Goal: Task Accomplishment & Management: Manage account settings

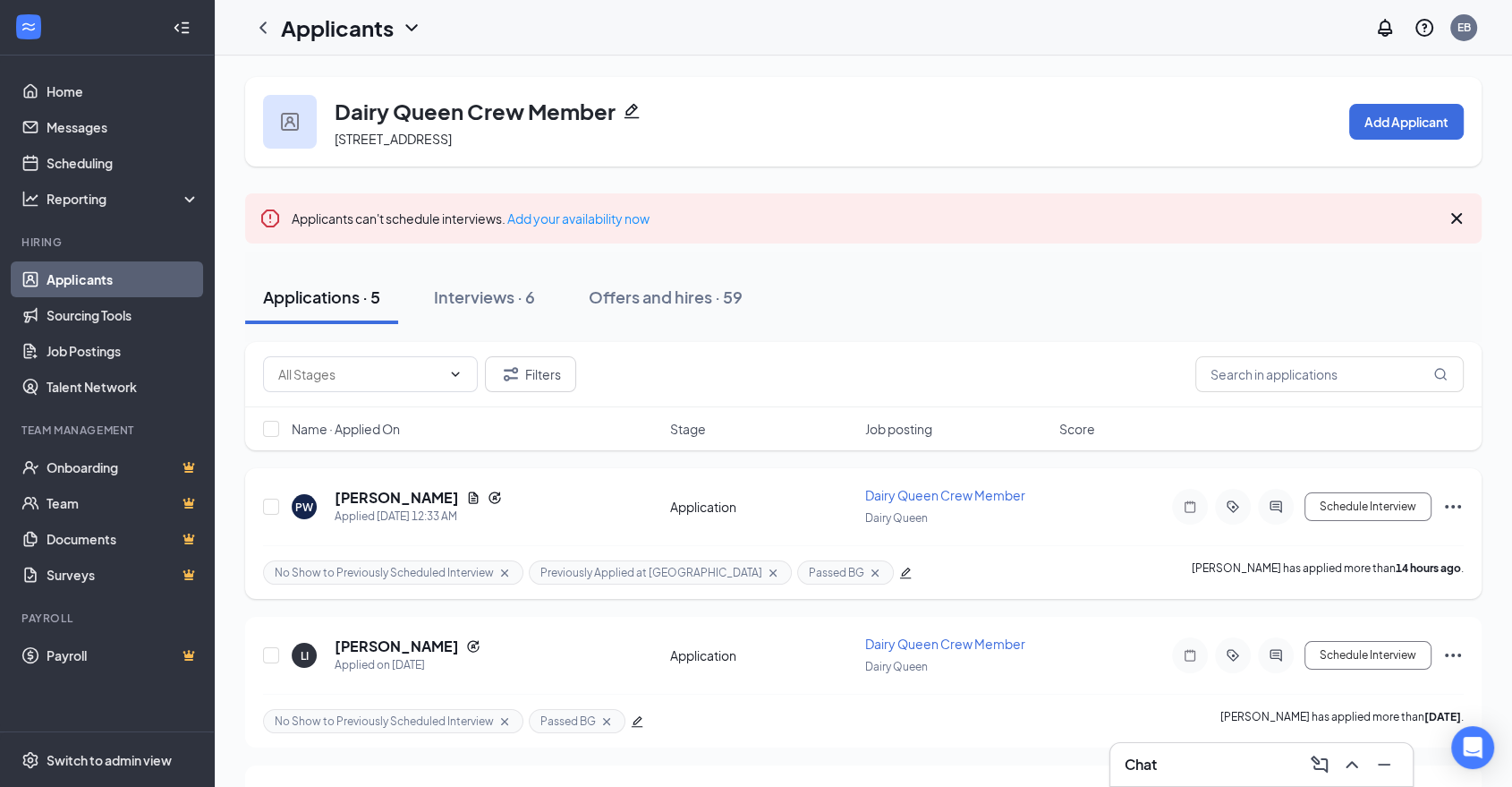
click at [1281, 515] on div at bounding box center [1276, 506] width 36 height 36
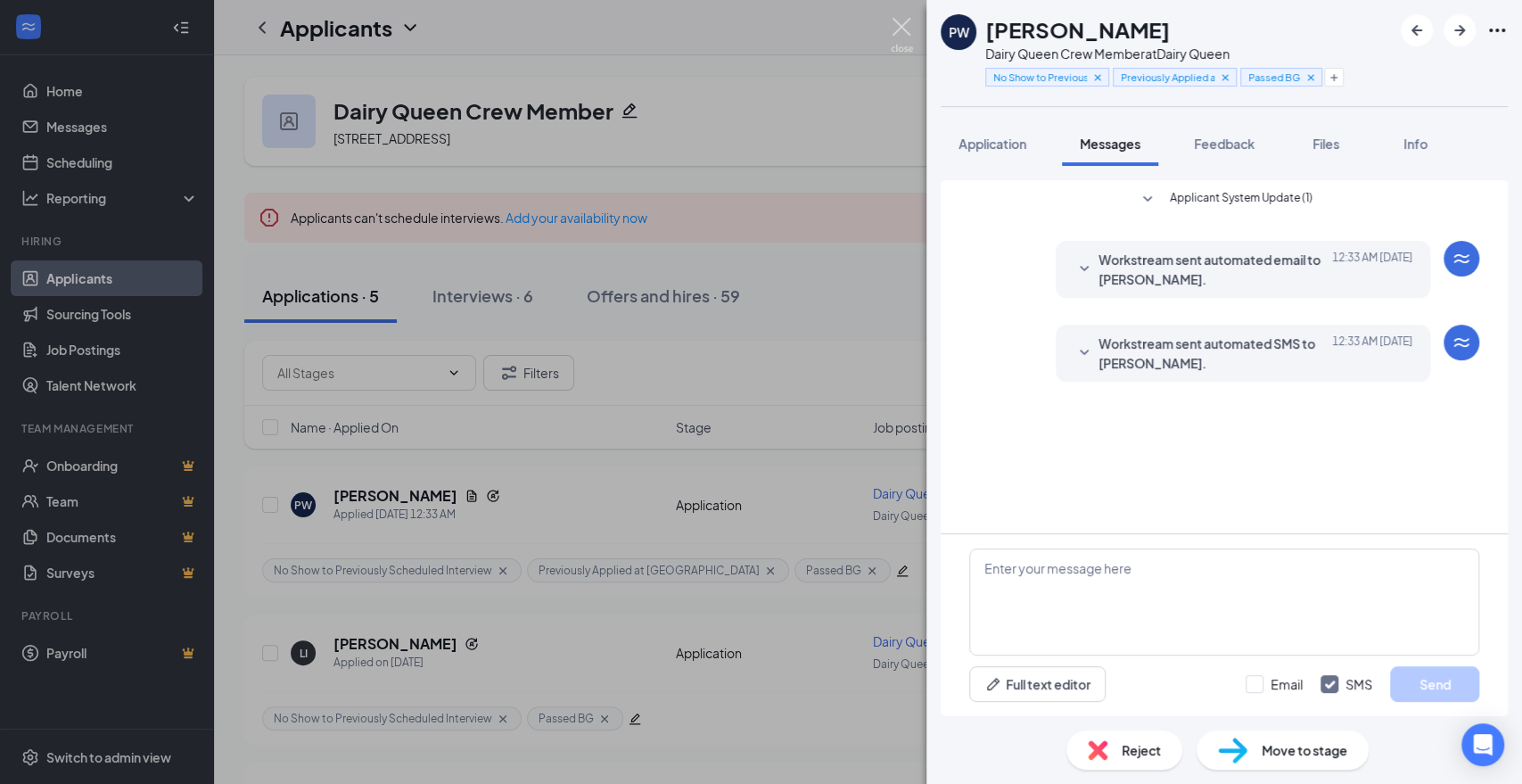
click at [897, 33] on img at bounding box center [901, 35] width 22 height 35
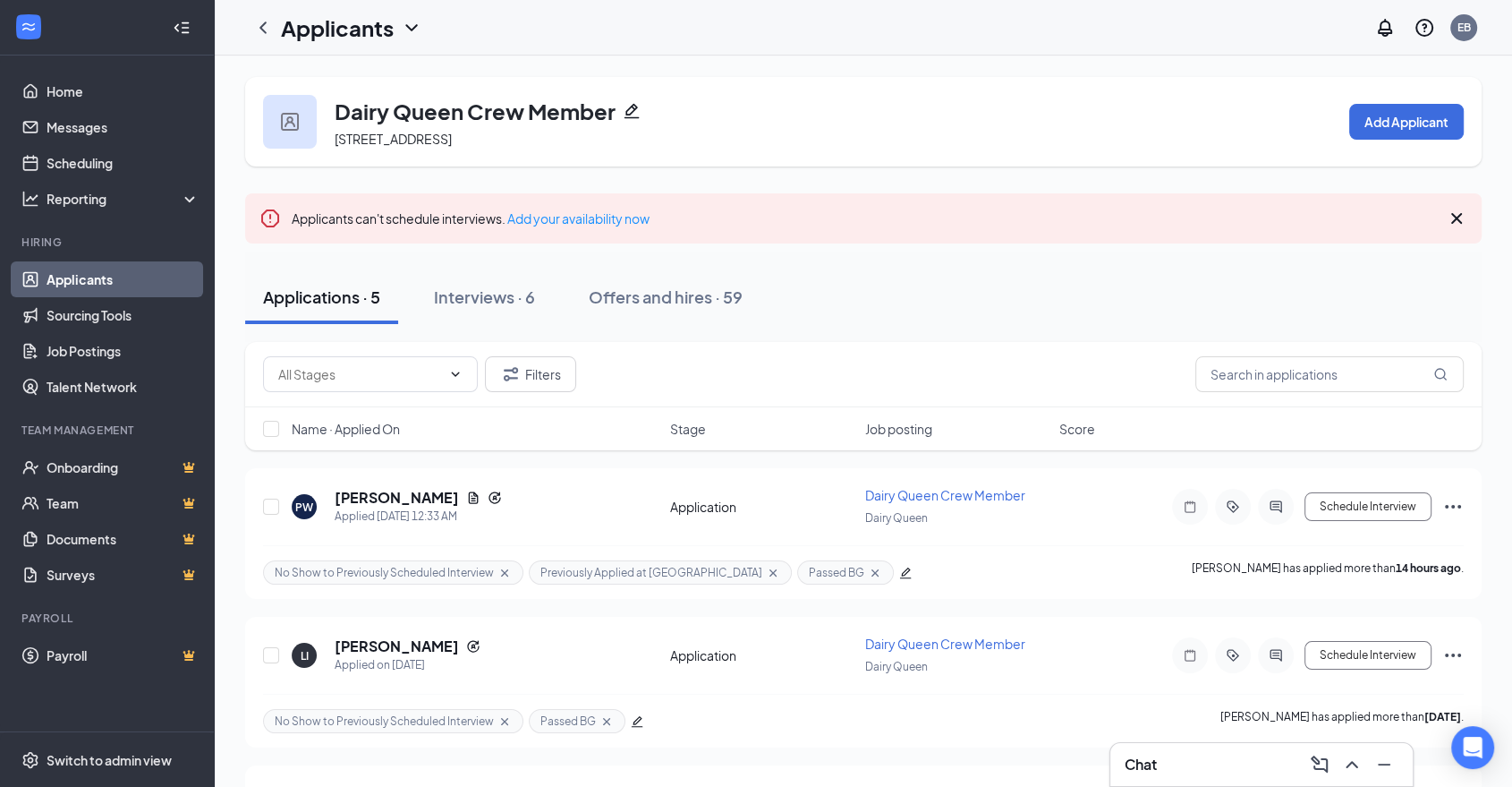
click at [1181, 755] on div "Chat" at bounding box center [1261, 765] width 274 height 29
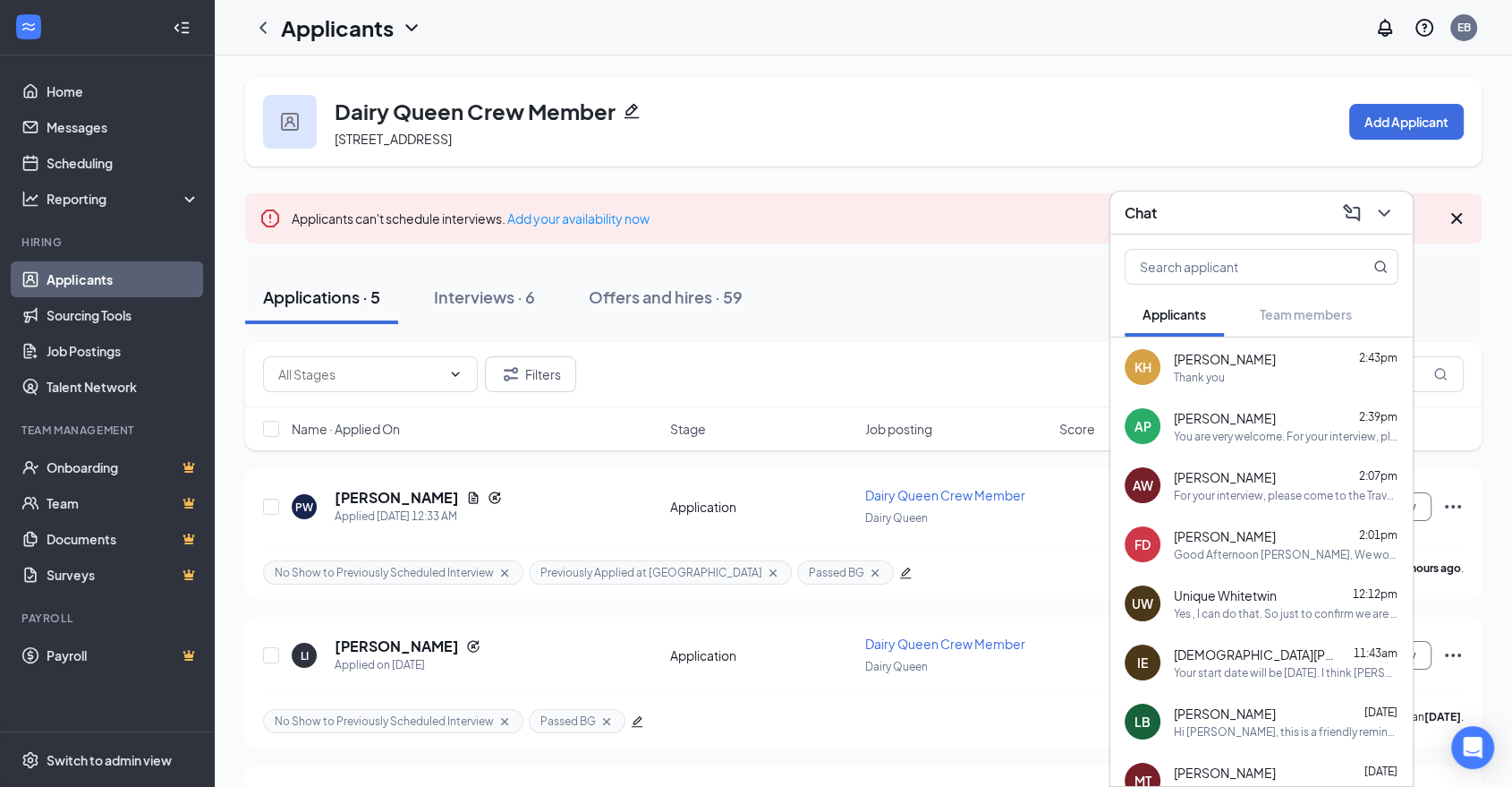
click at [817, 135] on div "Dairy Queen Crew Member [STREET_ADDRESS] Add Applicant" at bounding box center [863, 122] width 1237 height 90
click at [1381, 219] on icon "ChevronDown" at bounding box center [1385, 213] width 22 height 22
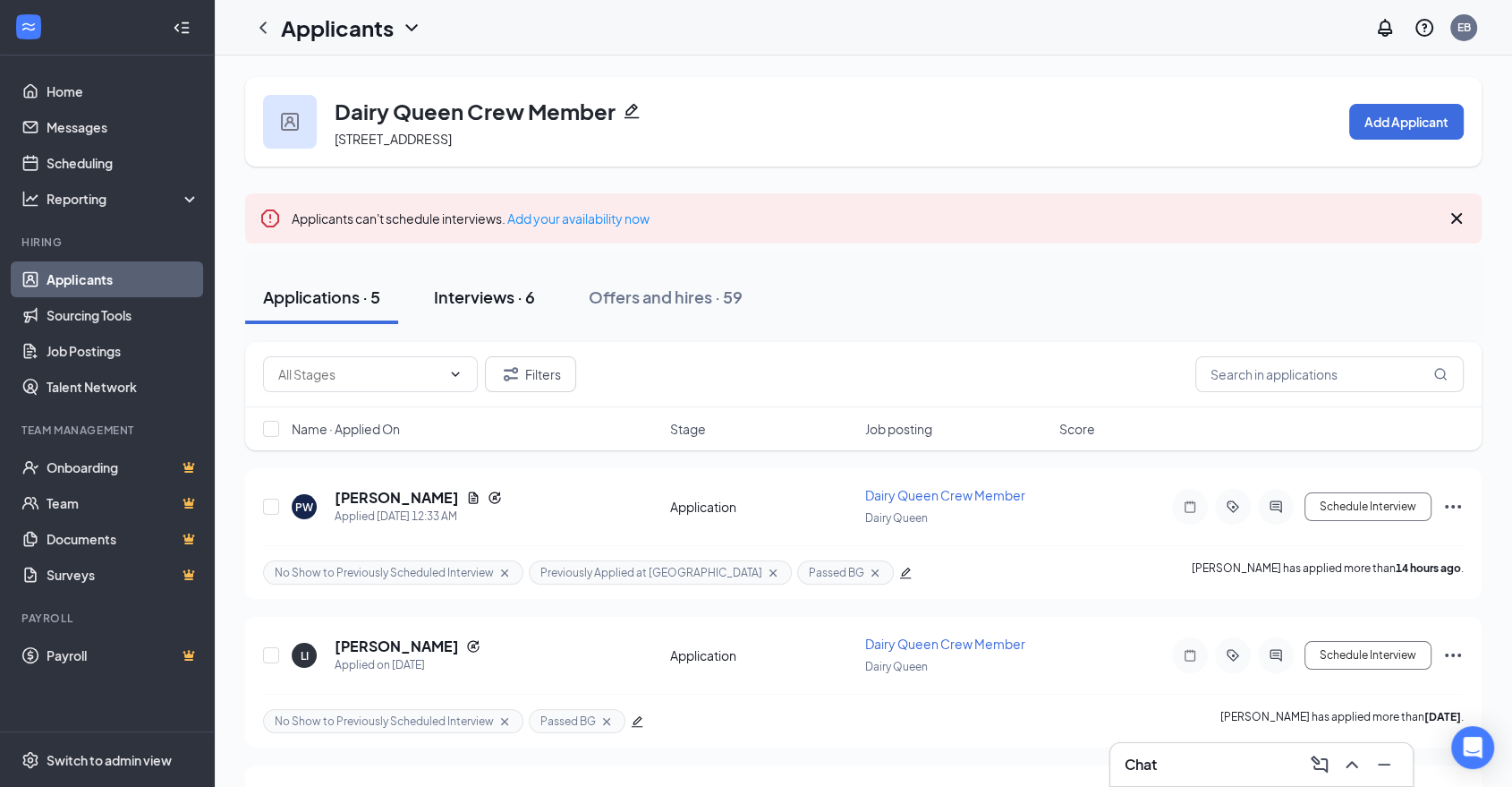
click at [518, 286] on div "Interviews · 6" at bounding box center [485, 296] width 101 height 22
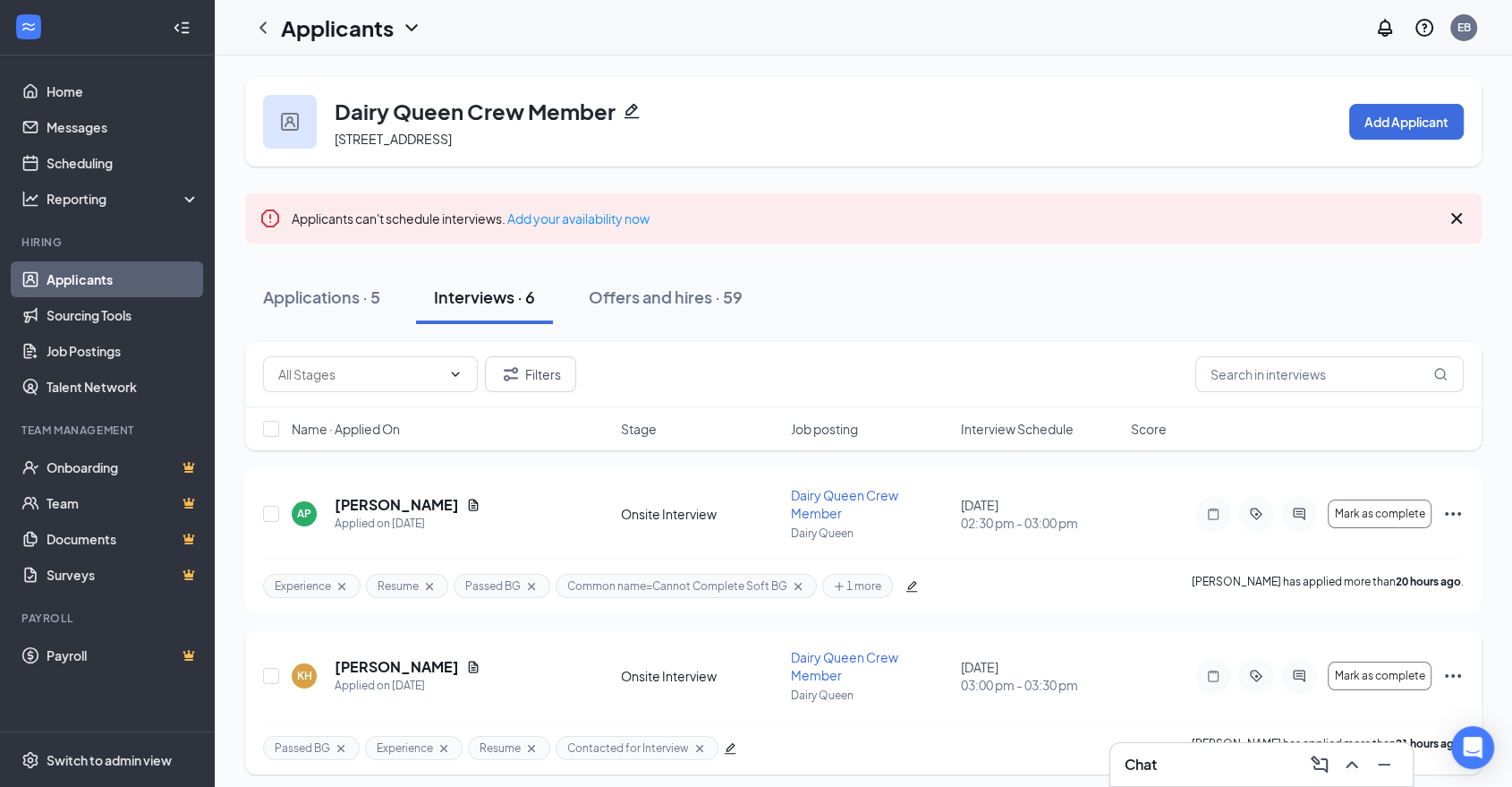
click at [1304, 661] on div at bounding box center [1299, 676] width 36 height 36
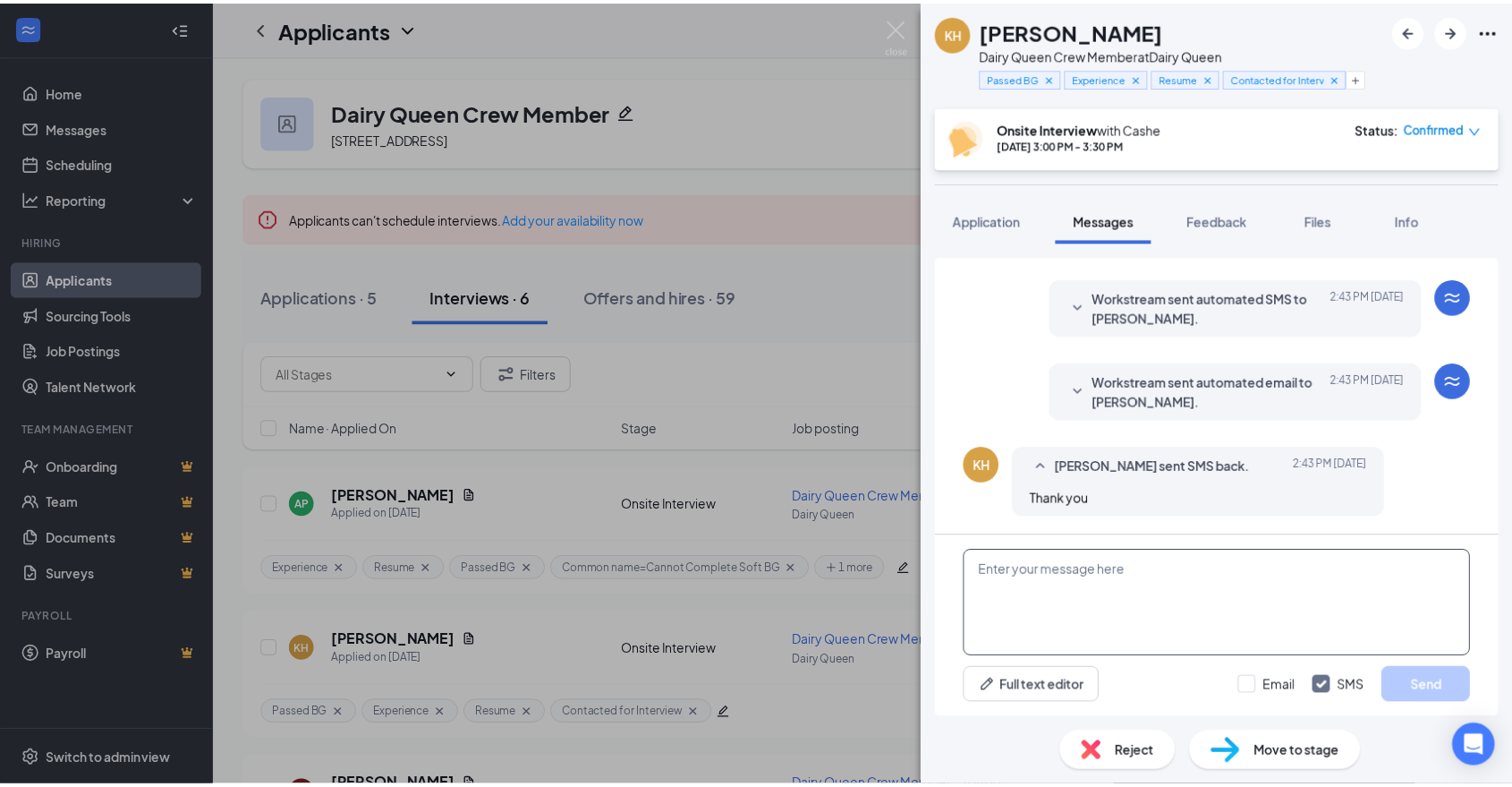
scroll to position [888, 0]
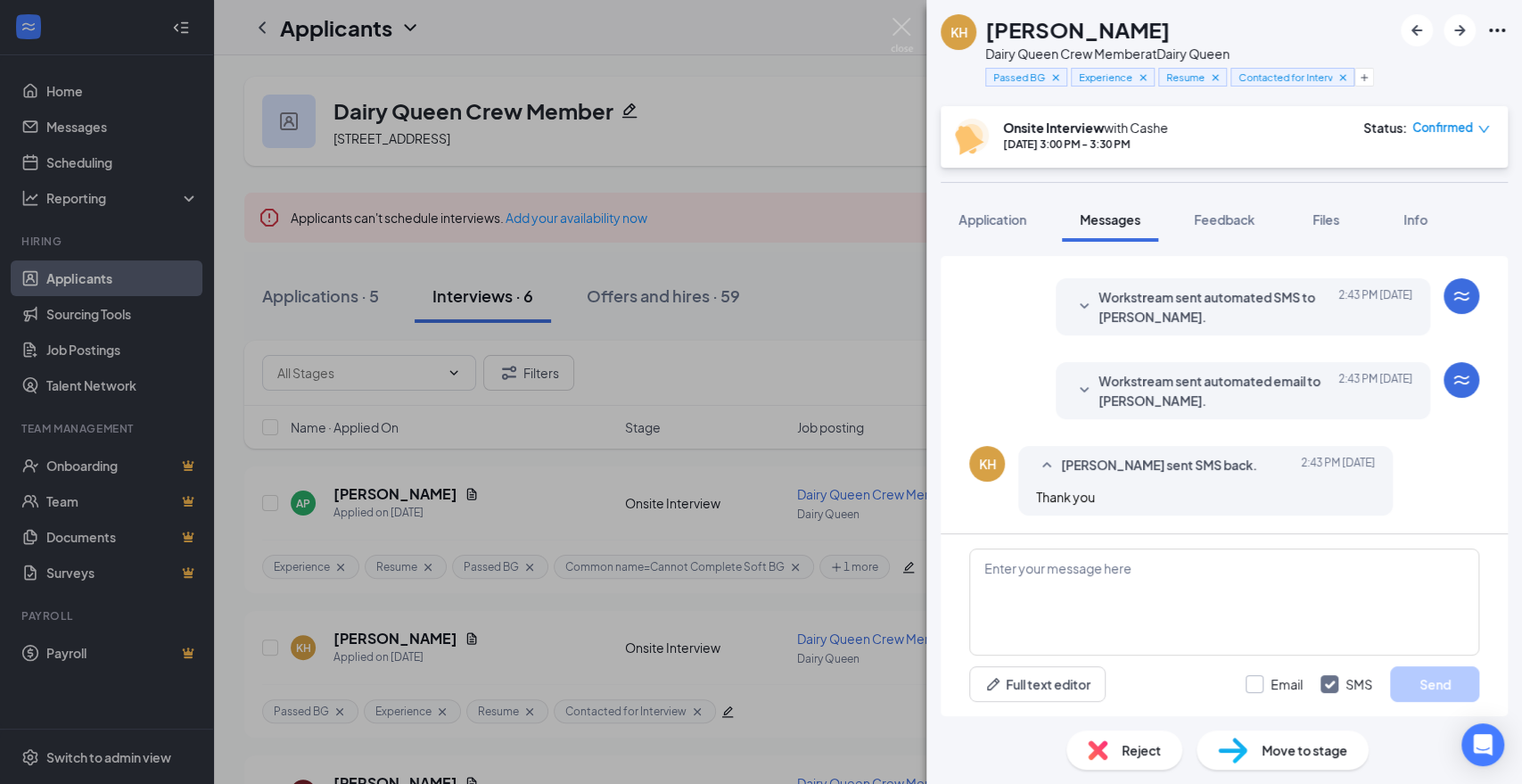
click at [1263, 684] on input "Email" at bounding box center [1274, 684] width 57 height 18
checkbox input "true"
paste textarea "I did just schedule another Dairy Queen applicant at that time, the next time s…"
type textarea "I did just schedule another Dairy Queen applicant at that time, the next time s…"
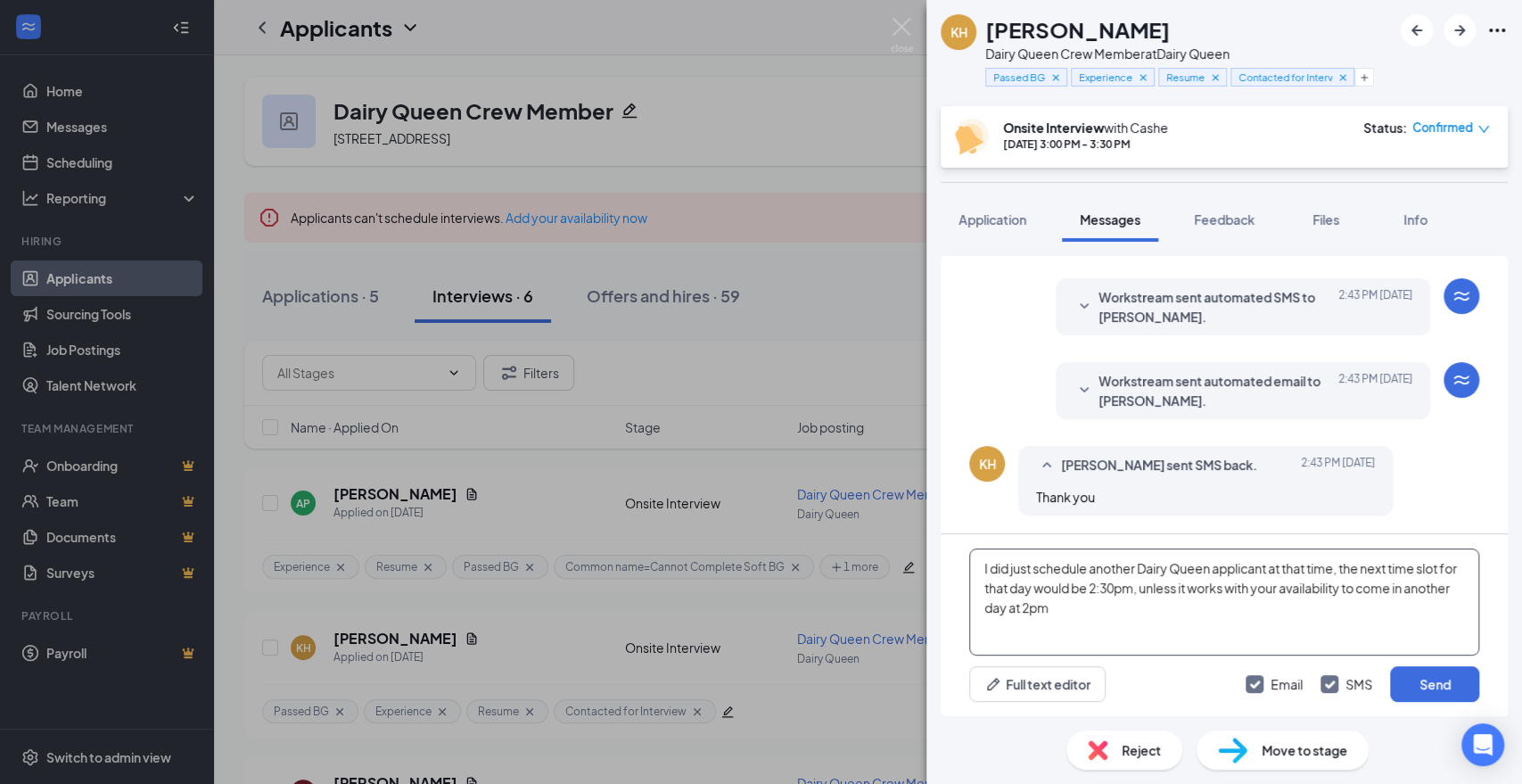
drag, startPoint x: 1124, startPoint y: 613, endPoint x: 939, endPoint y: 569, distance: 190.2
click at [939, 569] on div "Load earlier interactions (about 4 more) [PERSON_NAME] sent SMS to [PERSON_NAME…" at bounding box center [1224, 478] width 596 height 474
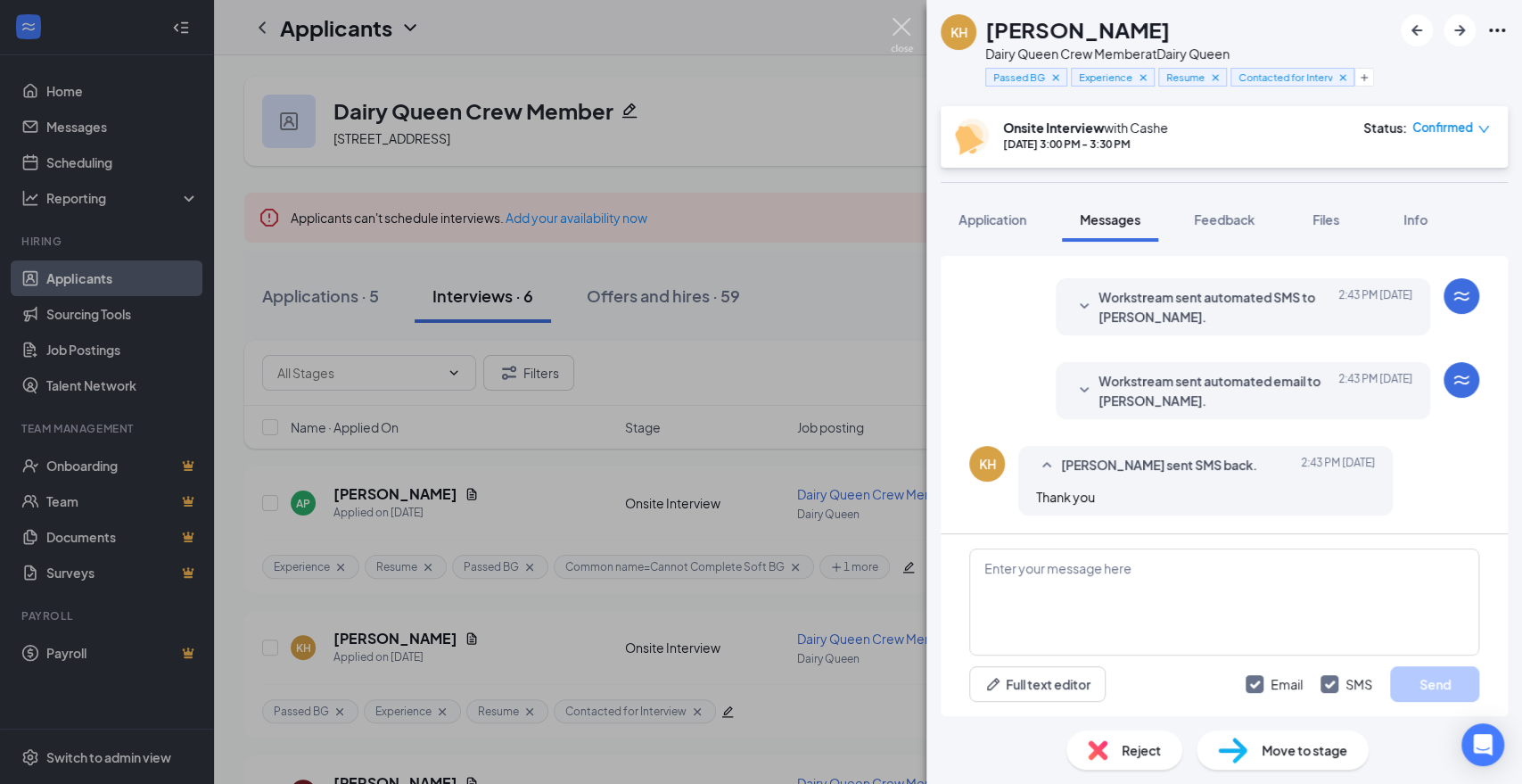
click at [903, 40] on img at bounding box center [901, 35] width 22 height 35
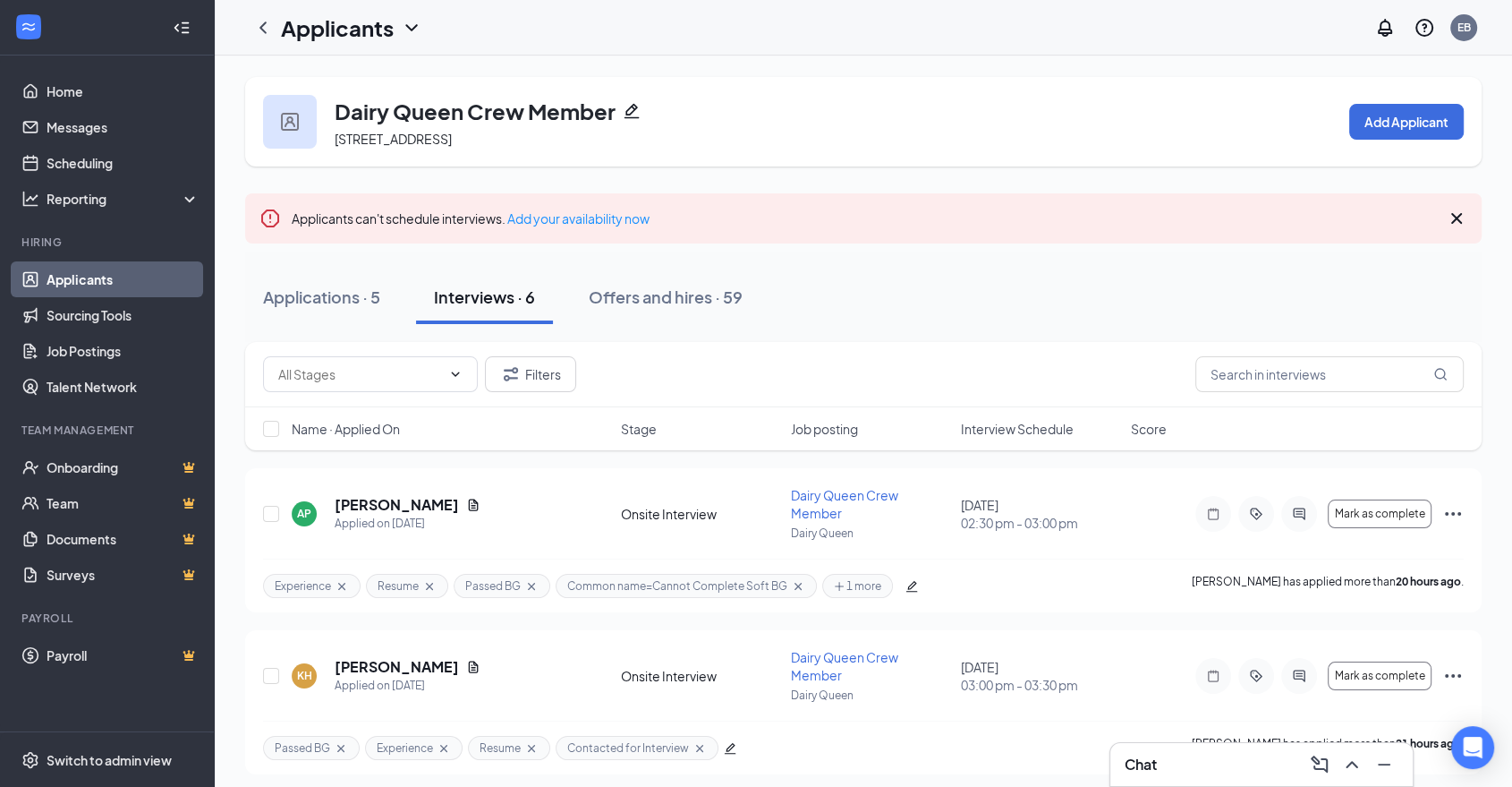
click at [1152, 761] on h3 "Chat" at bounding box center [1141, 765] width 32 height 20
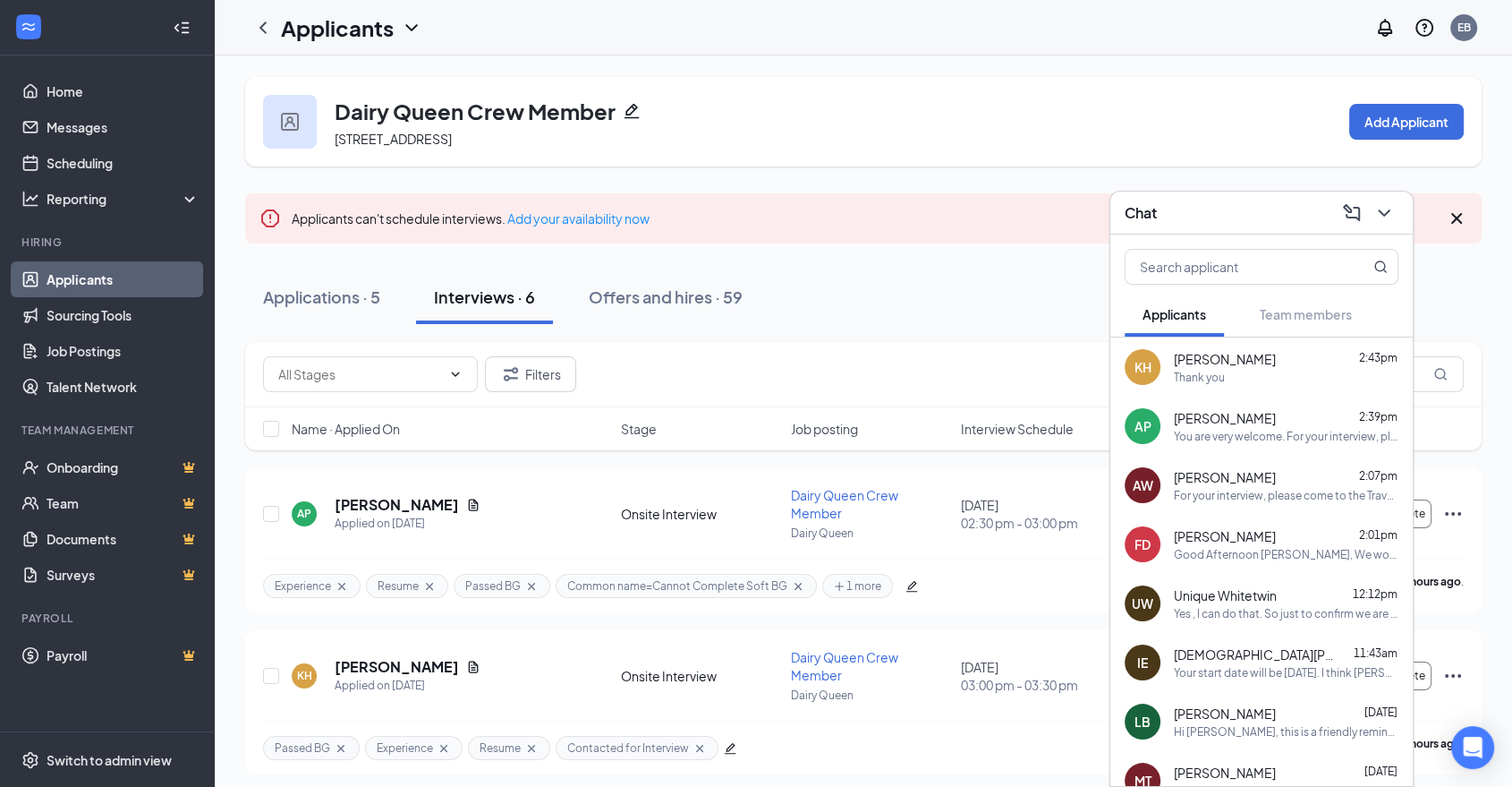
click at [1167, 433] on div "AP [PERSON_NAME] 2:39pm You are very welcome. For your interview, please come t…" at bounding box center [1261, 426] width 302 height 59
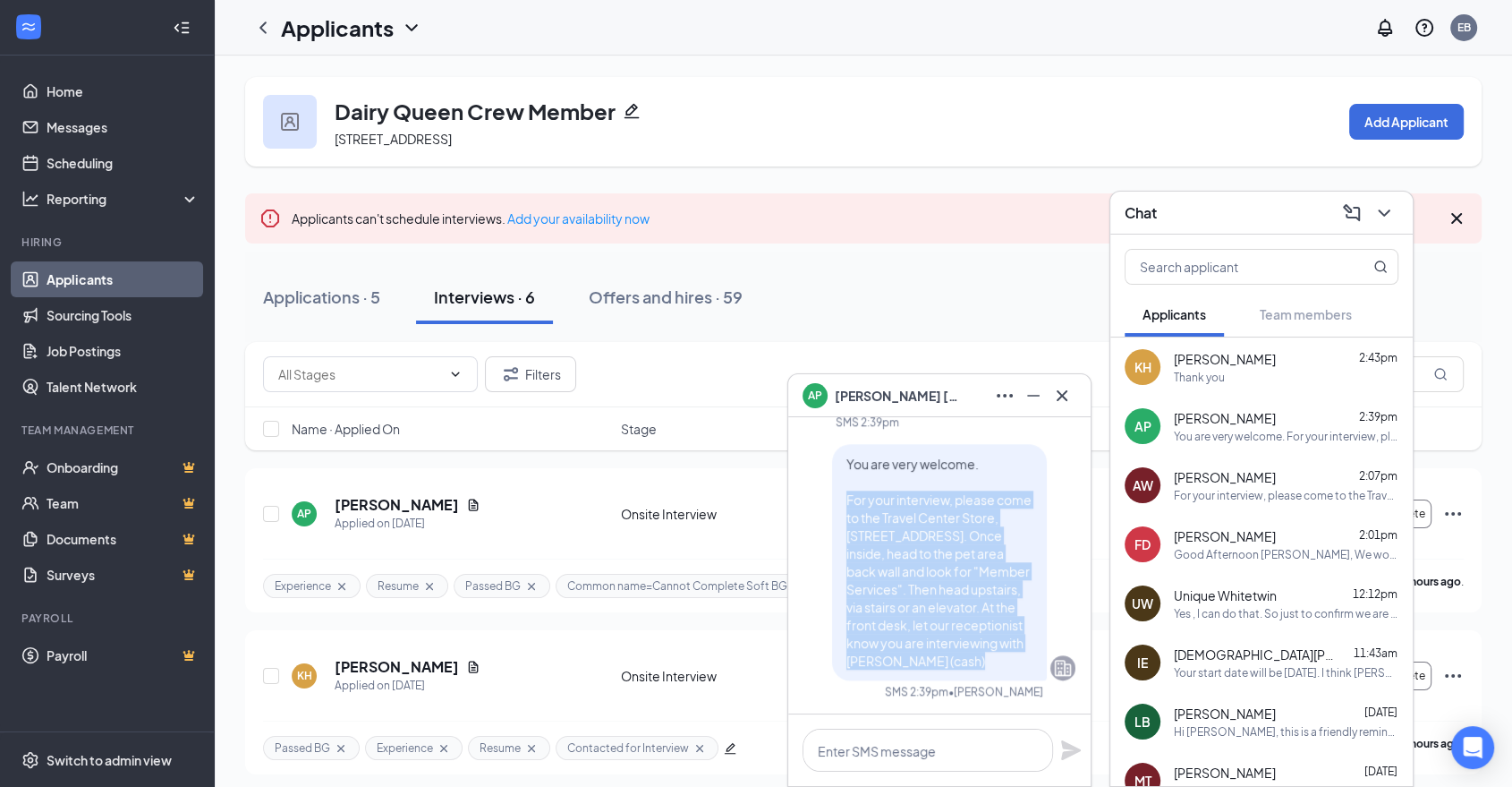
drag, startPoint x: 833, startPoint y: 500, endPoint x: 1001, endPoint y: 665, distance: 235.5
click at [1001, 665] on p "You are very welcome. For your interview, please come to the Travel Center Stor…" at bounding box center [939, 562] width 186 height 214
copy span "For your interview, please come to the Travel Center Store, [STREET_ADDRESS]. O…"
click at [1069, 398] on icon "Cross" at bounding box center [1062, 396] width 22 height 22
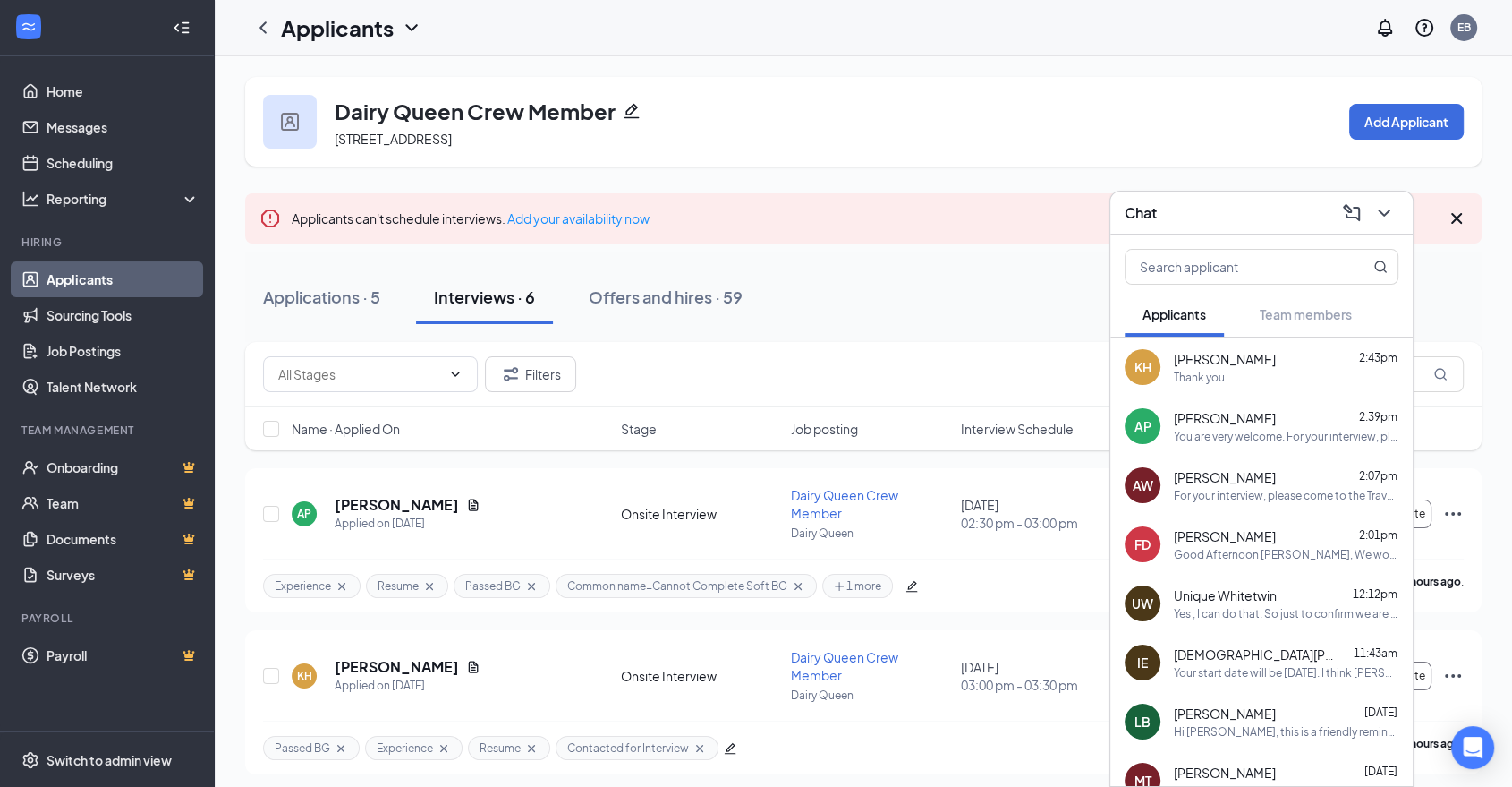
click at [1258, 379] on div "Thank you" at bounding box center [1286, 377] width 224 height 15
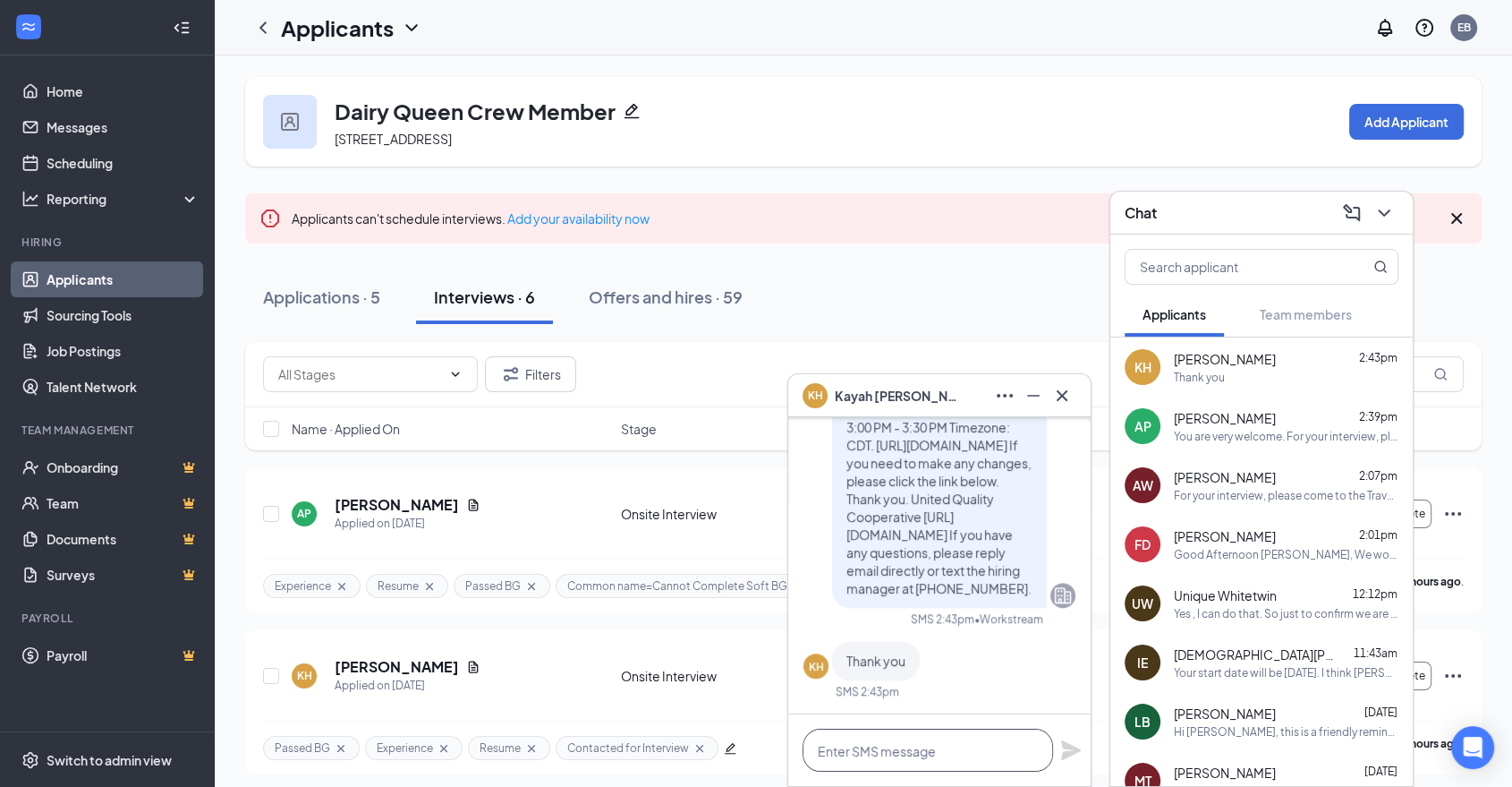
paste textarea "For your interview, please come to the Travel Center Store, [STREET_ADDRESS]. O…"
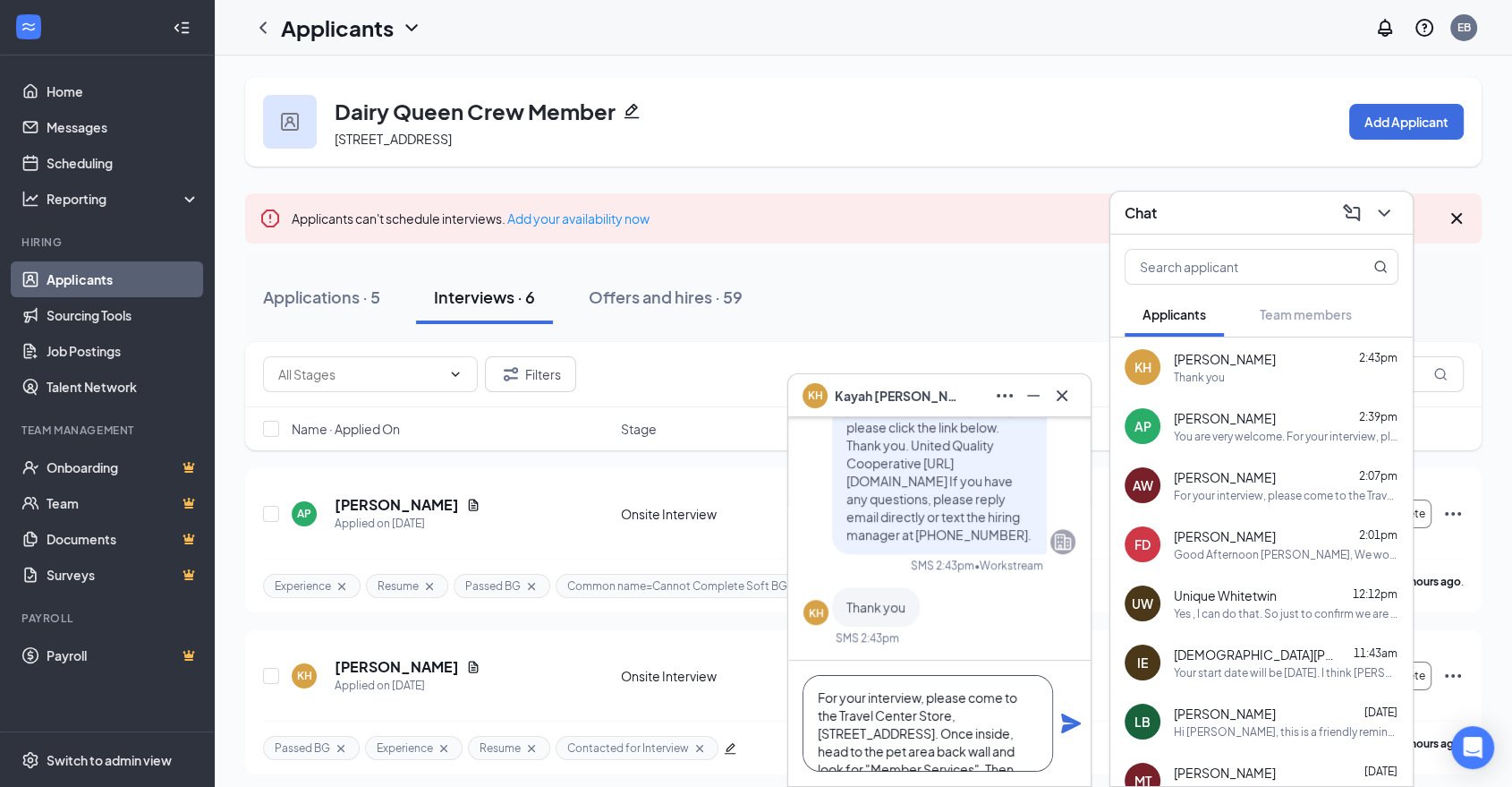
scroll to position [91, 0]
type textarea "For your interview, please come to the Travel Center Store, [STREET_ADDRESS]. O…"
click at [1065, 723] on icon "Plane" at bounding box center [1071, 723] width 22 height 22
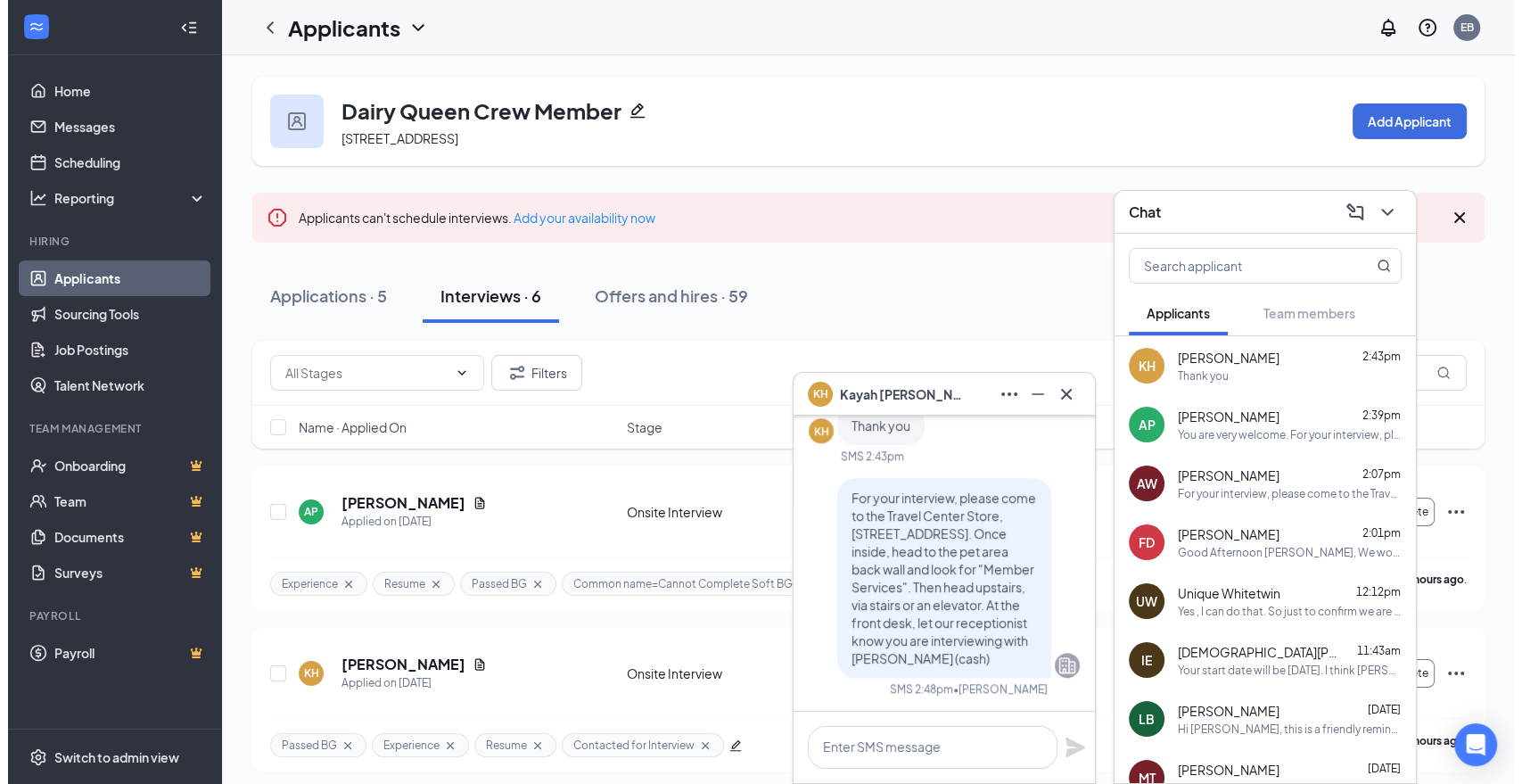
scroll to position [0, 0]
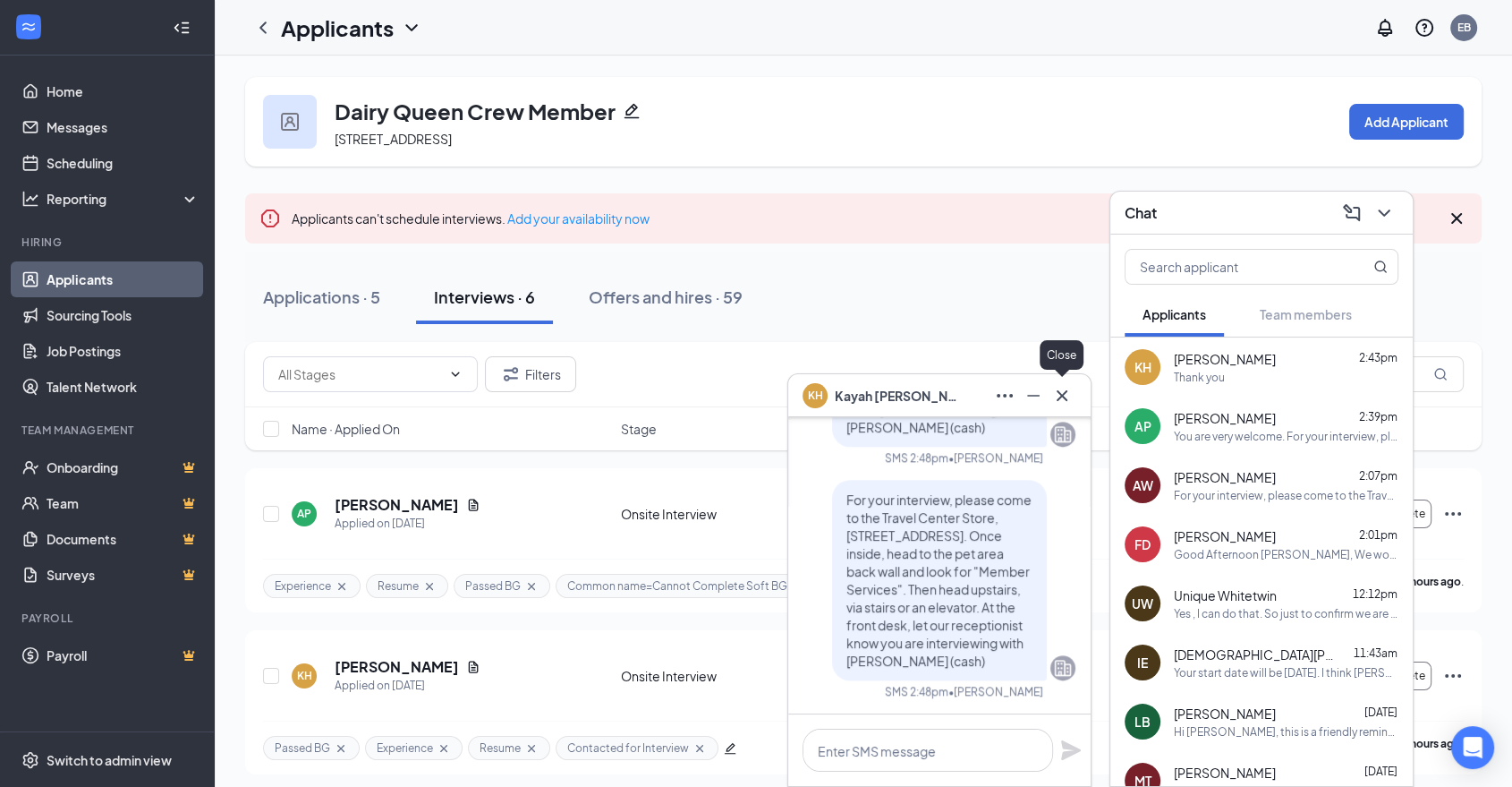
click at [1062, 394] on icon "Cross" at bounding box center [1062, 395] width 11 height 11
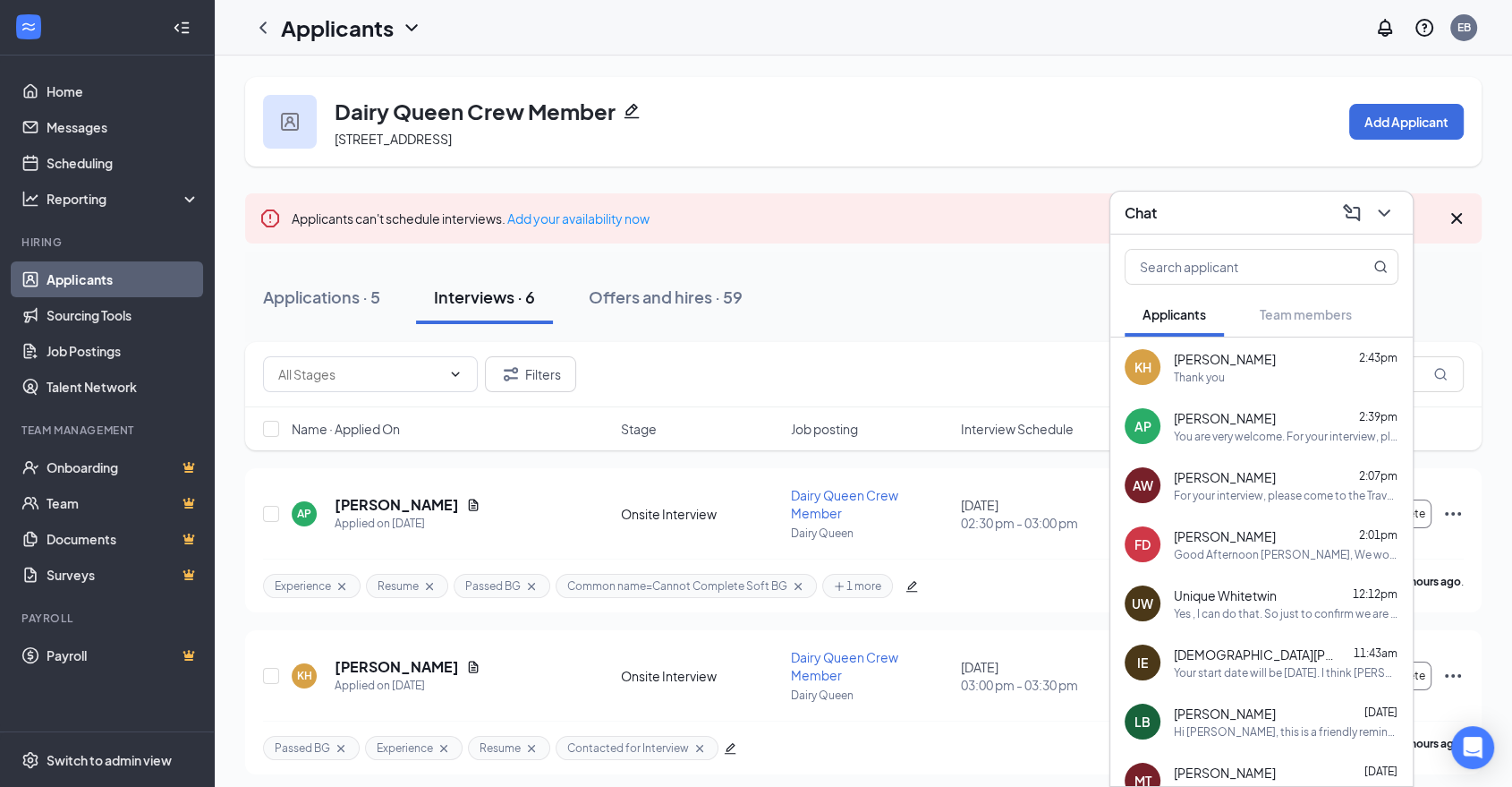
click at [1392, 215] on icon "ChevronDown" at bounding box center [1385, 213] width 22 height 22
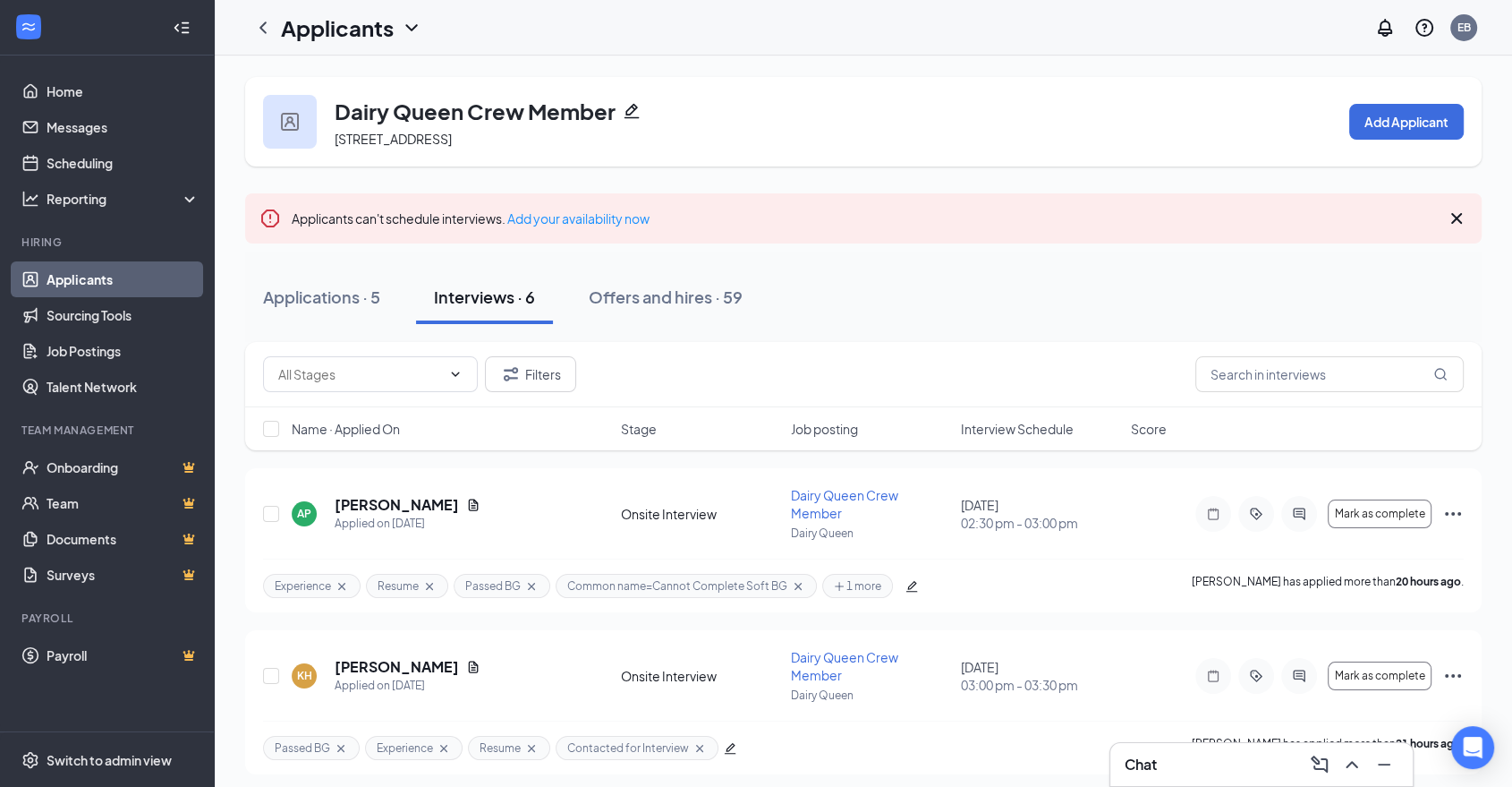
click at [1235, 763] on div "Chat" at bounding box center [1261, 765] width 274 height 29
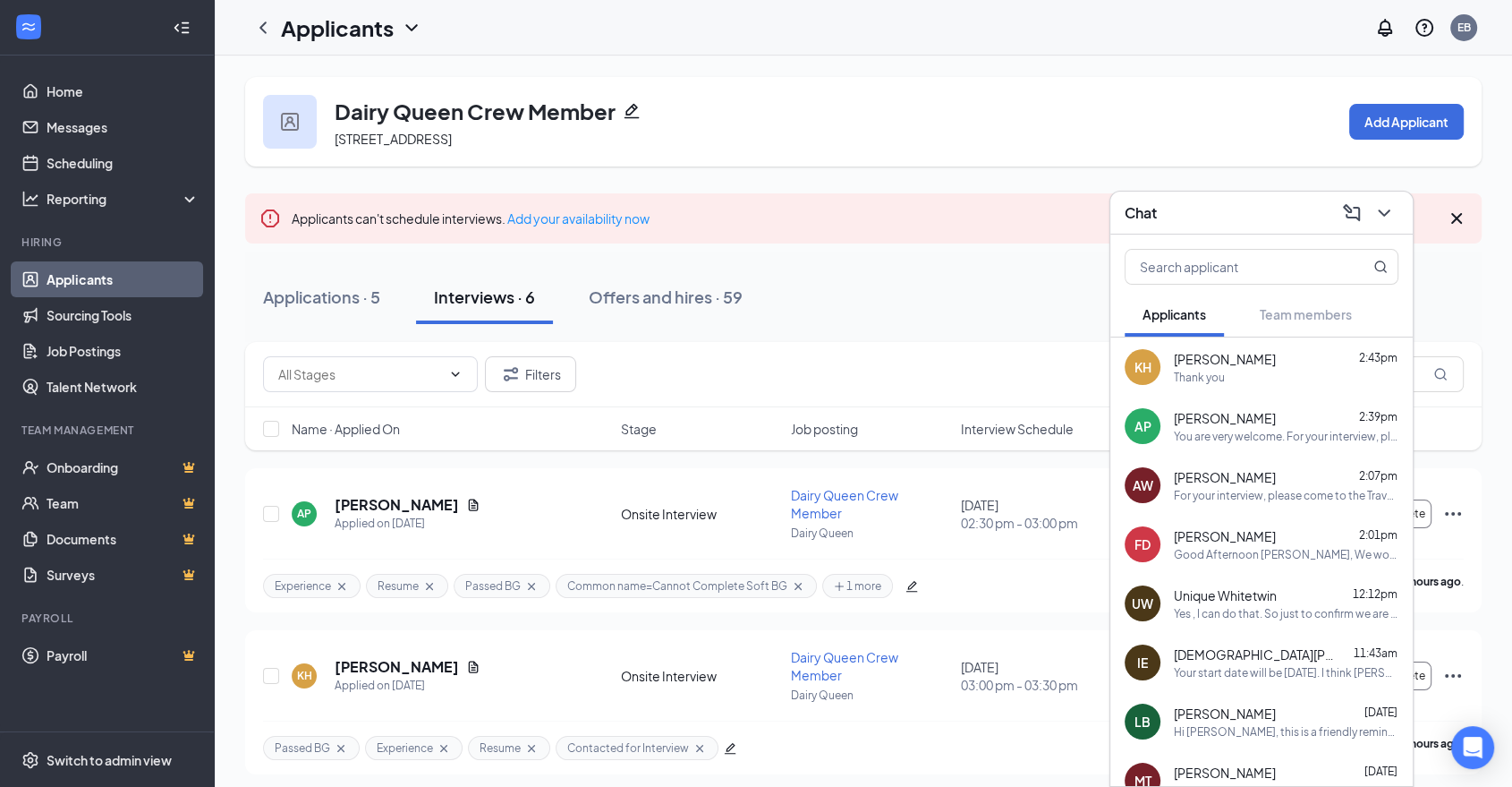
click at [1386, 220] on icon "ChevronDown" at bounding box center [1385, 213] width 22 height 22
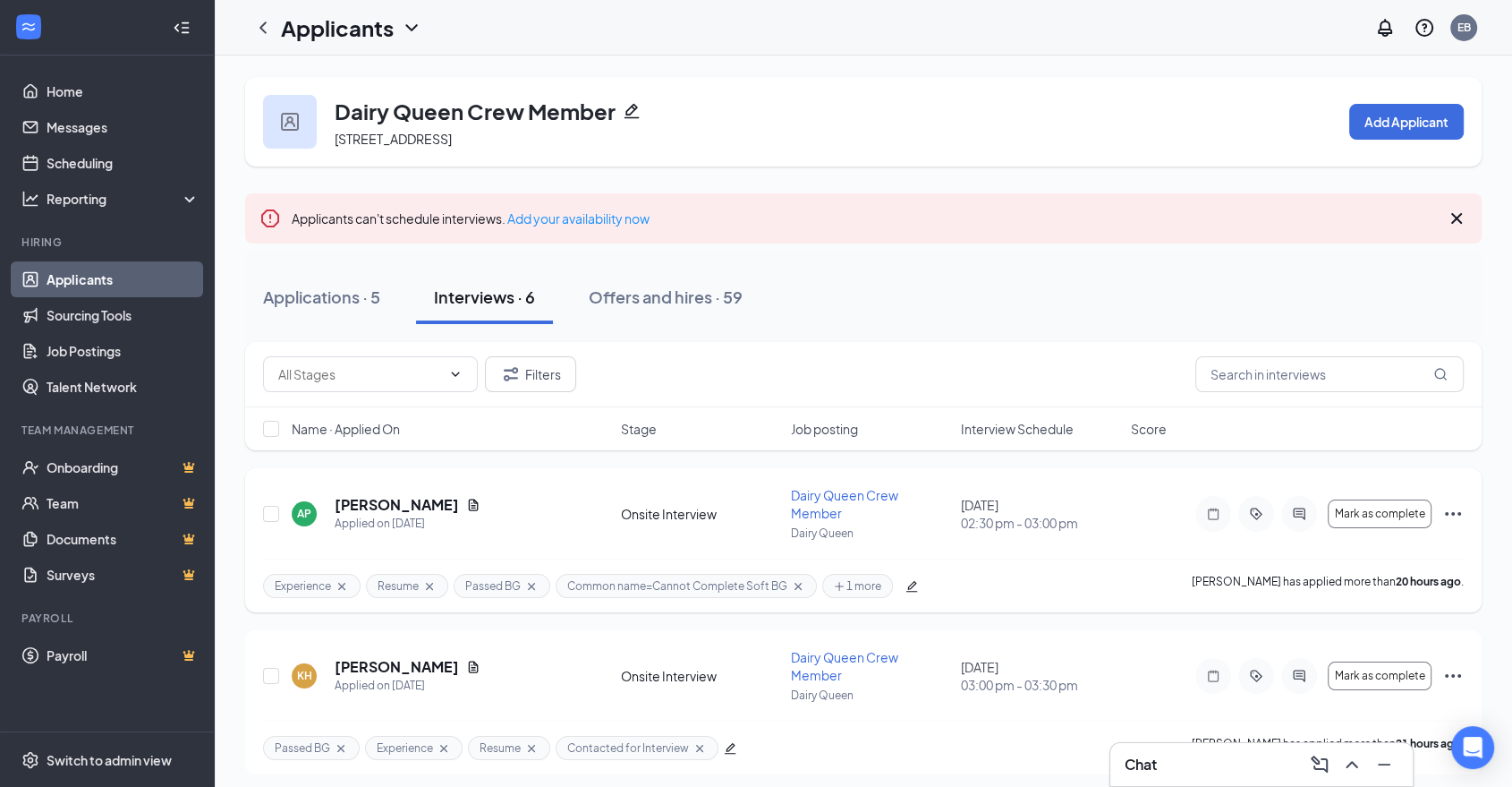
click at [1289, 513] on div at bounding box center [1299, 513] width 36 height 36
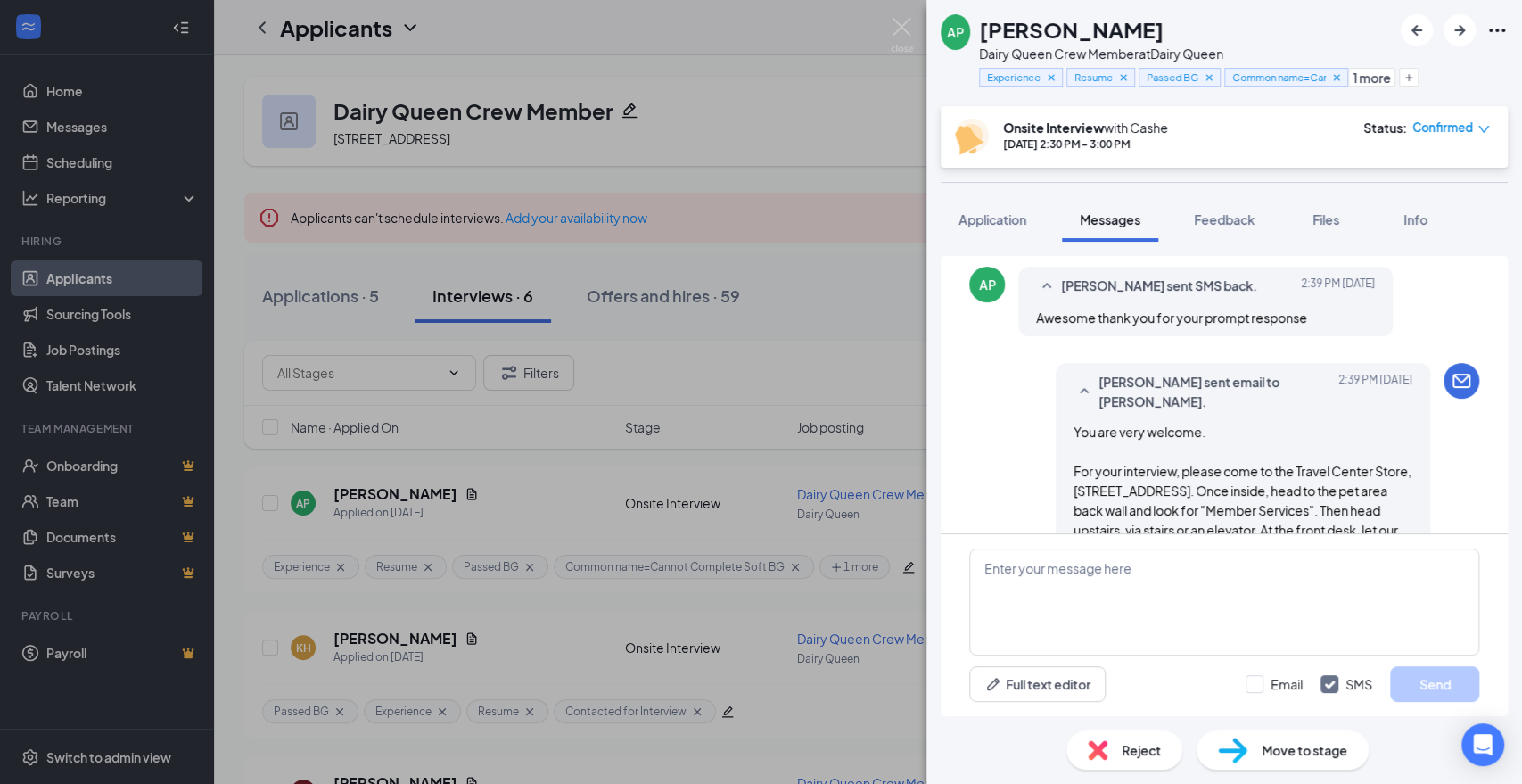
scroll to position [644, 0]
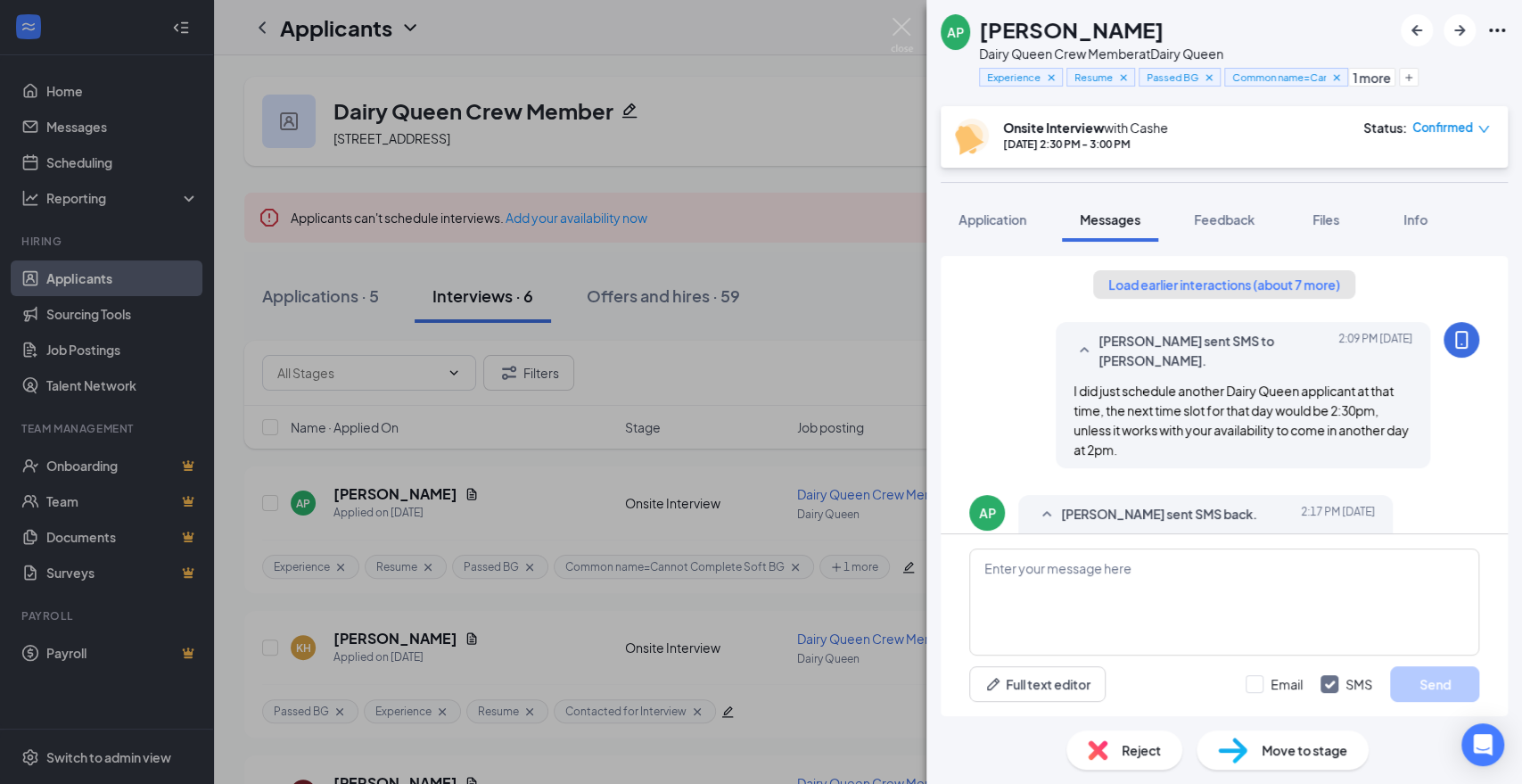
click at [1142, 291] on button "Load earlier interactions (about 7 more)" at bounding box center [1224, 284] width 262 height 29
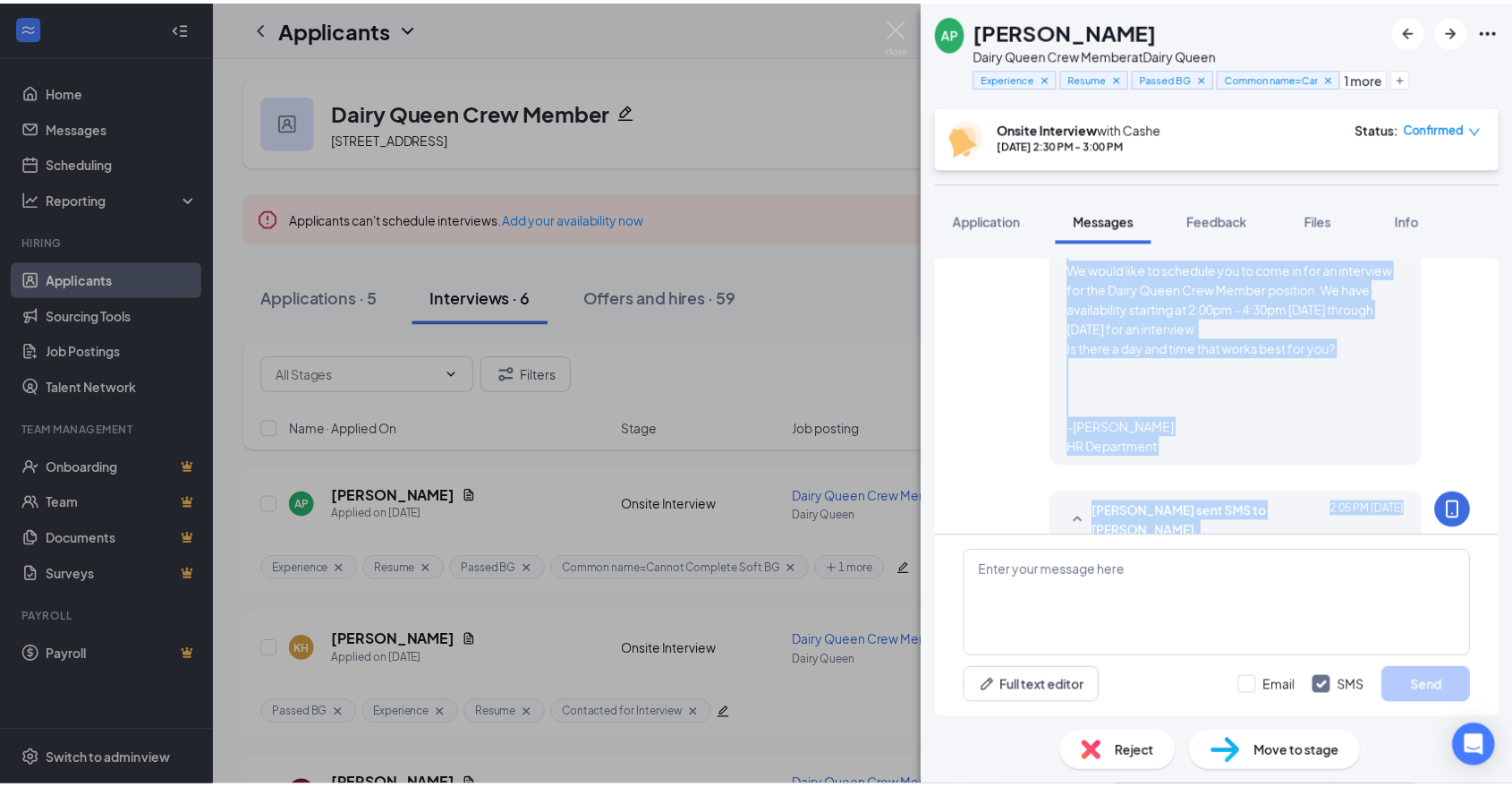
scroll to position [410, 0]
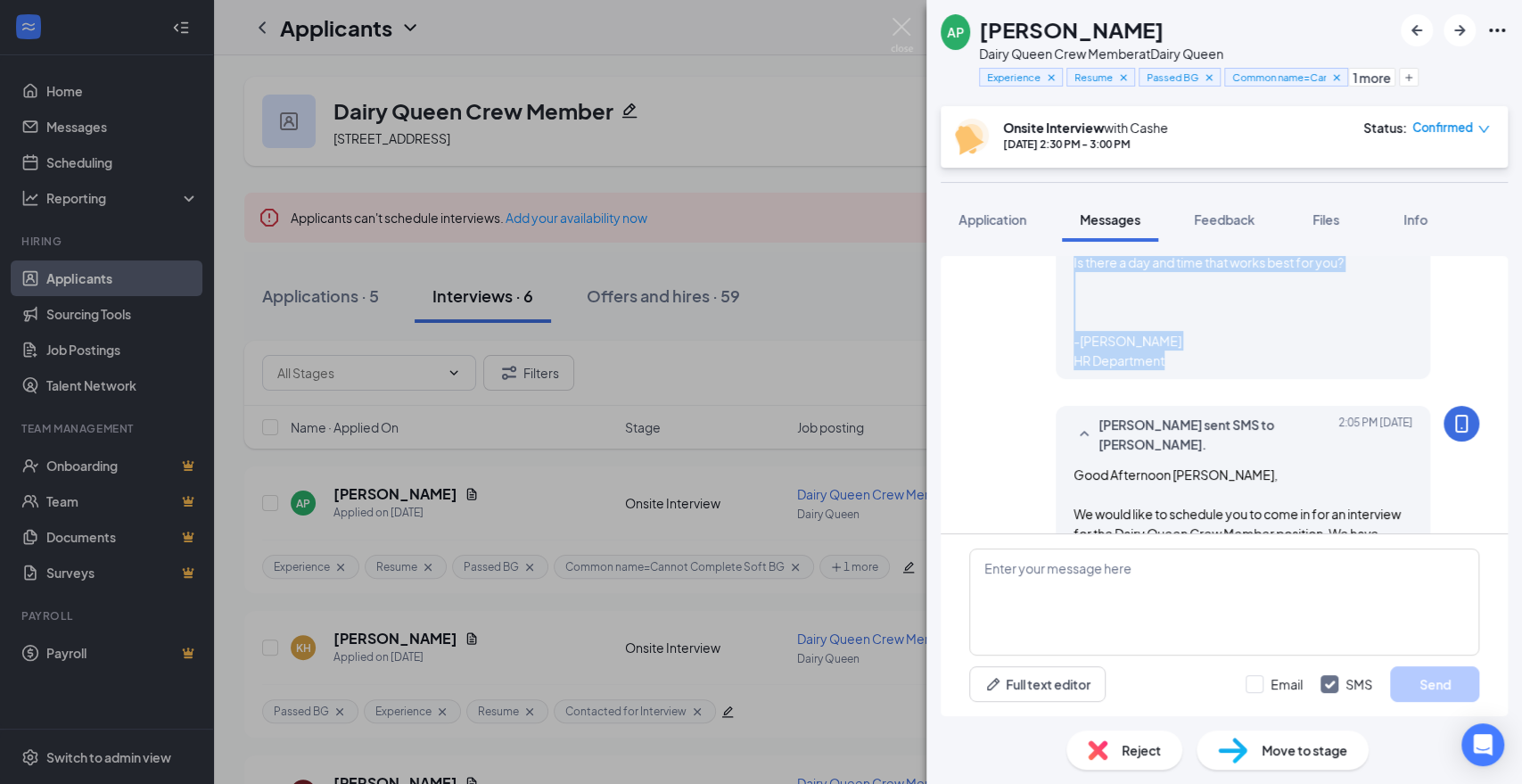
drag, startPoint x: 1061, startPoint y: 355, endPoint x: 1217, endPoint y: 380, distance: 158.0
click at [1298, 380] on div "[PERSON_NAME] sent email to [PERSON_NAME]. [DATE] 2:05 PM Good [PERSON_NAME], W…" at bounding box center [1224, 232] width 510 height 312
copy span "Good Afternoon [PERSON_NAME], We would like to schedule you to come in for an i…"
click at [901, 44] on img at bounding box center [901, 35] width 22 height 35
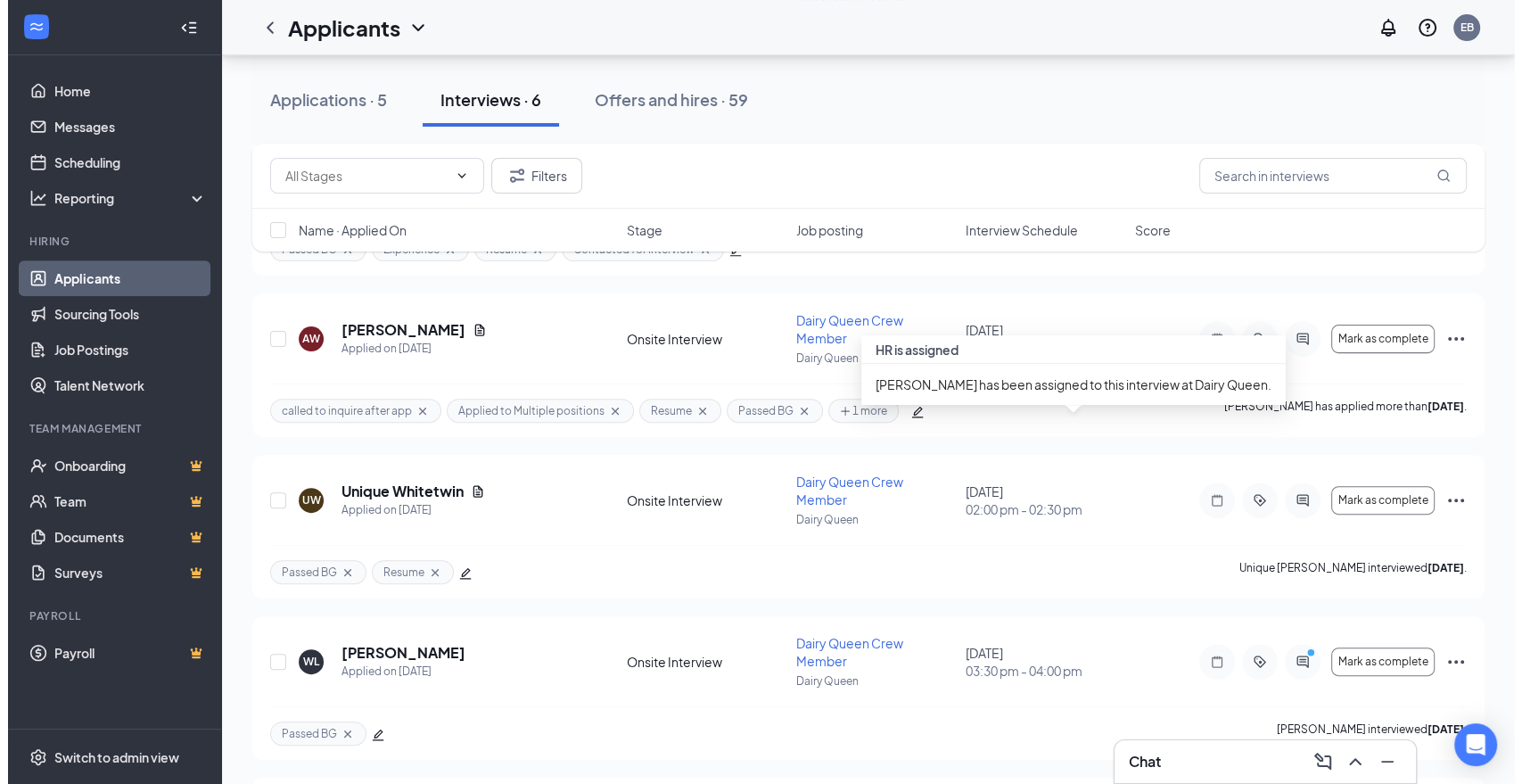
scroll to position [550, 0]
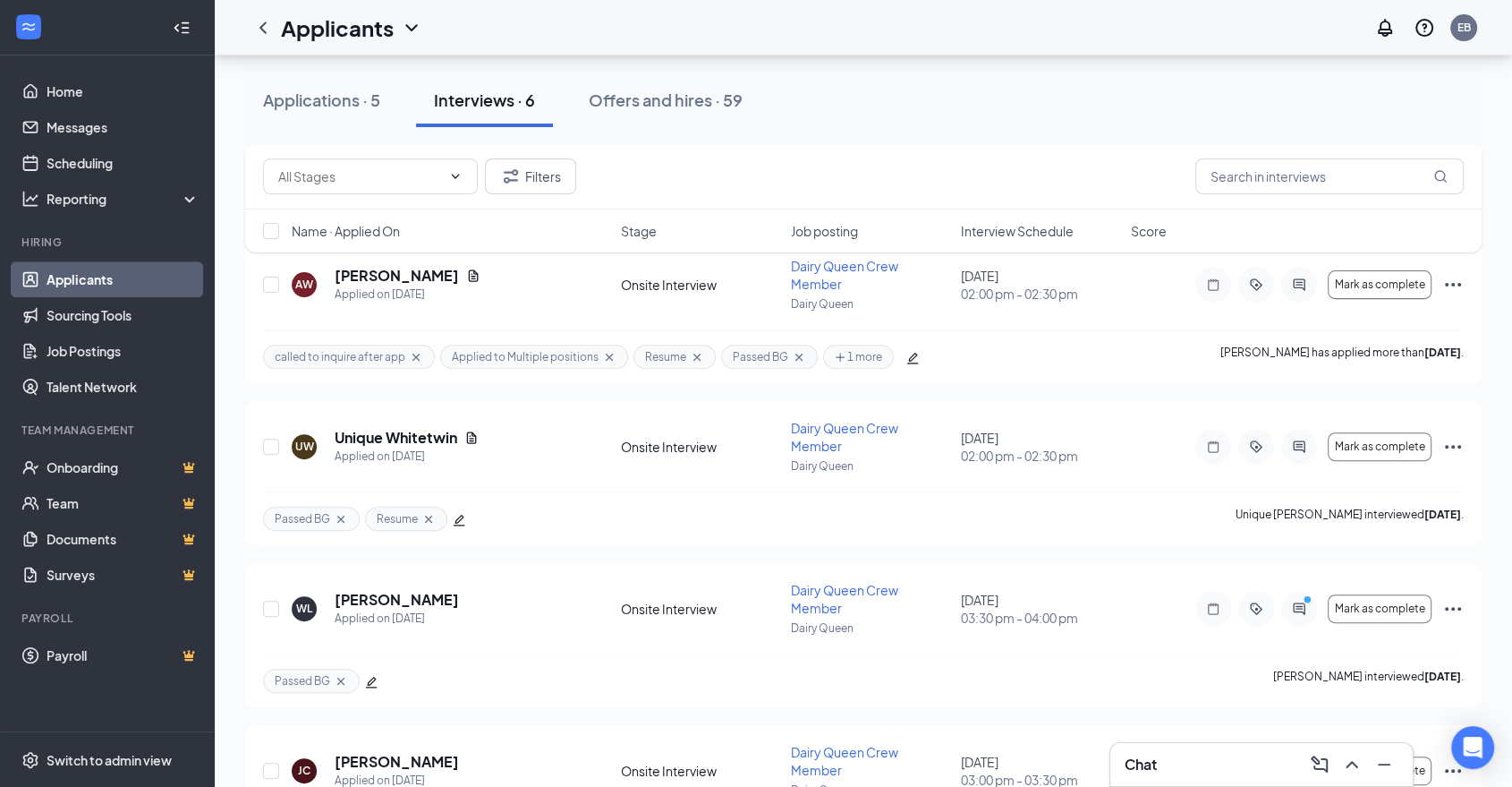
click at [287, 69] on div "Applications · 5 Interviews · 6 Offers and hires · 59" at bounding box center [863, 101] width 1237 height 90
click at [1307, 601] on icon "ActiveChat" at bounding box center [1299, 608] width 22 height 14
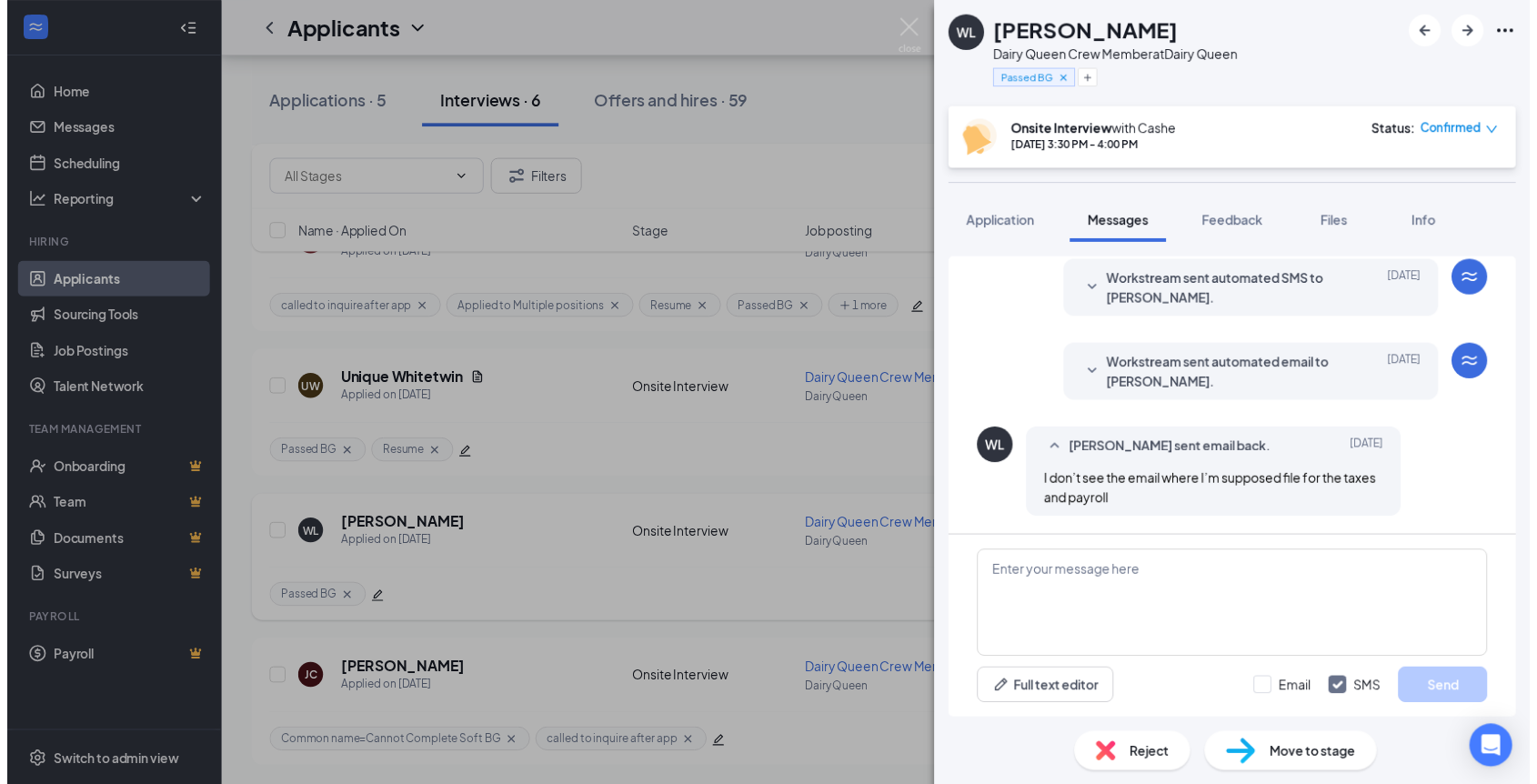
scroll to position [1034, 0]
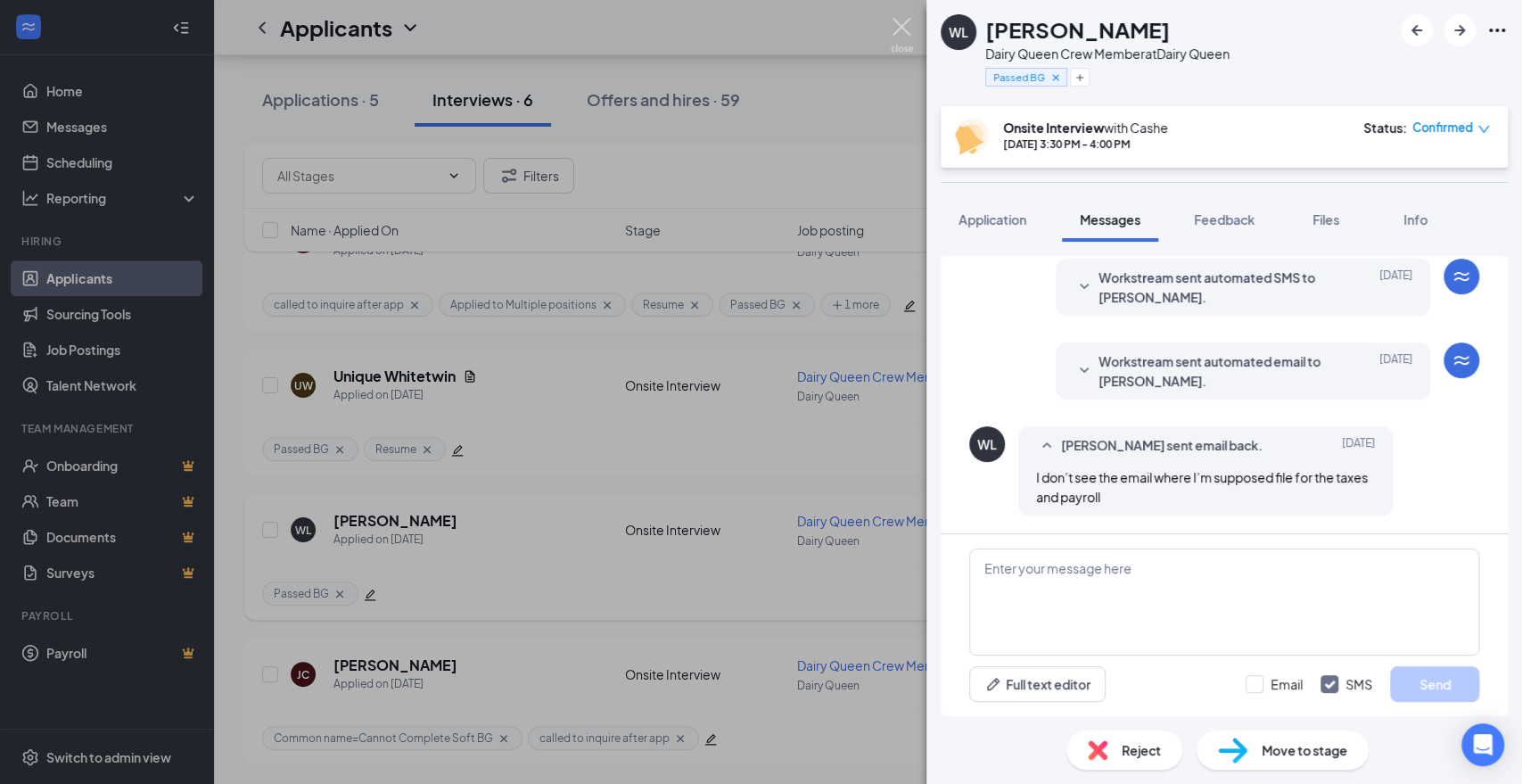
click at [892, 31] on img at bounding box center [901, 35] width 22 height 35
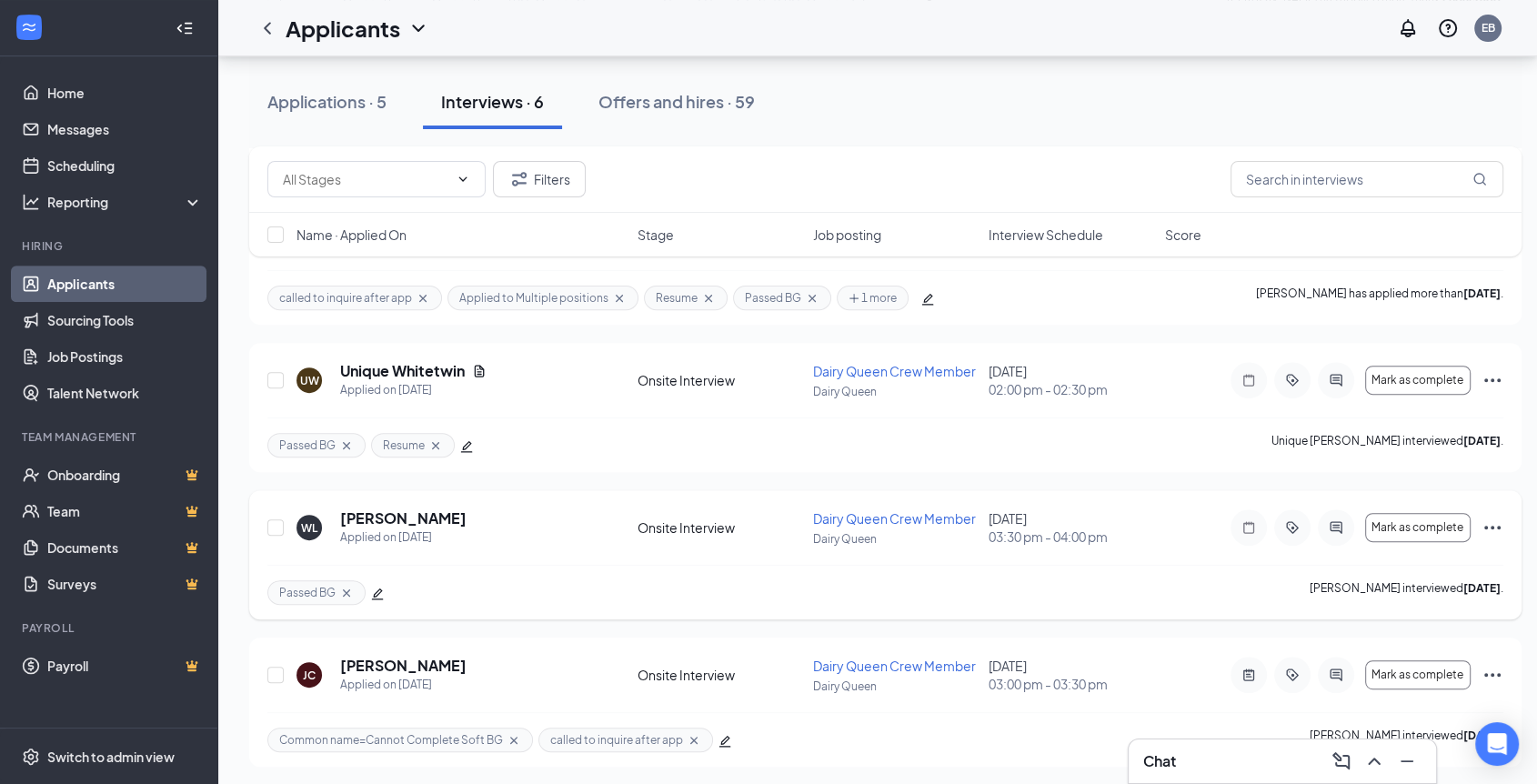
scroll to position [576, 0]
click at [1491, 670] on icon "Ellipses" at bounding box center [1492, 672] width 16 height 4
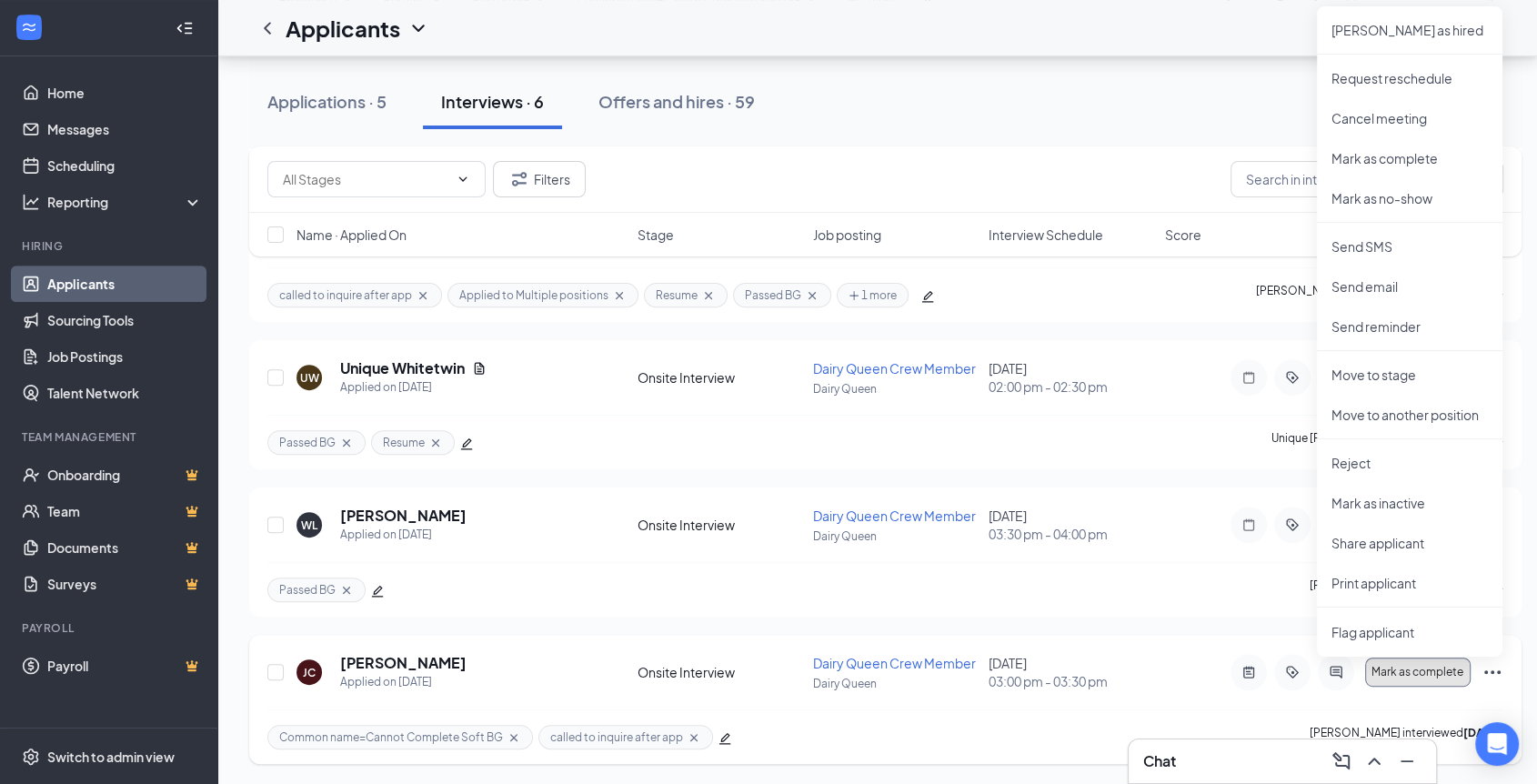
click at [1404, 670] on span "Mark as complete" at bounding box center [1418, 672] width 92 height 13
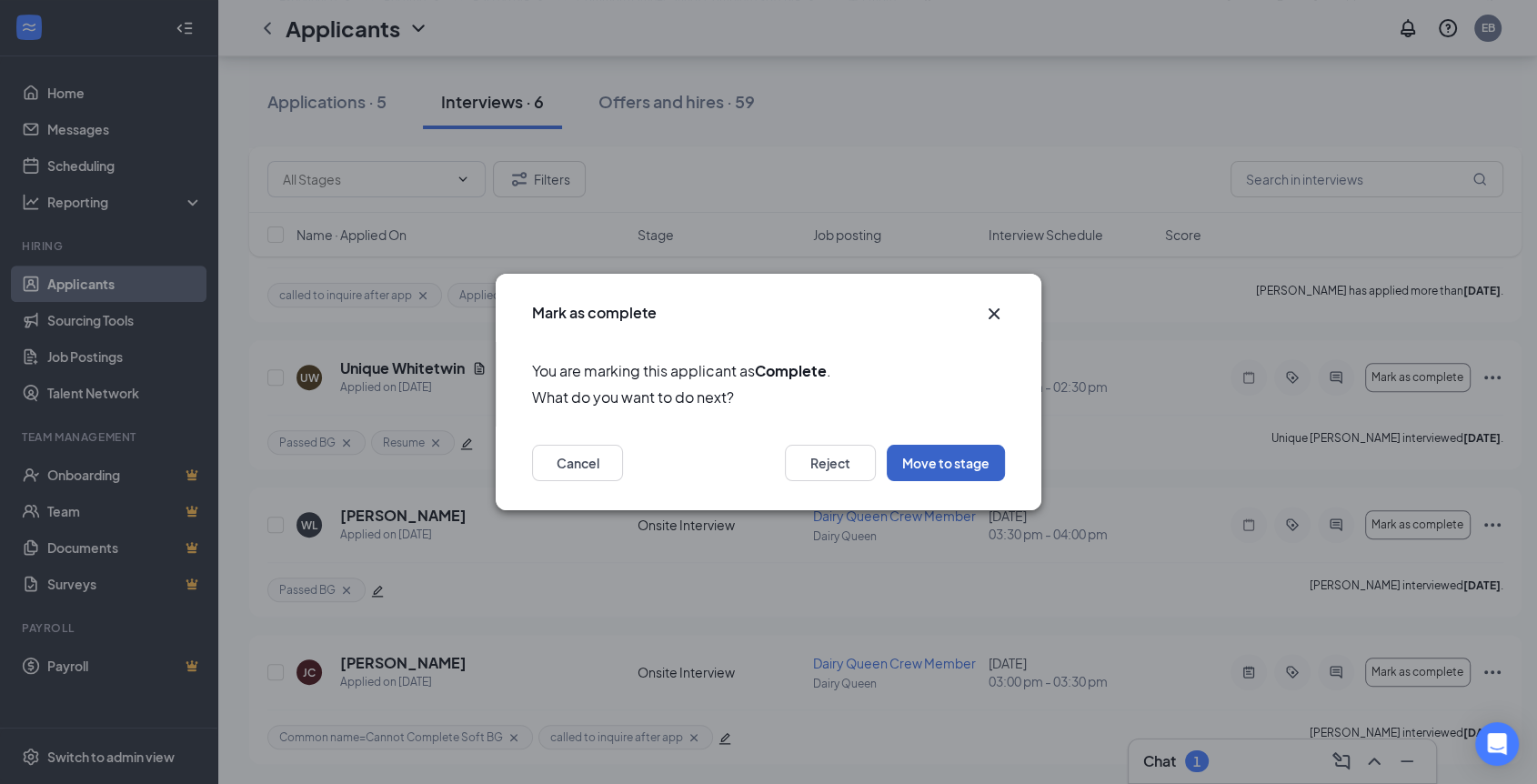
click at [952, 468] on button "Move to stage" at bounding box center [946, 463] width 119 height 36
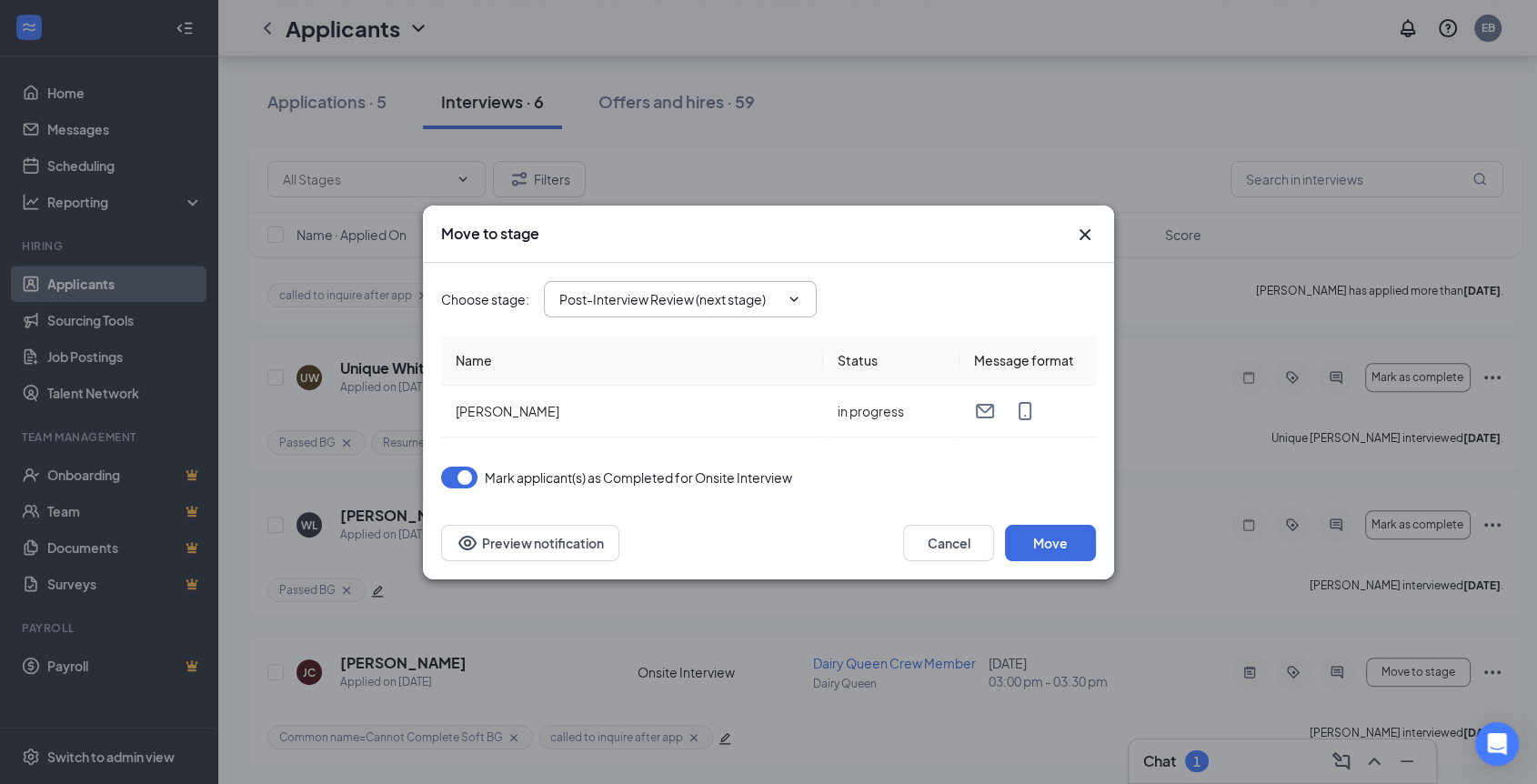
click at [794, 297] on icon "ChevronDown" at bounding box center [794, 299] width 15 height 15
click at [695, 298] on input "Post-Interview Review (next stage)" at bounding box center [669, 299] width 220 height 20
click at [654, 449] on div "Hiring Complete" at bounding box center [624, 451] width 99 height 20
type input "Hiring Complete"
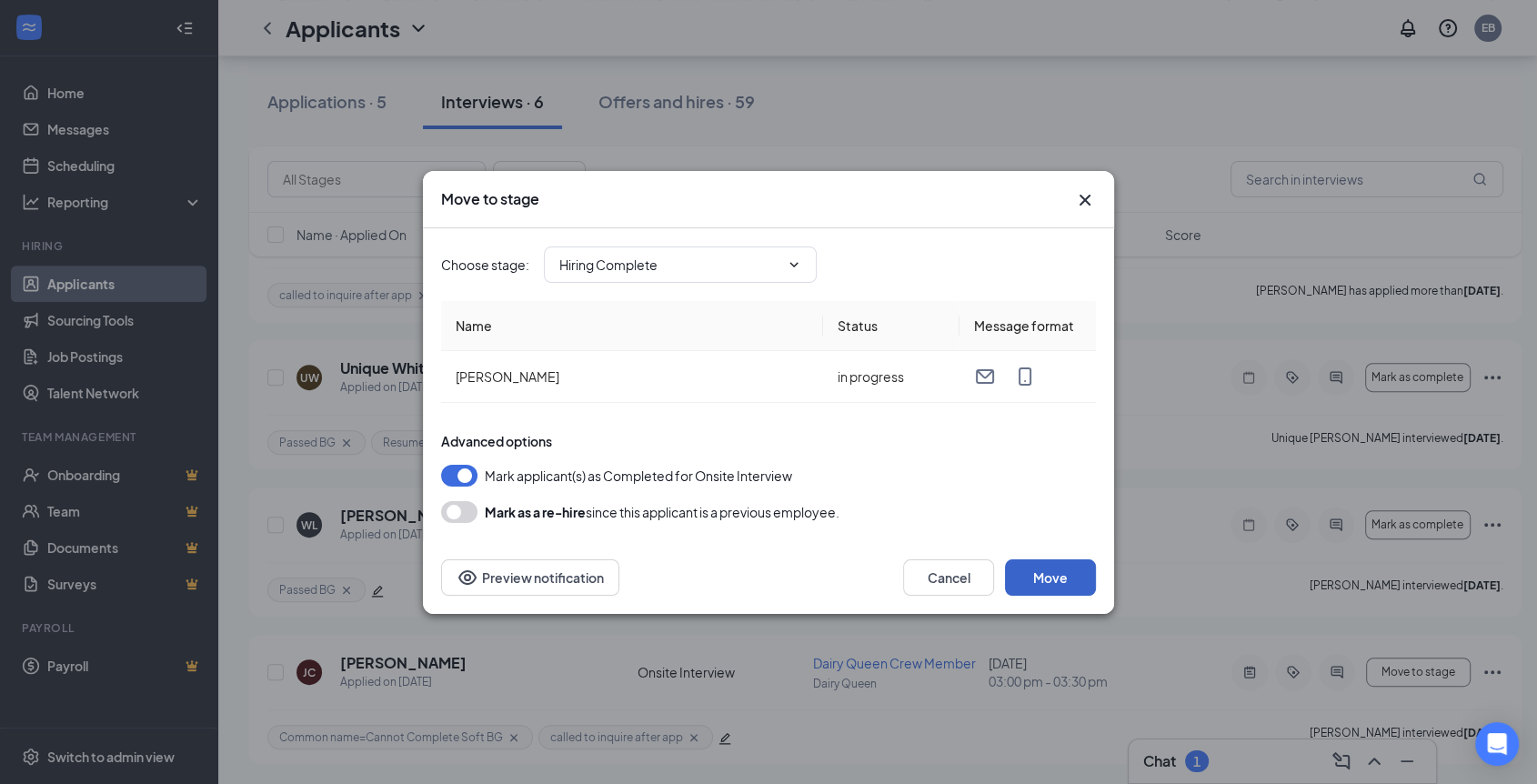
click at [1069, 583] on button "Move" at bounding box center [1051, 577] width 91 height 36
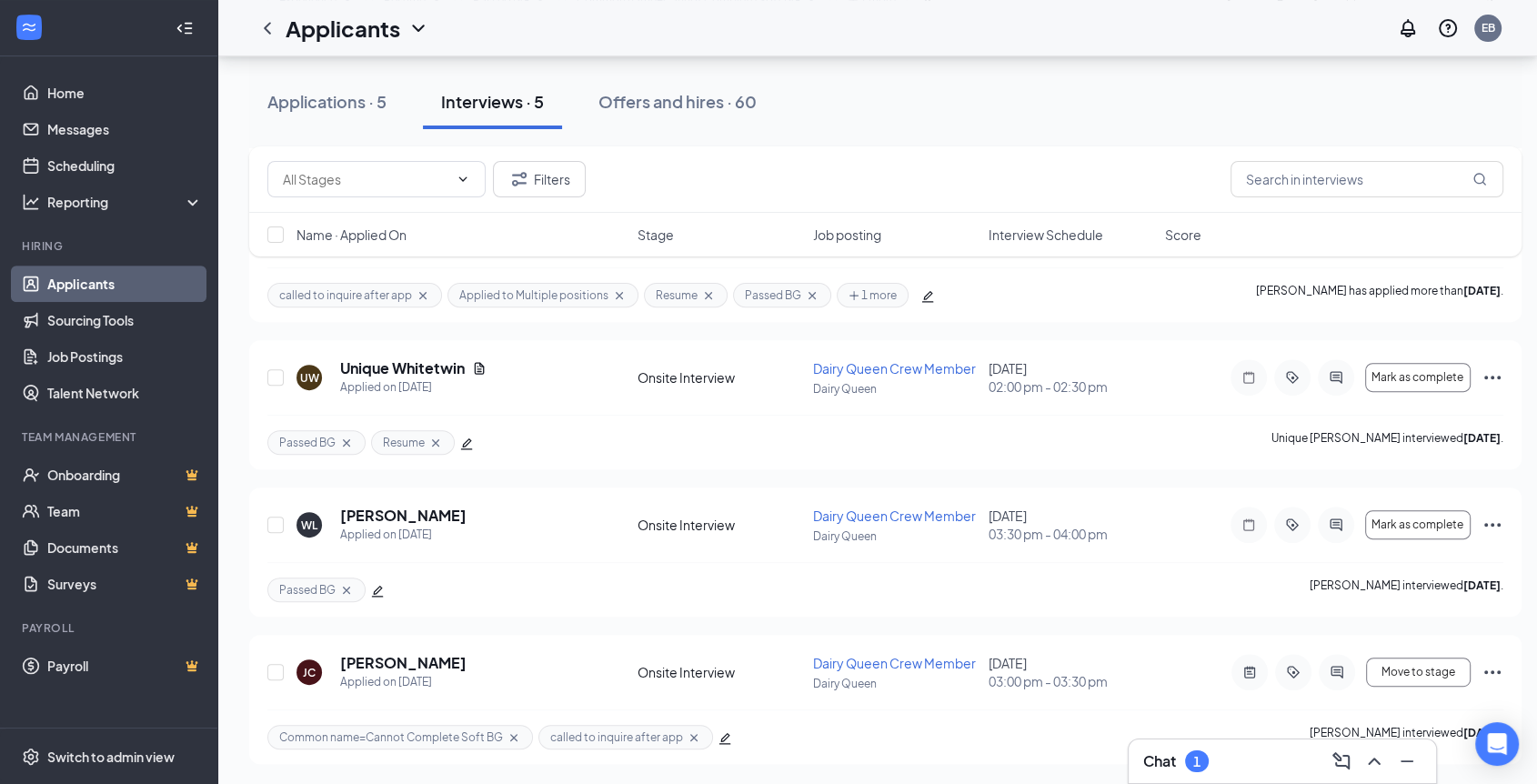
click at [1253, 759] on div "Chat 1" at bounding box center [1282, 761] width 278 height 29
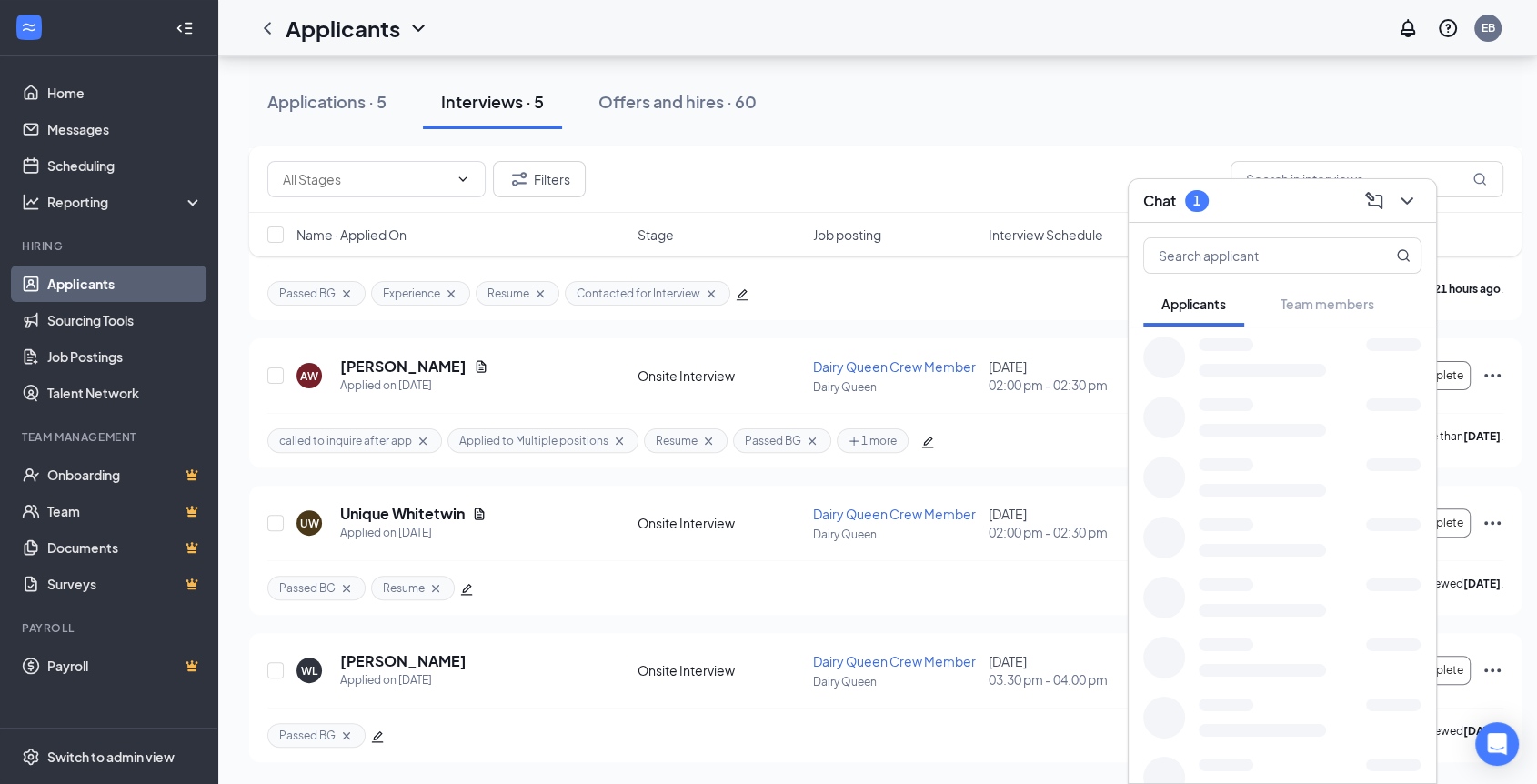
scroll to position [429, 0]
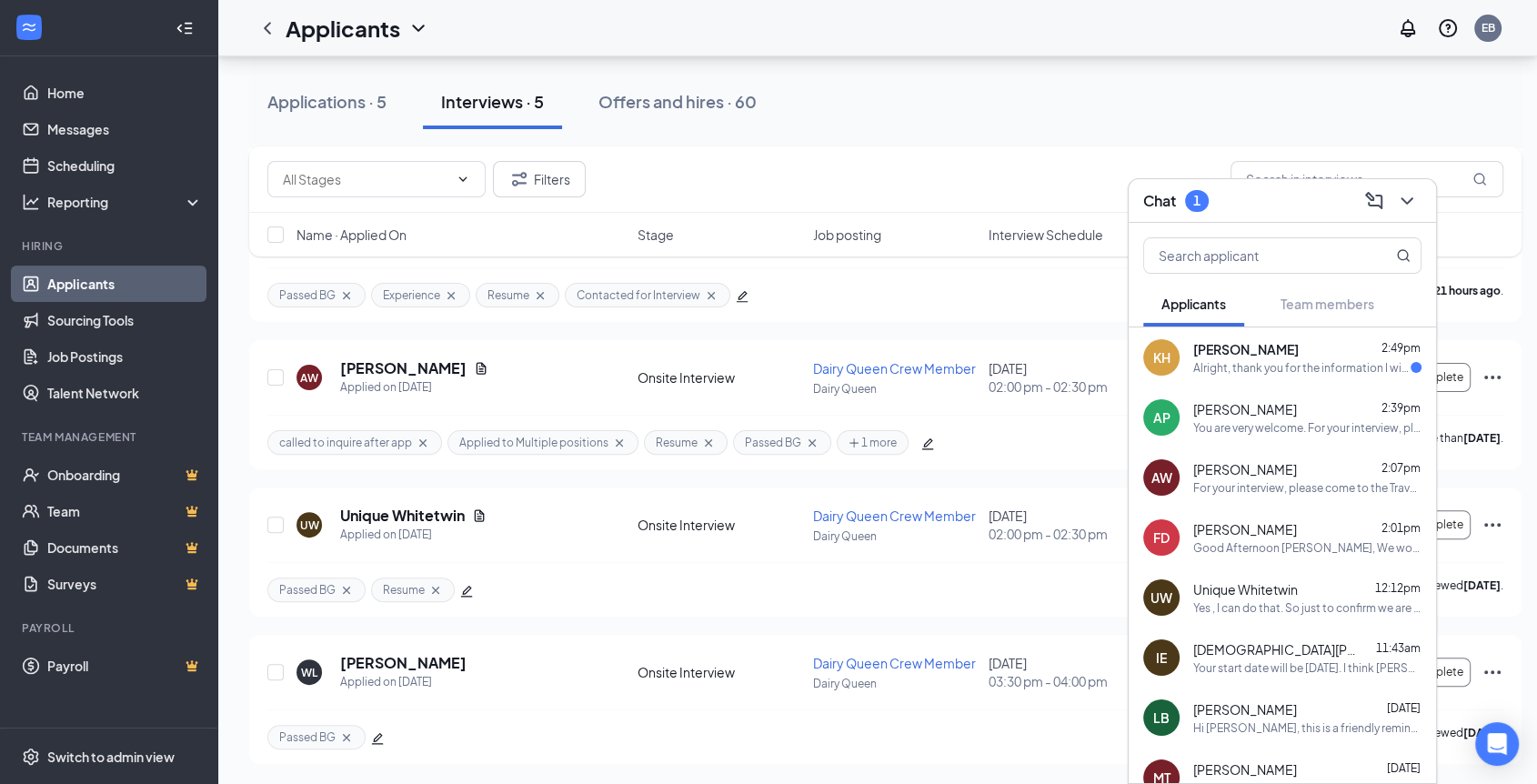
click at [1276, 380] on div "KH [PERSON_NAME] 2:49pm Alright, thank you for the information I will be there …" at bounding box center [1282, 357] width 307 height 60
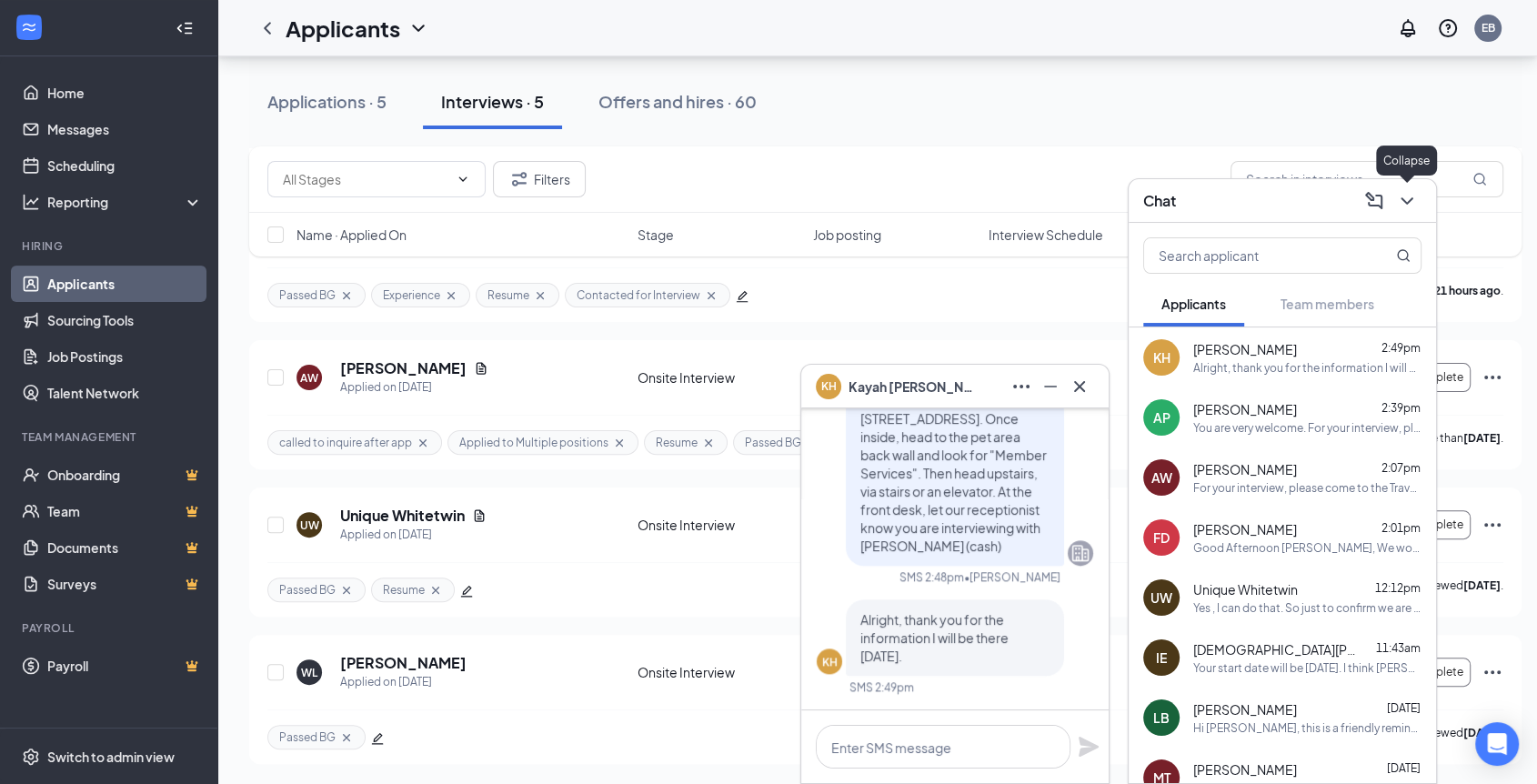
click at [1419, 205] on button at bounding box center [1407, 201] width 29 height 29
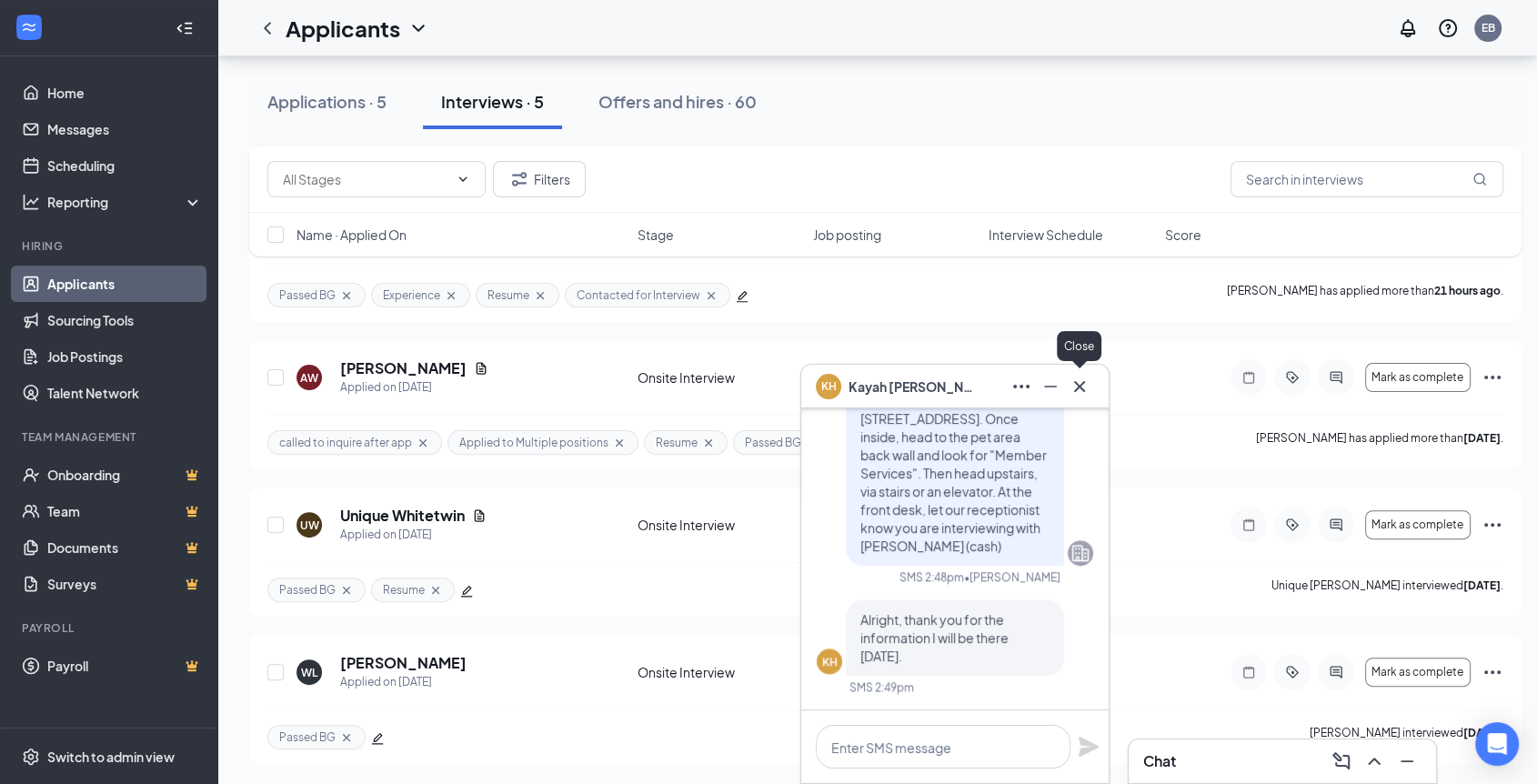
click at [1077, 391] on icon "Cross" at bounding box center [1080, 387] width 22 height 22
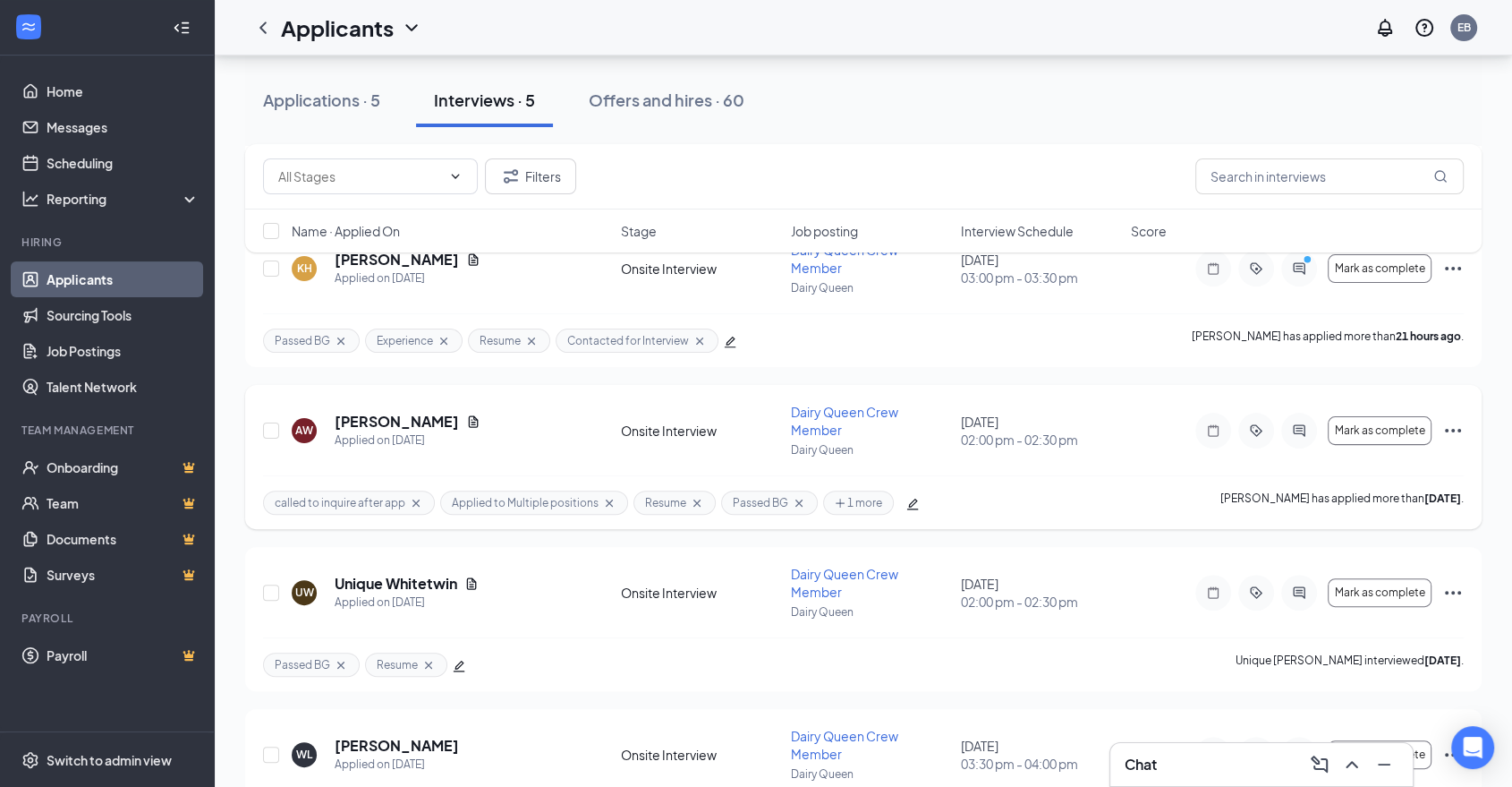
scroll to position [408, 0]
click at [1403, 747] on span "Mark as complete" at bounding box center [1380, 753] width 91 height 13
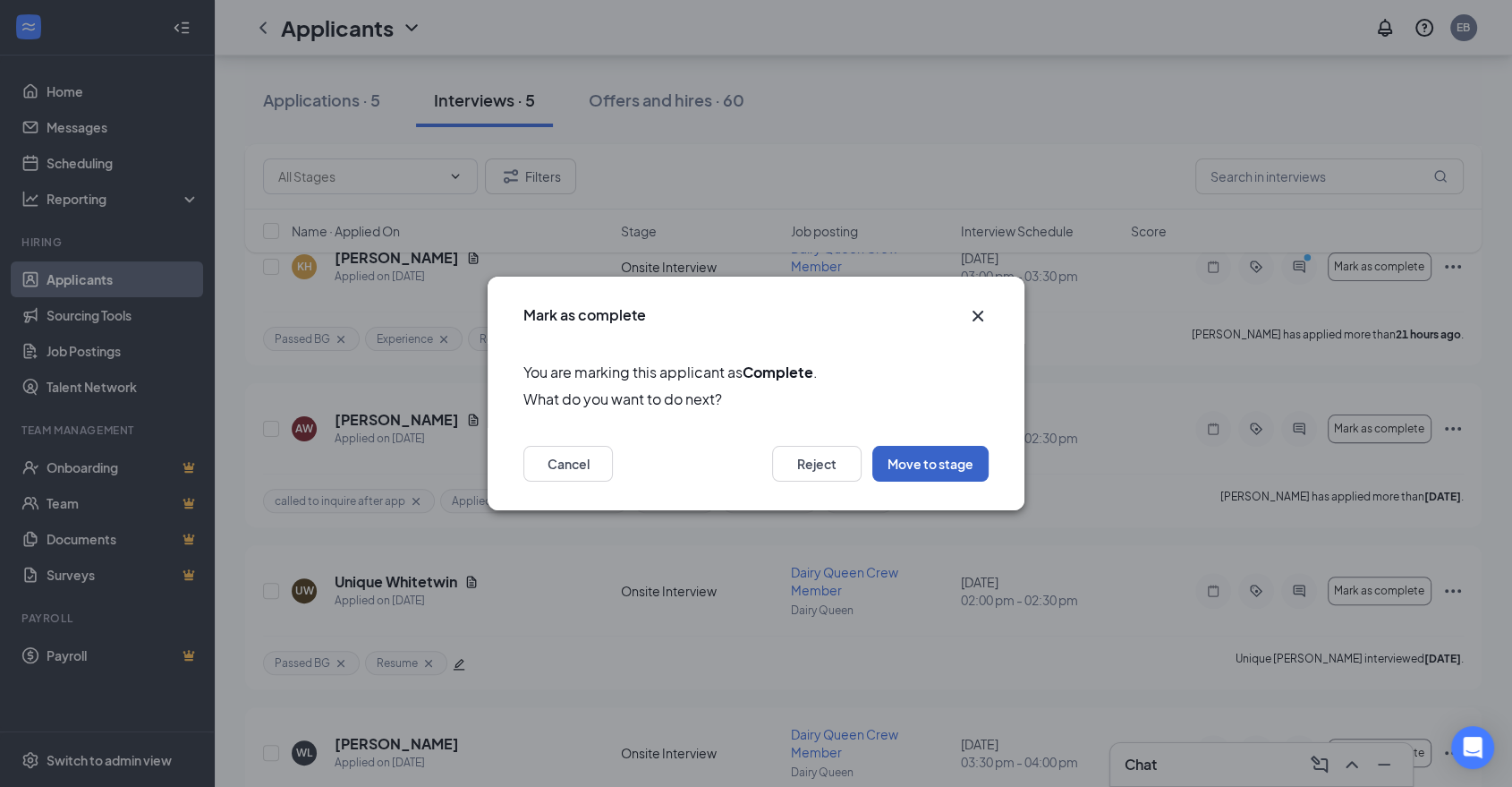
click at [959, 468] on button "Move to stage" at bounding box center [931, 464] width 117 height 36
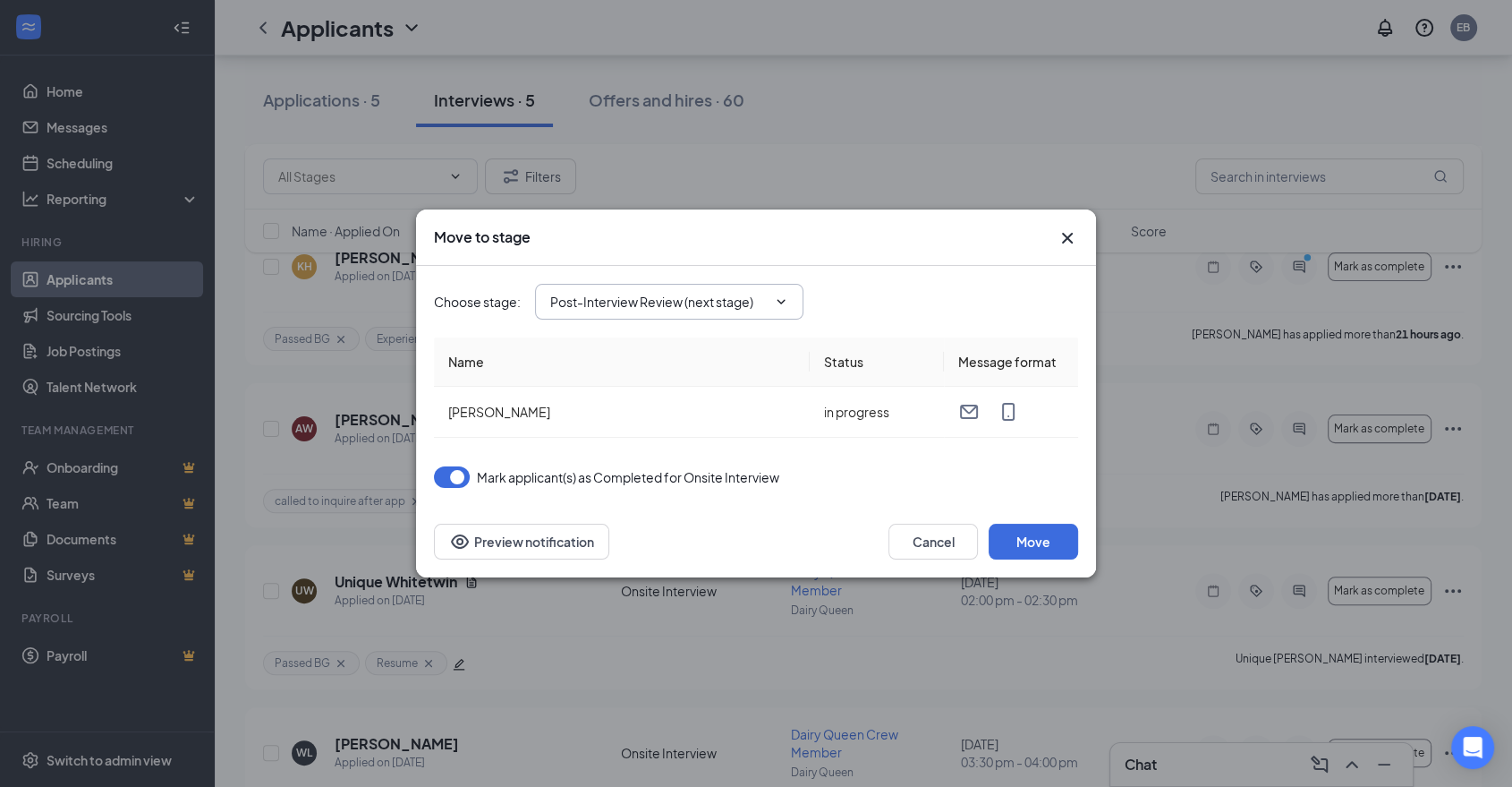
click at [631, 308] on input "Post-Interview Review (next stage)" at bounding box center [658, 302] width 216 height 20
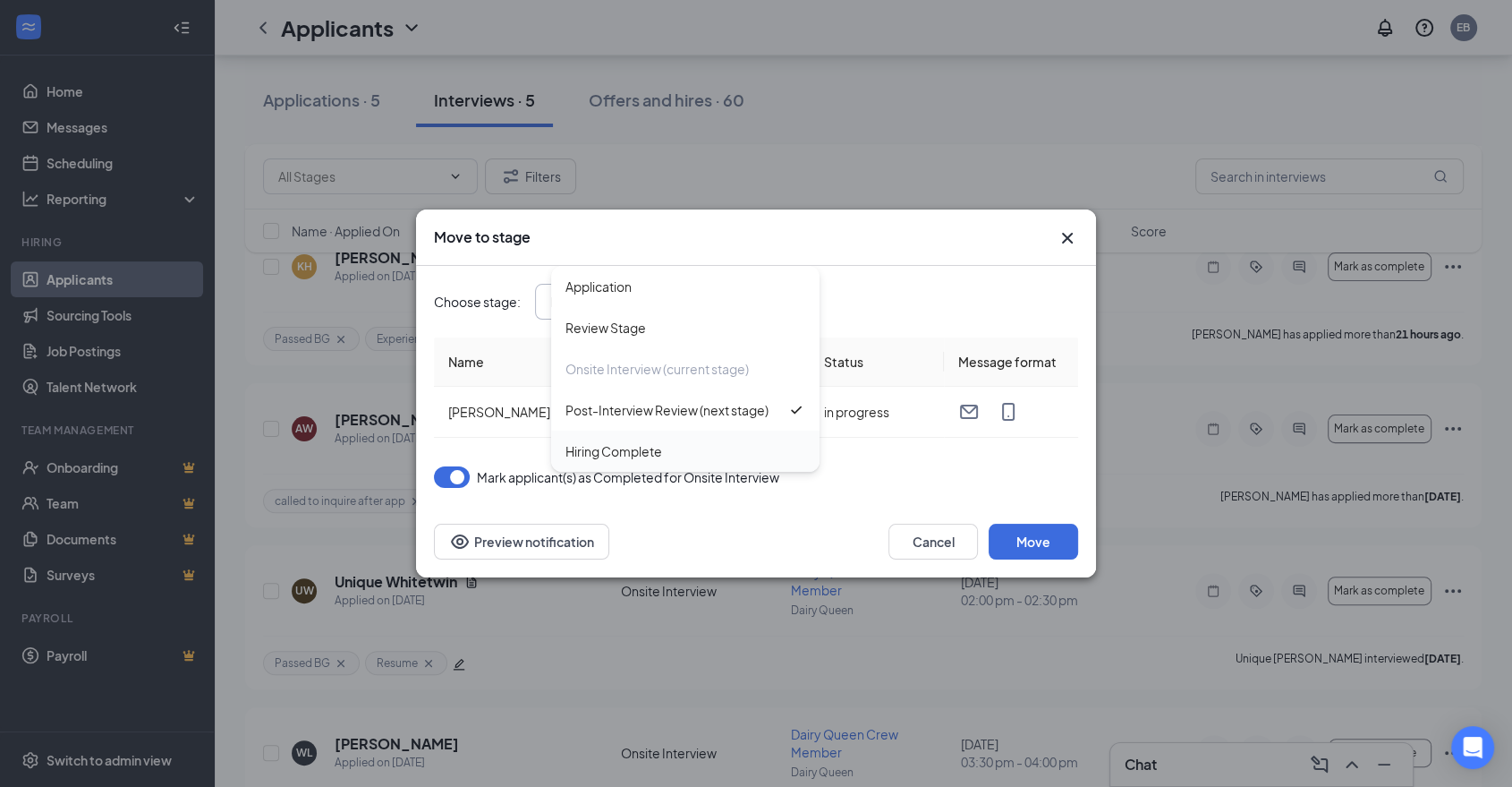
click at [635, 450] on div "Hiring Complete" at bounding box center [614, 451] width 97 height 20
type input "Hiring Complete"
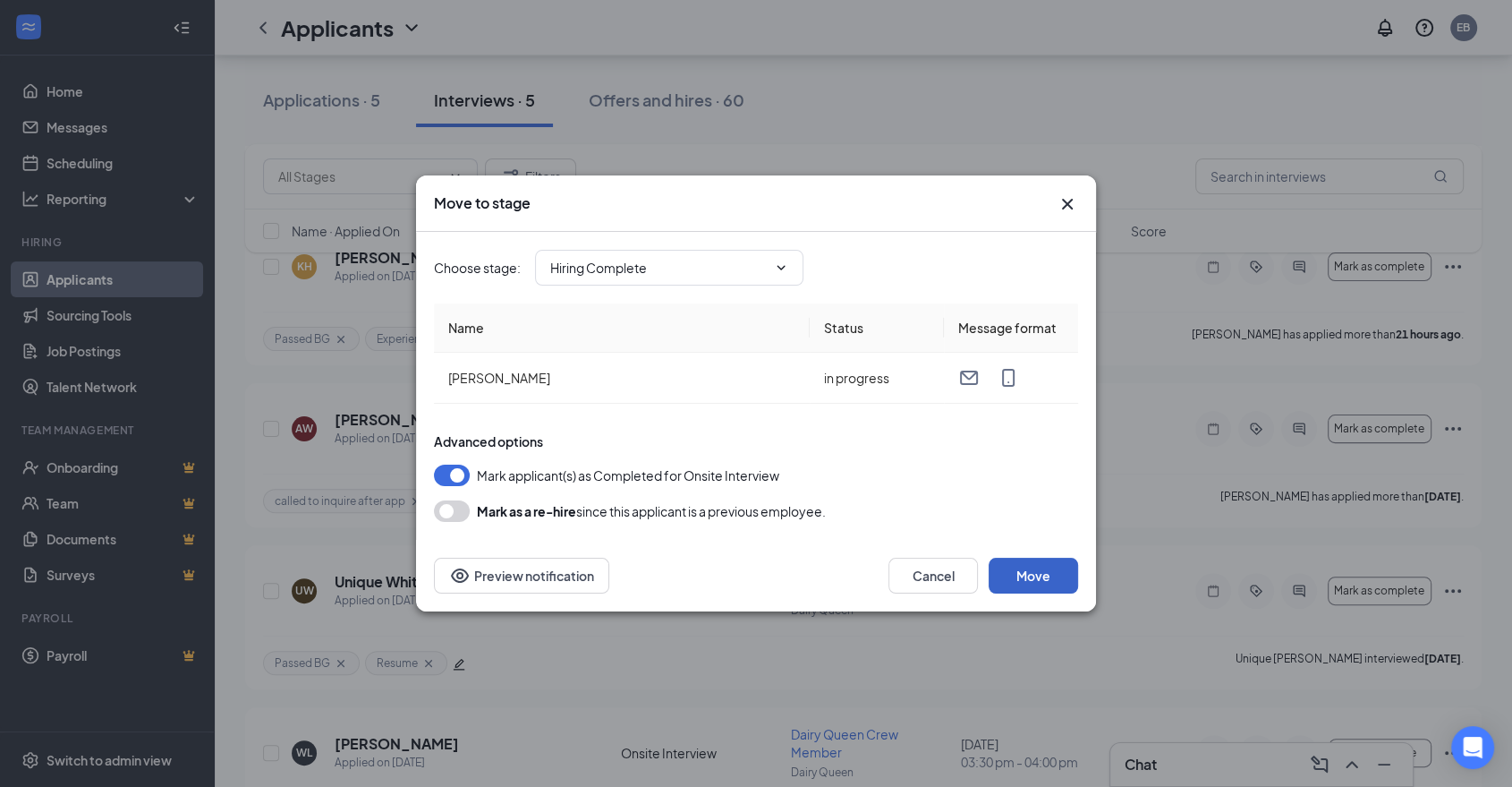
click at [1050, 582] on button "Move" at bounding box center [1034, 575] width 90 height 36
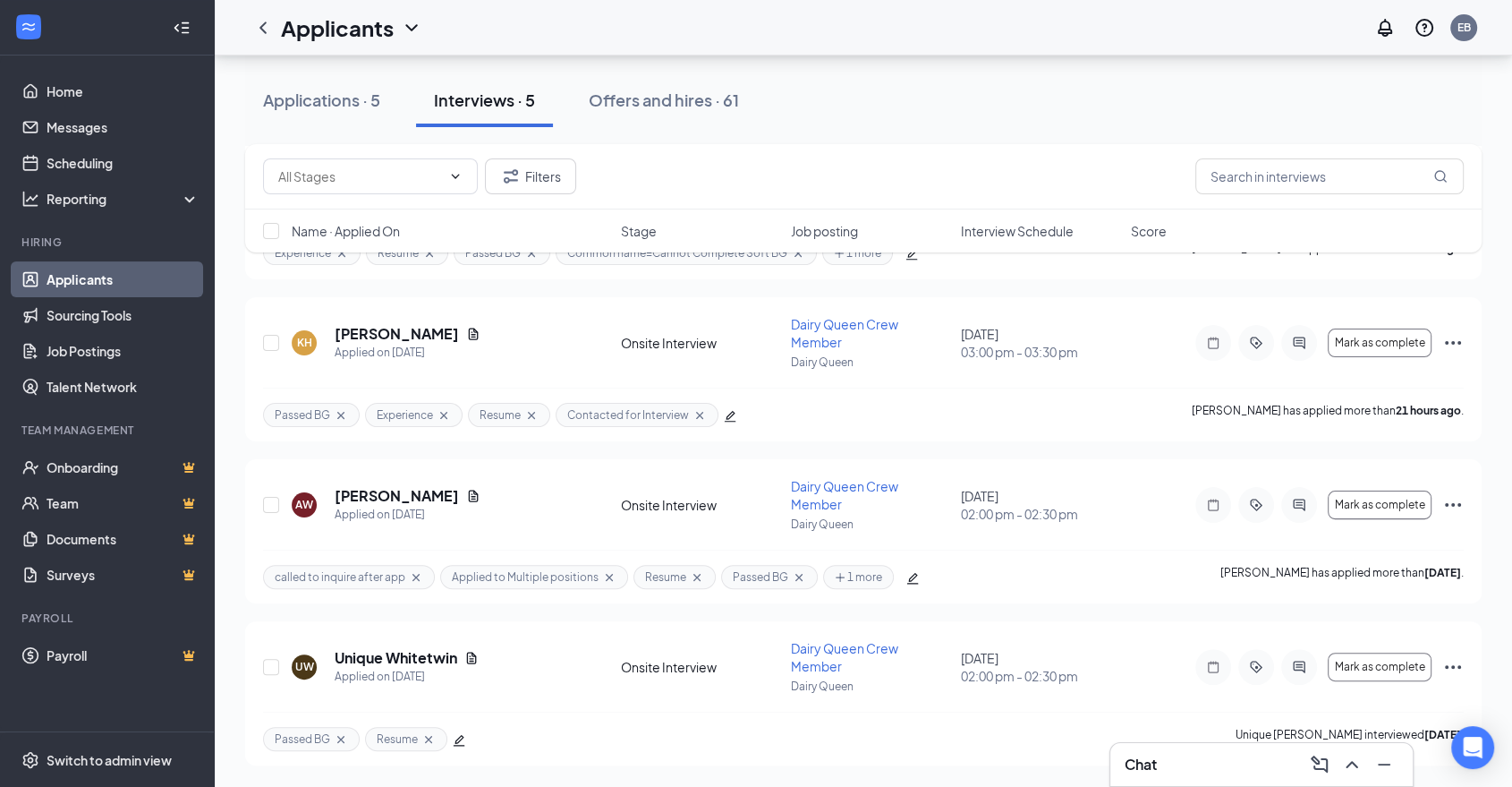
scroll to position [263, 0]
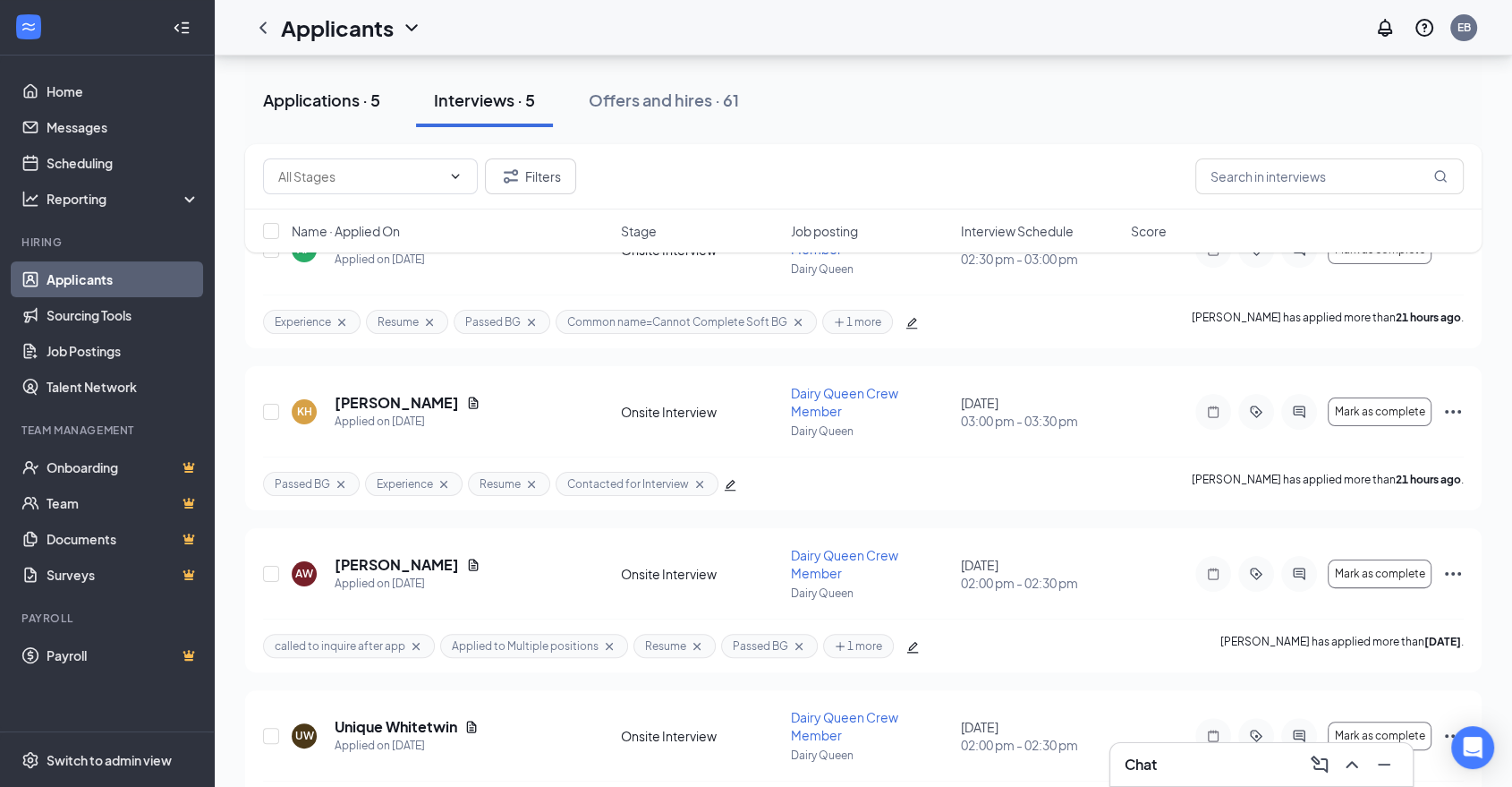
click at [394, 107] on button "Applications · 5" at bounding box center [321, 101] width 153 height 54
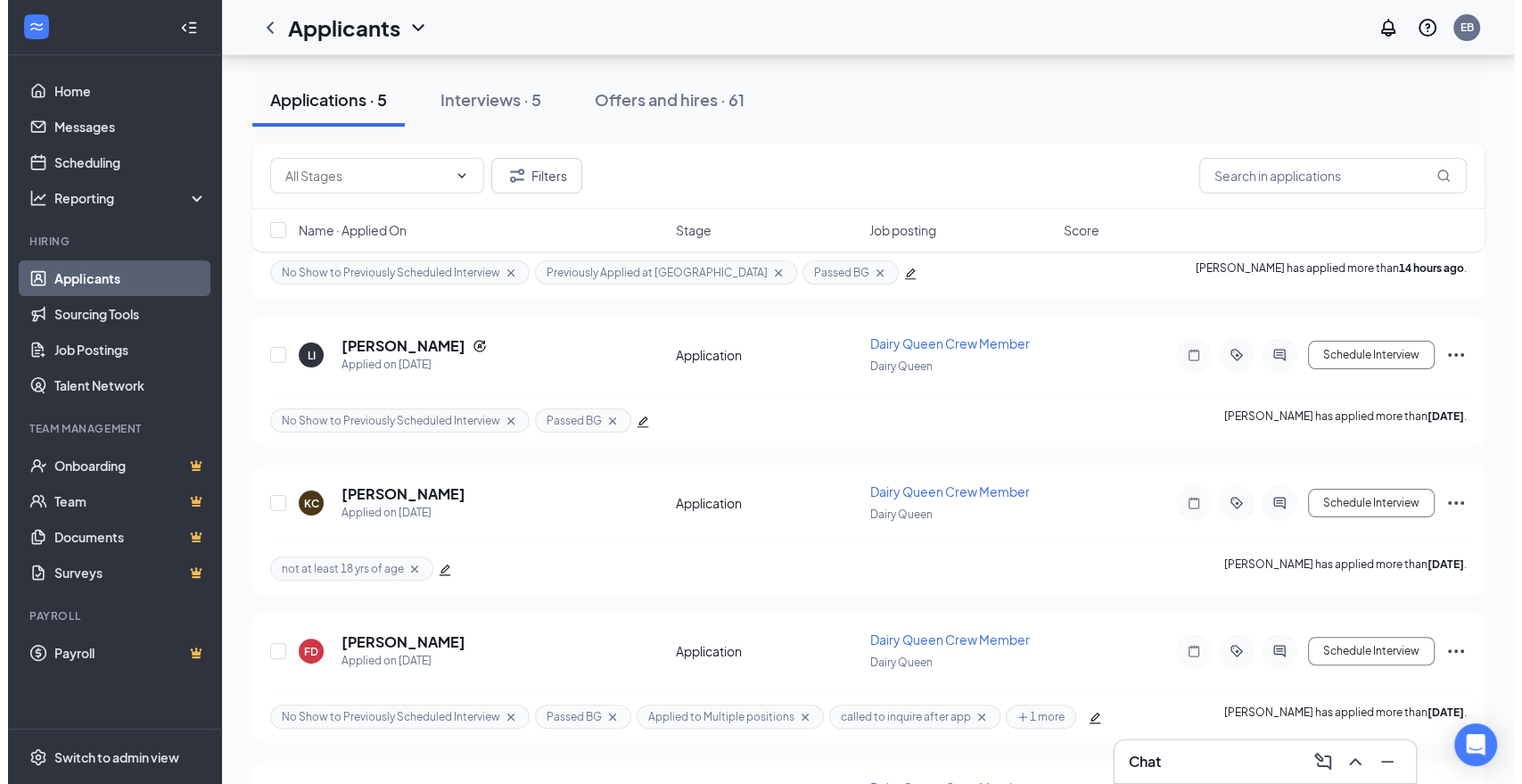
scroll to position [396, 0]
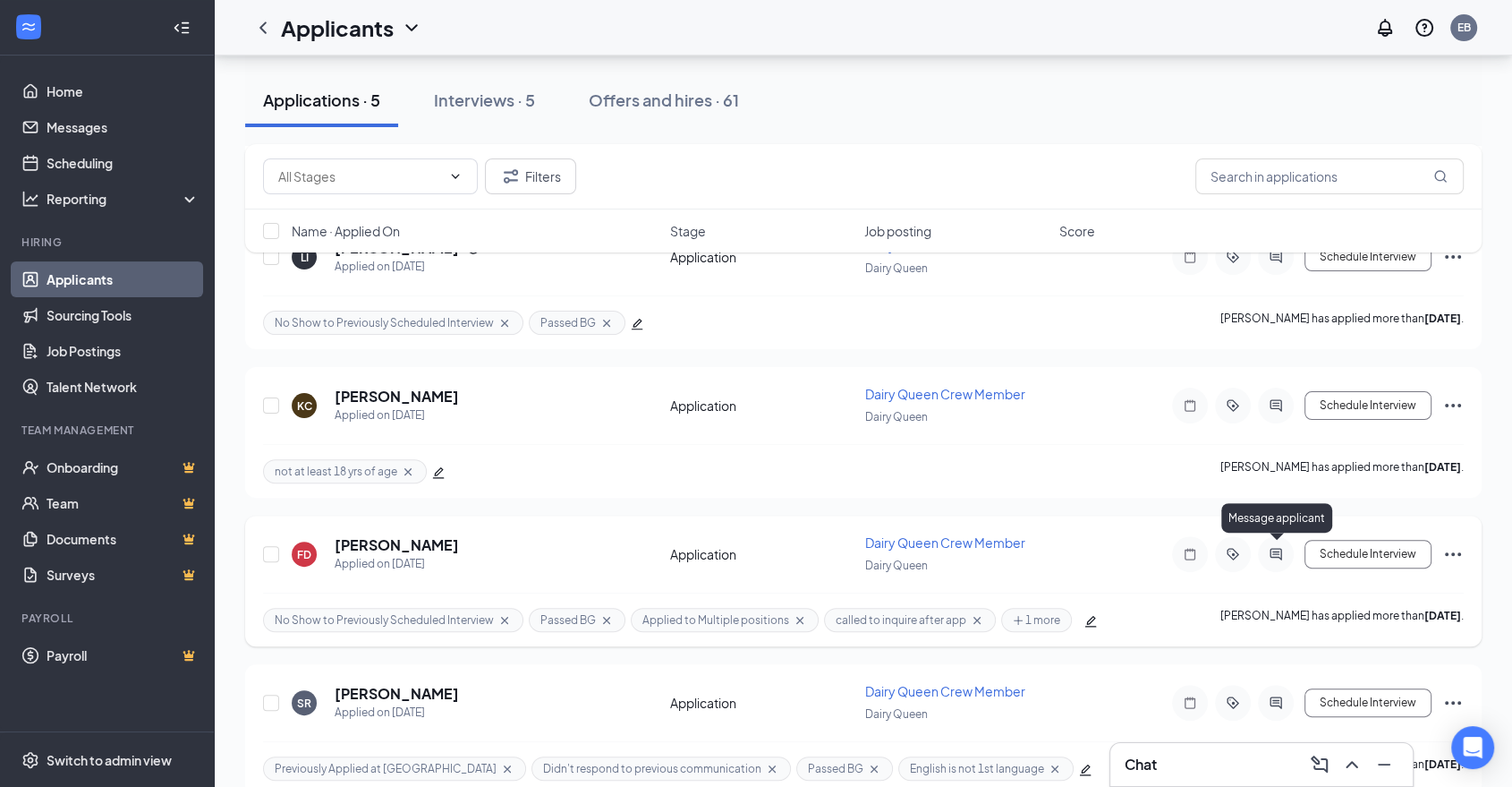
click at [1279, 555] on icon "ActiveChat" at bounding box center [1276, 554] width 22 height 14
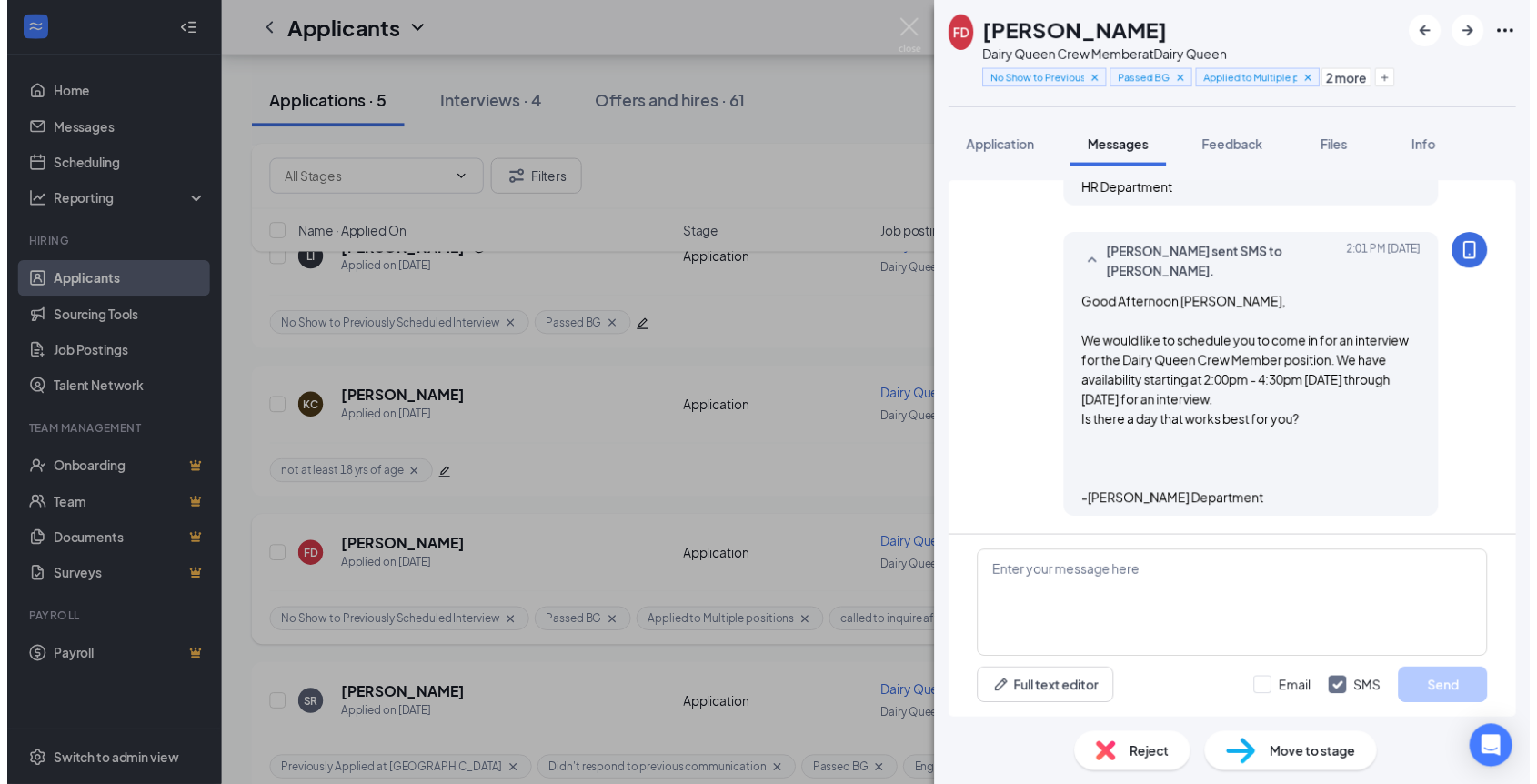
scroll to position [714, 0]
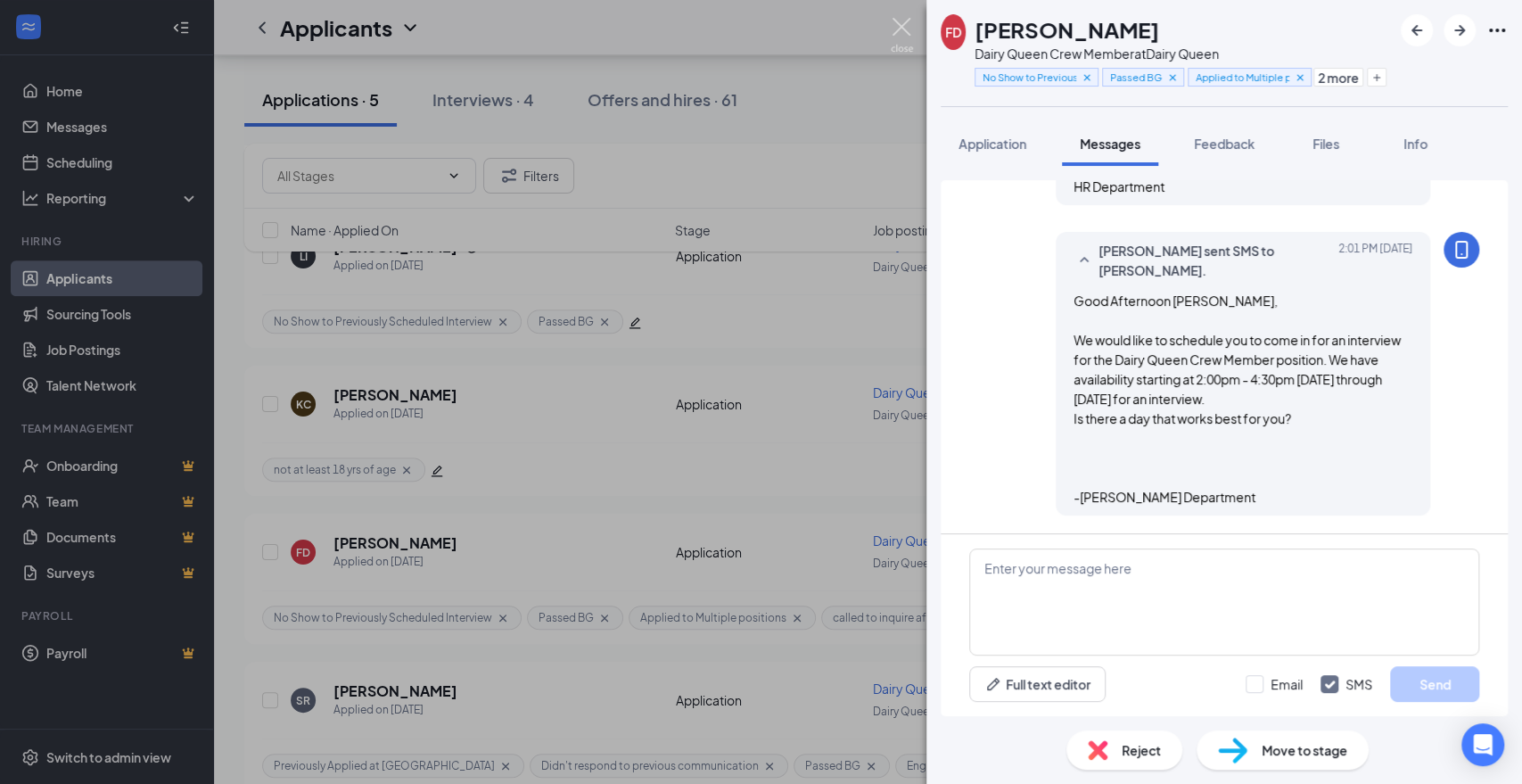
click at [894, 21] on img at bounding box center [901, 35] width 22 height 35
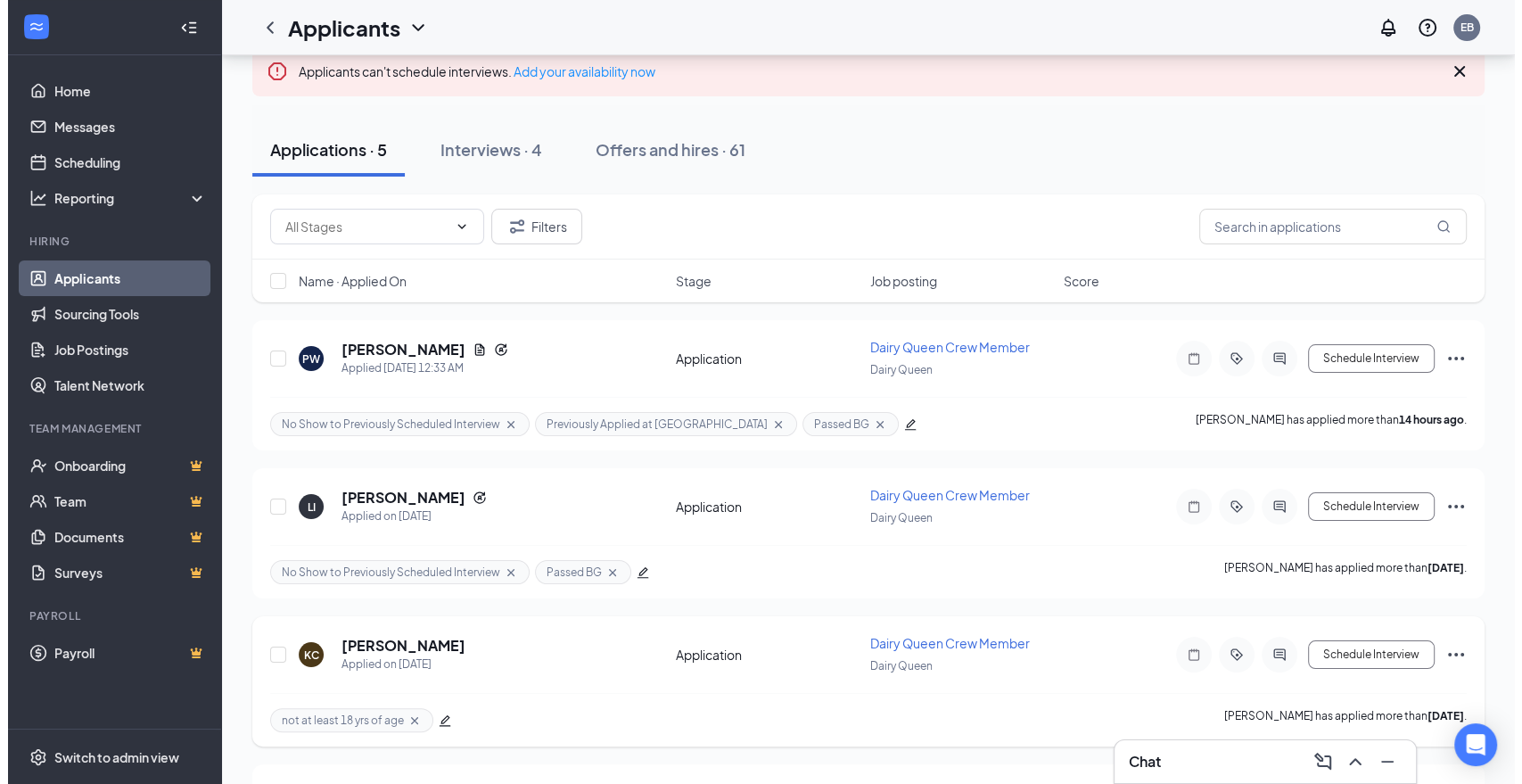
scroll to position [99, 0]
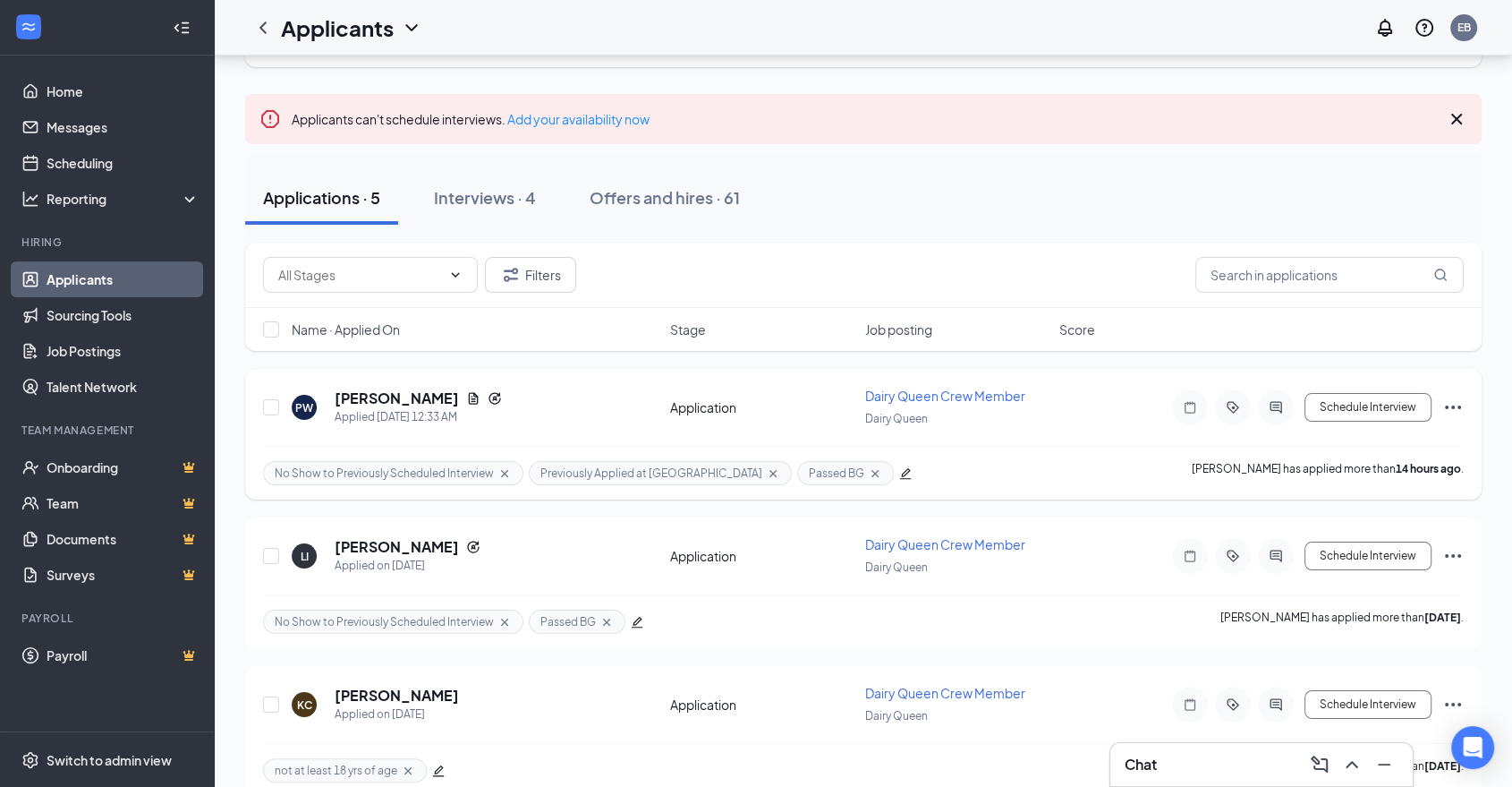
click at [1277, 411] on icon "ActiveChat" at bounding box center [1276, 407] width 22 height 14
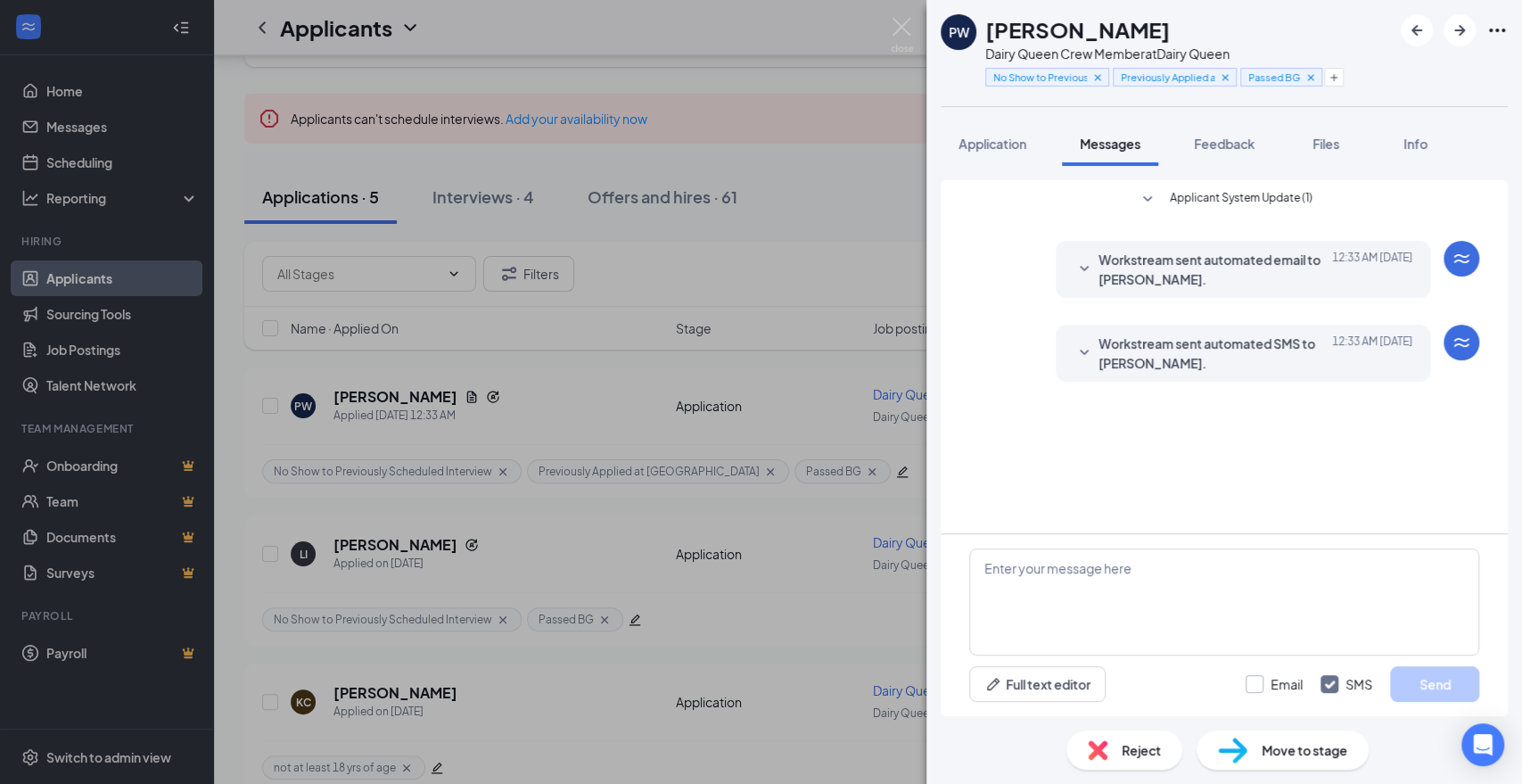
click at [1248, 683] on input "Email" at bounding box center [1274, 684] width 57 height 18
checkbox input "true"
click at [1068, 689] on button "Full text editor" at bounding box center [1037, 684] width 137 height 36
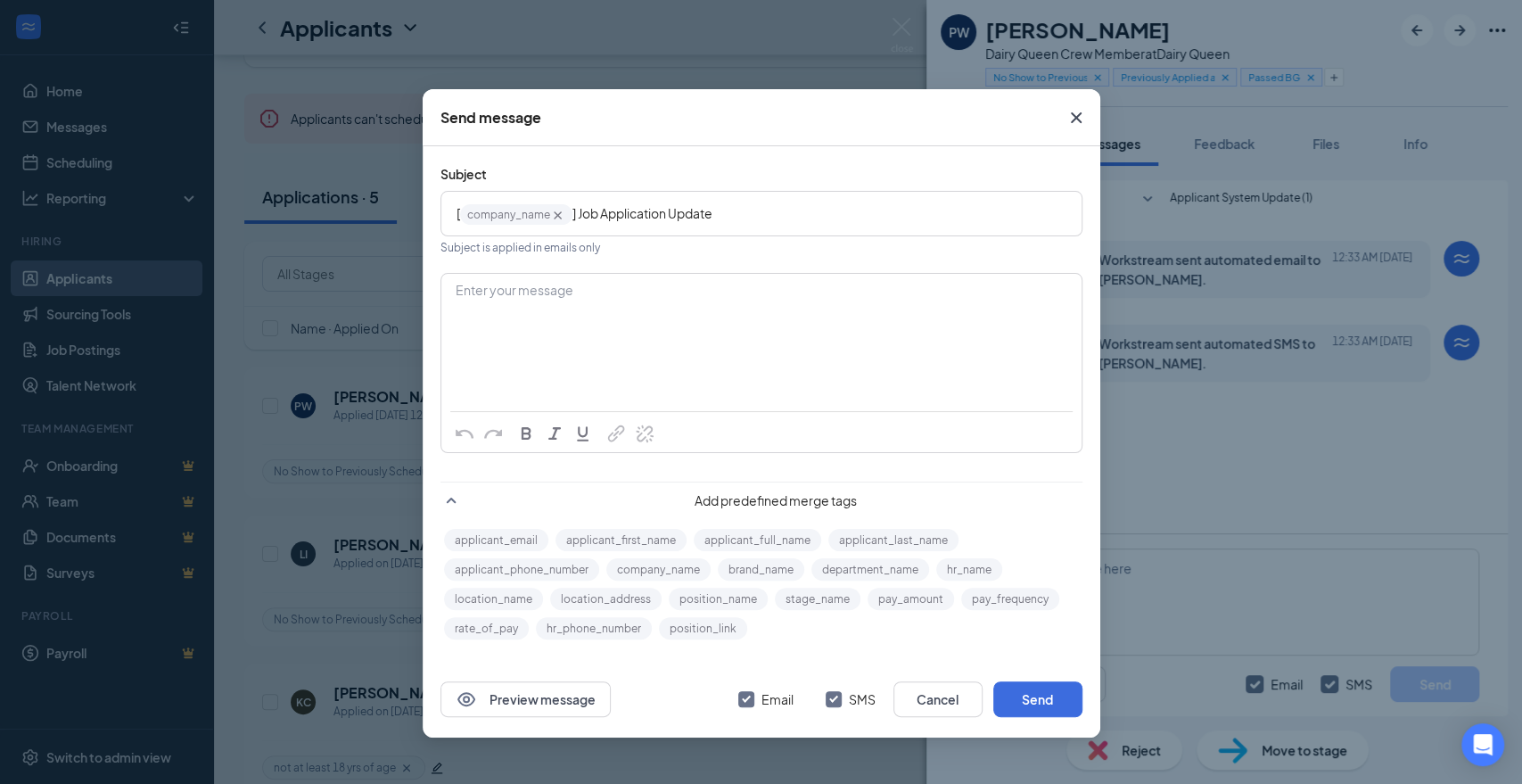
click at [680, 289] on div "Enter your message" at bounding box center [762, 291] width 610 height 19
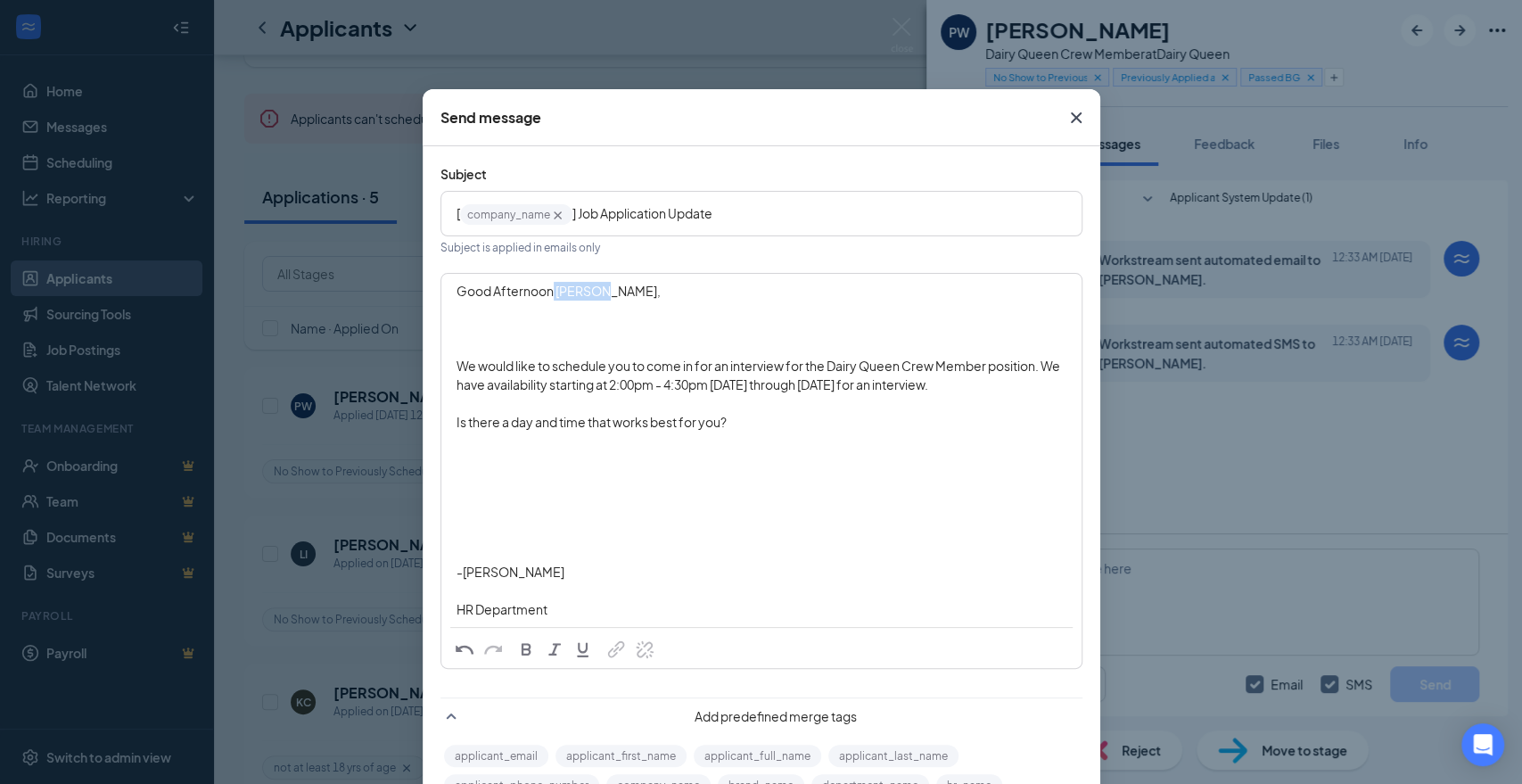
drag, startPoint x: 591, startPoint y: 291, endPoint x: 544, endPoint y: 295, distance: 47.2
click at [544, 295] on span "Good Afternoon [PERSON_NAME]," at bounding box center [559, 291] width 204 height 16
click at [563, 754] on button "applicant_first_name" at bounding box center [621, 755] width 131 height 22
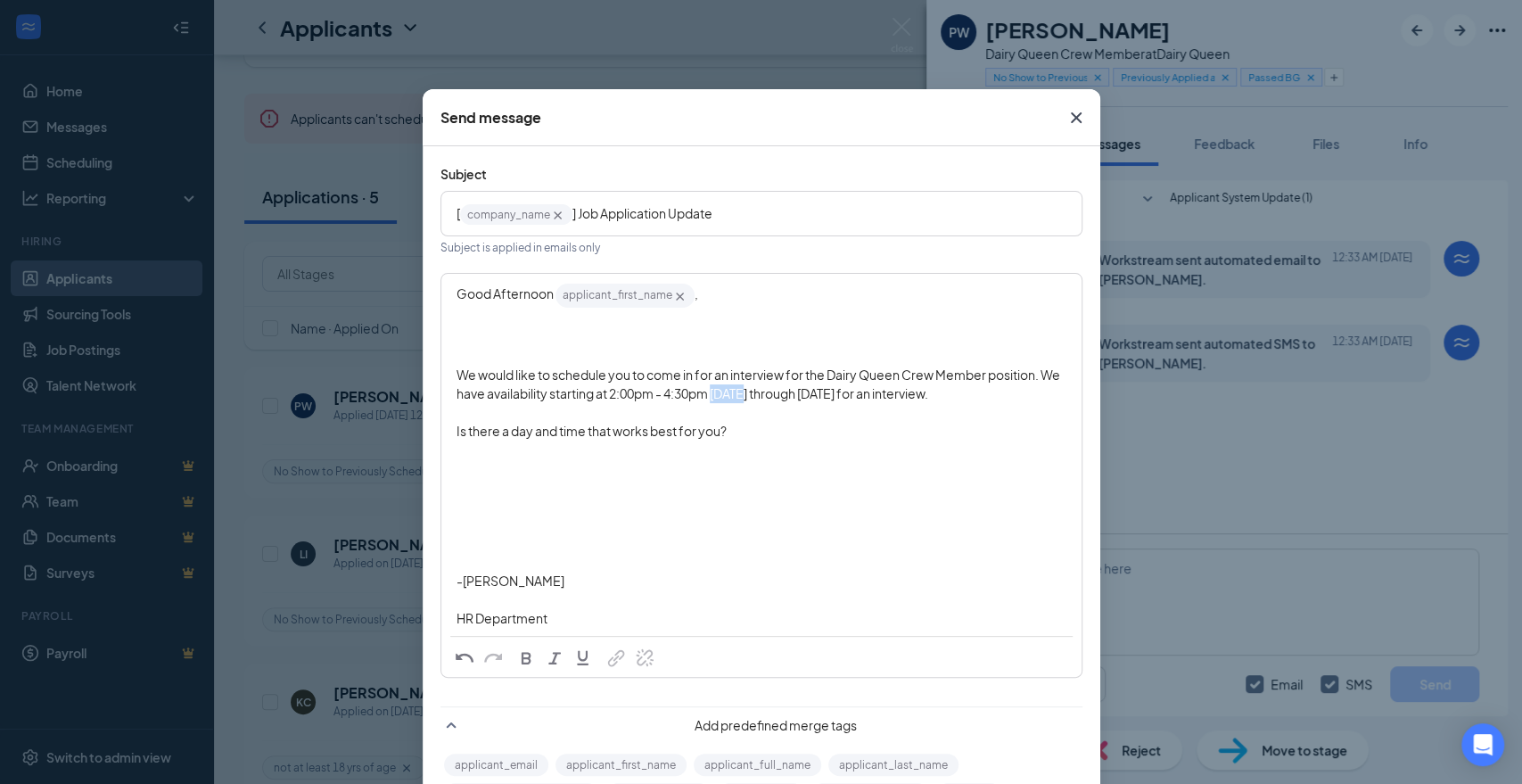
drag, startPoint x: 708, startPoint y: 393, endPoint x: 740, endPoint y: 393, distance: 32.0
click at [740, 393] on span "We would like to schedule you to come in for an interview for the Dairy Queen C…" at bounding box center [759, 384] width 605 height 35
click at [772, 419] on div "Enter your message" at bounding box center [762, 412] width 610 height 19
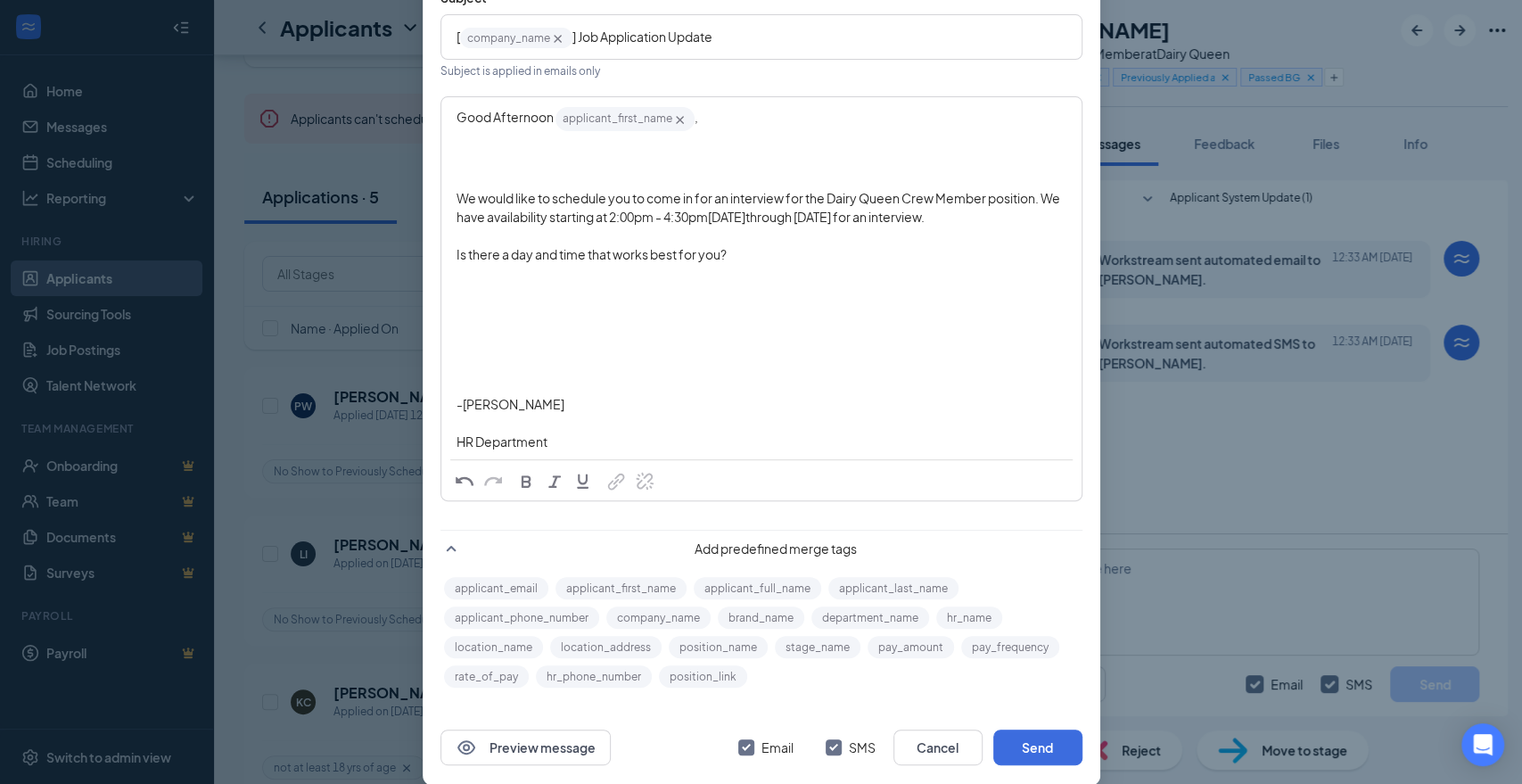
scroll to position [198, 0]
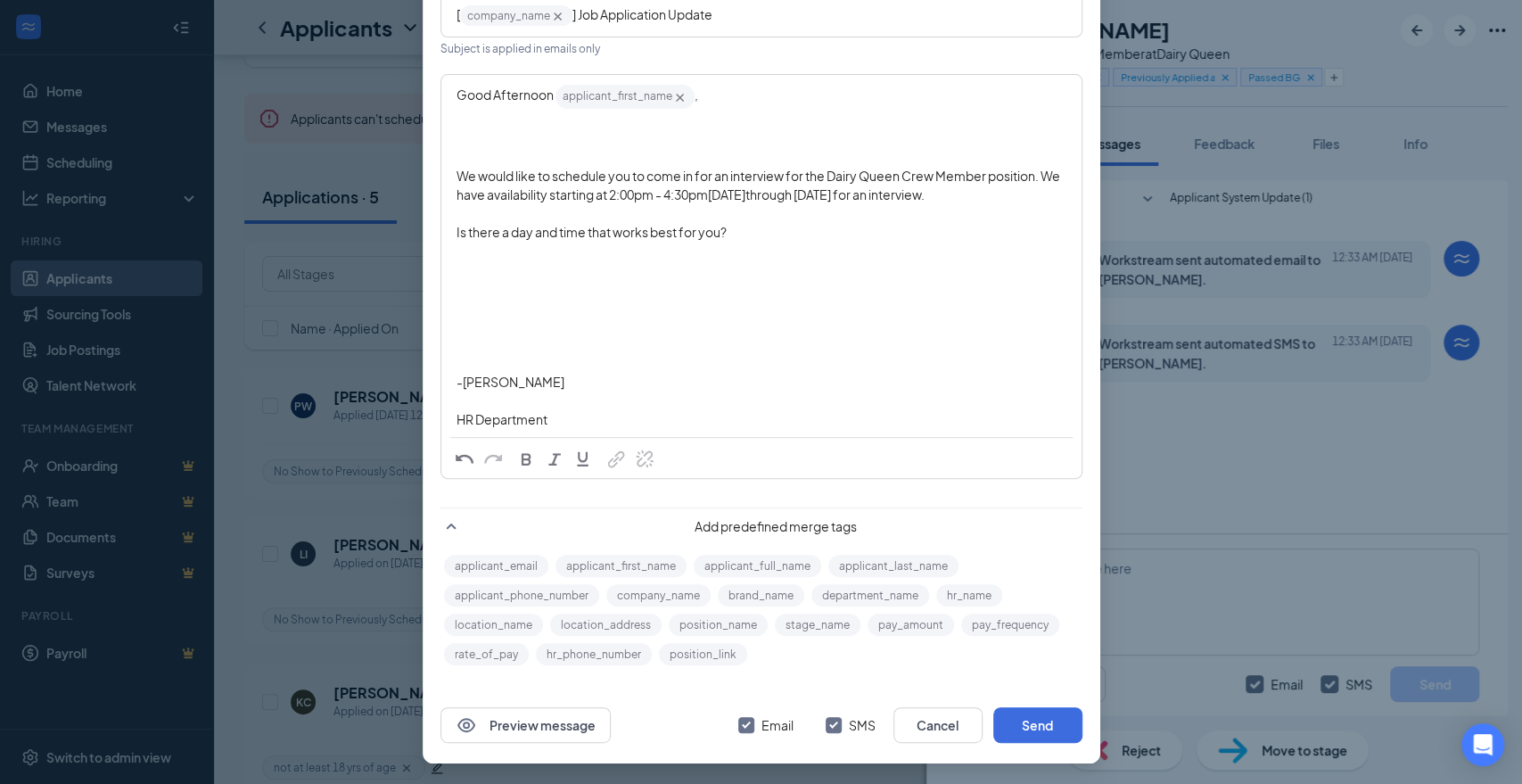
click at [867, 196] on span "through [DATE] for an interview." at bounding box center [835, 194] width 179 height 16
click at [1017, 732] on button "Send" at bounding box center [1038, 725] width 89 height 36
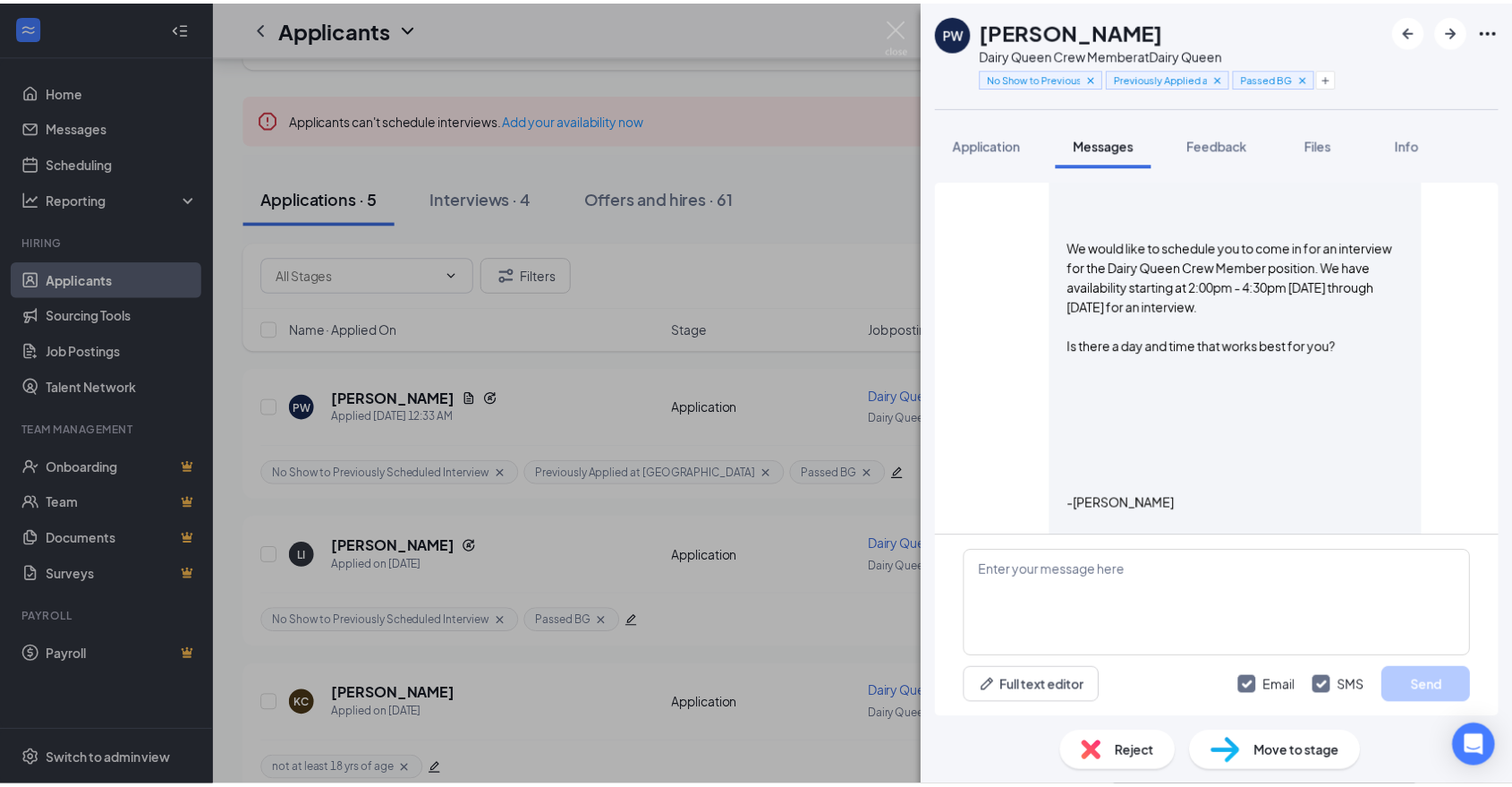
scroll to position [806, 0]
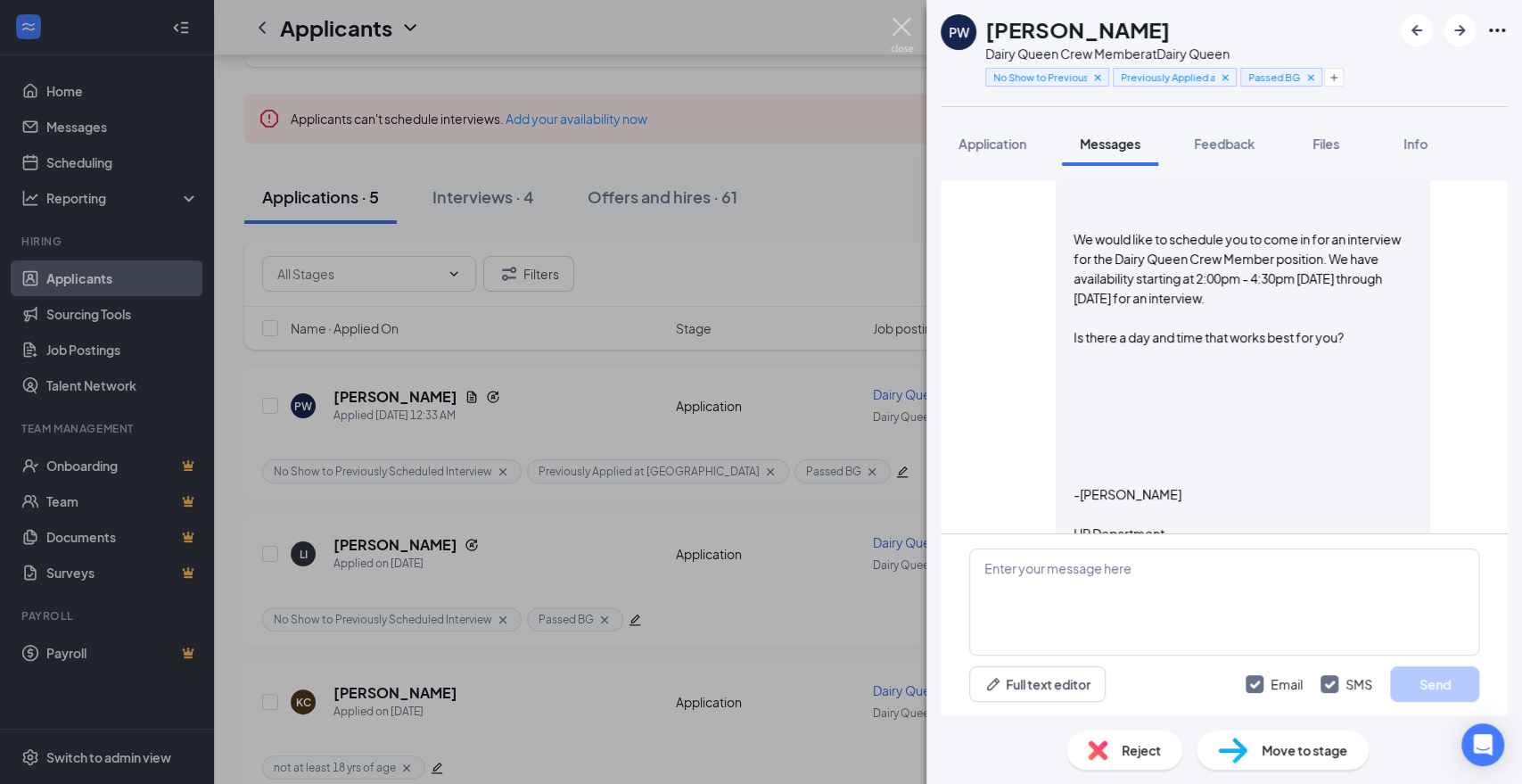
click at [896, 18] on img at bounding box center [901, 35] width 22 height 35
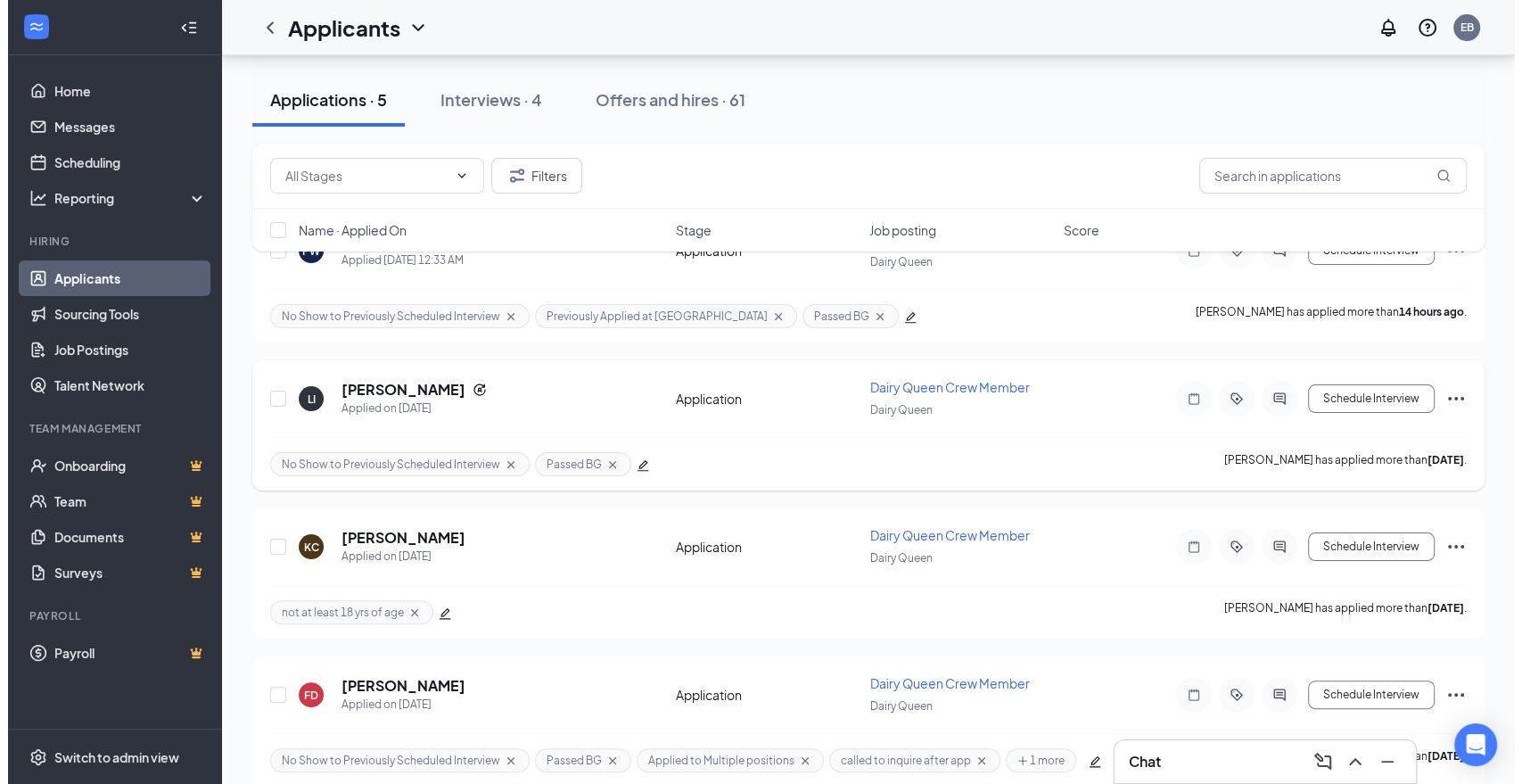
scroll to position [297, 0]
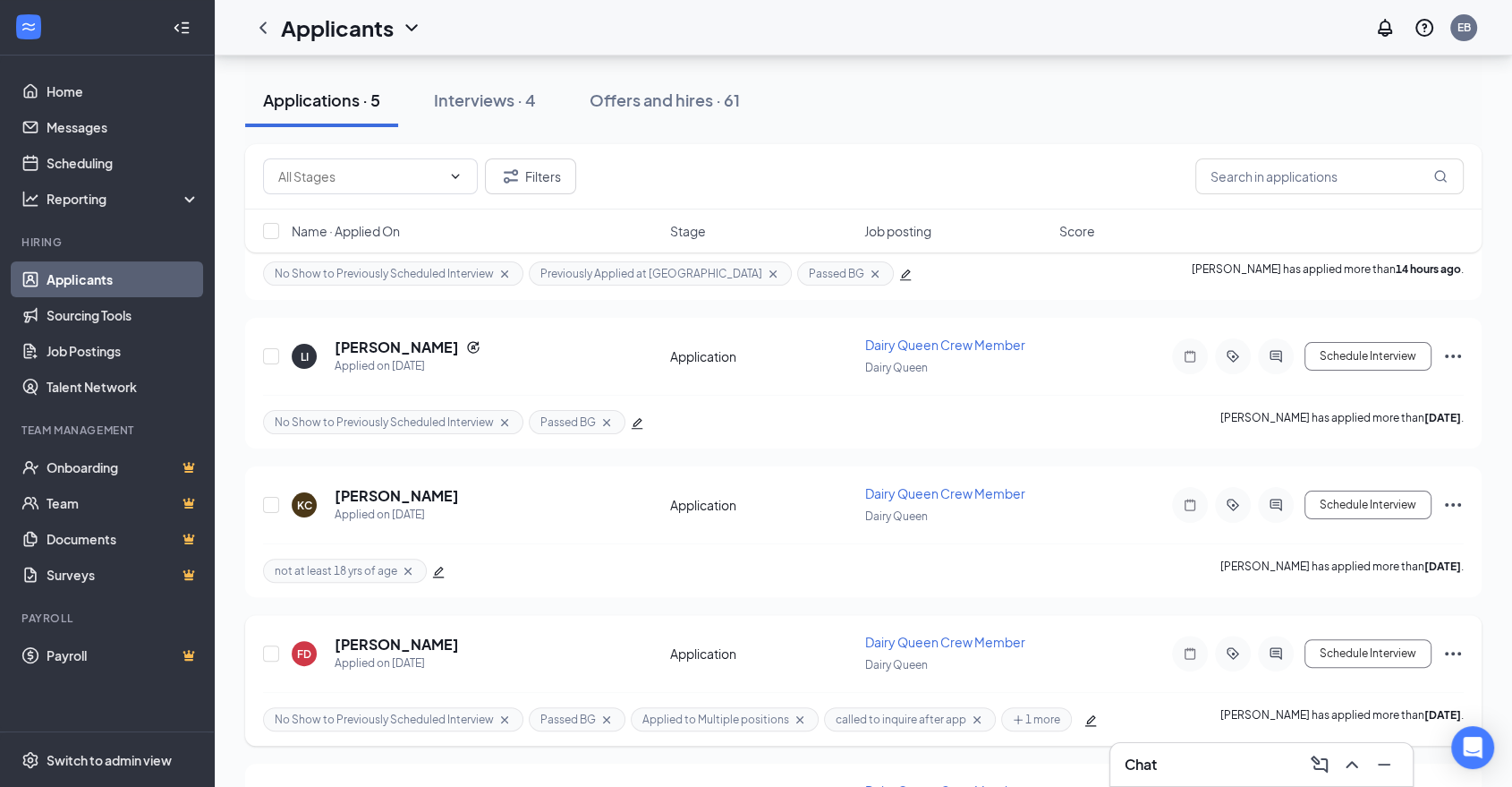
click at [1278, 659] on div at bounding box center [1276, 653] width 36 height 36
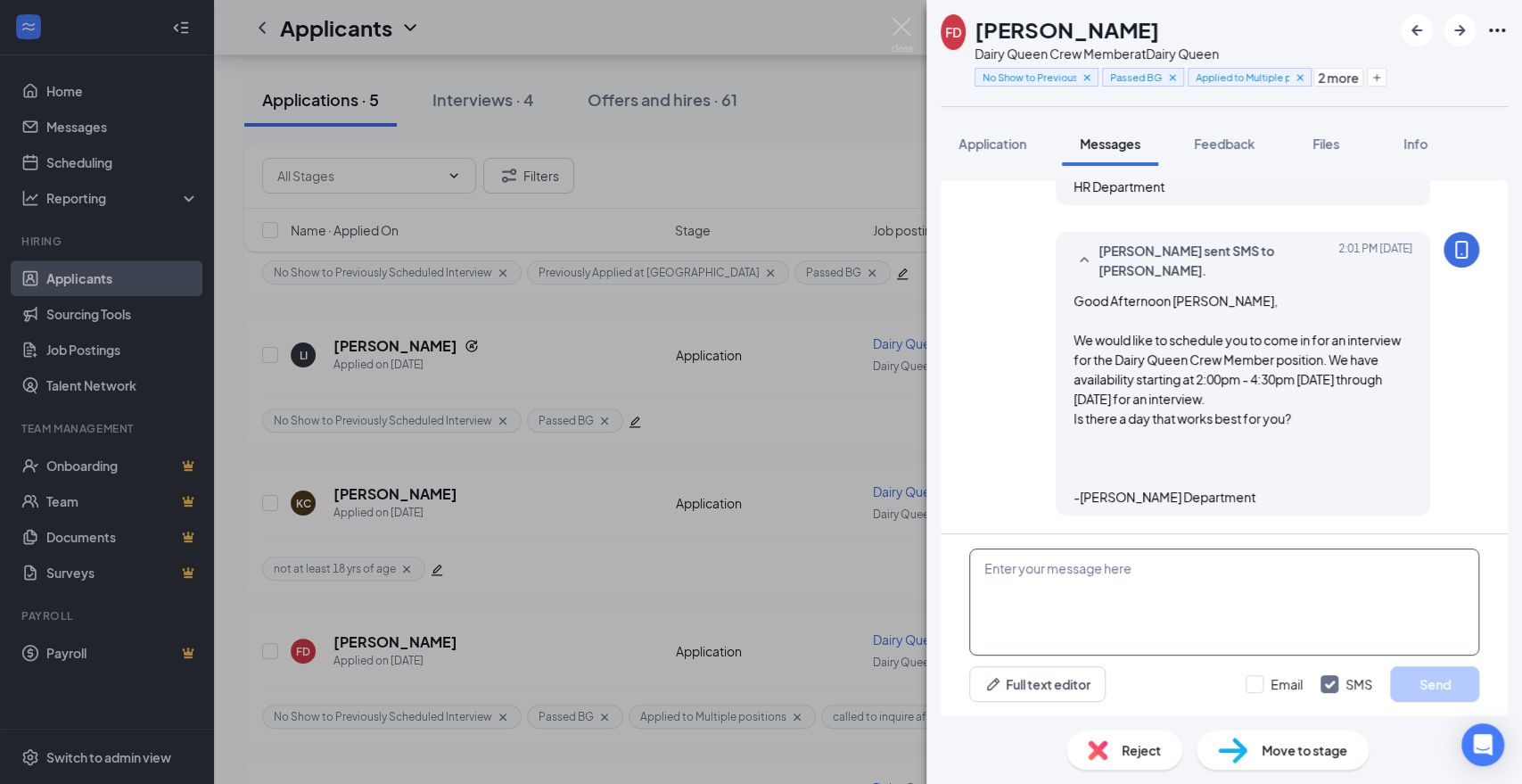
scroll to position [700, 0]
click at [1213, 590] on textarea at bounding box center [1224, 602] width 510 height 107
click at [1259, 688] on input "Email" at bounding box center [1274, 684] width 57 height 18
checkbox input "true"
click at [1163, 598] on textarea at bounding box center [1224, 602] width 510 height 107
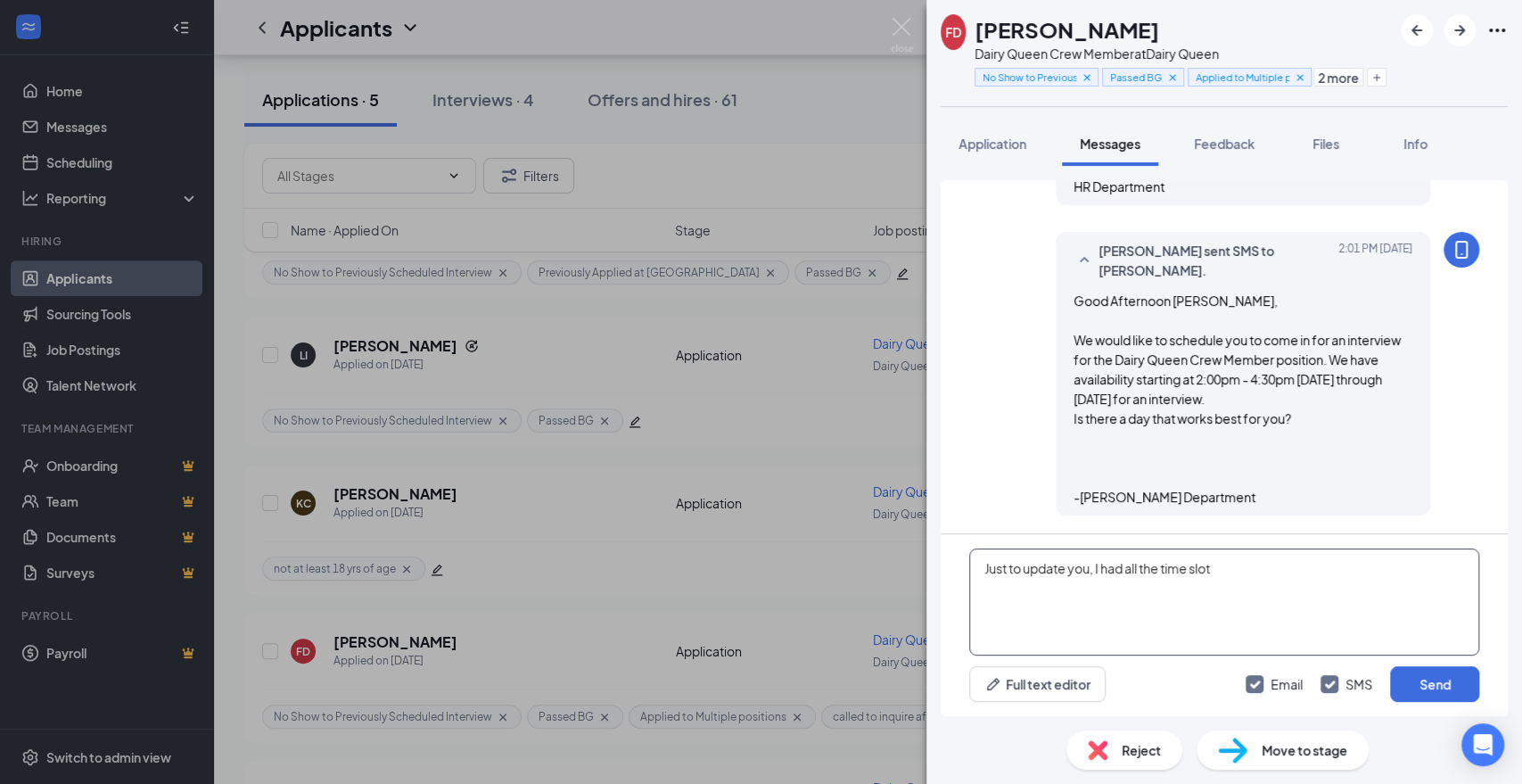
click at [1267, 572] on textarea "Just to update you, I had all the time slot" at bounding box center [1224, 602] width 510 height 107
paste textarea "Good Afternoon [PERSON_NAME], We would like to schedule you to come in for an i…"
click at [1101, 586] on textarea "Just to update you, I had all the time slots for [DATE] fill up, so I have [DAT…" at bounding box center [1224, 602] width 510 height 107
click at [985, 569] on textarea "Just to update you, I had all the time slots for [DATE] fill up, so I have [DAT…" at bounding box center [1224, 602] width 510 height 107
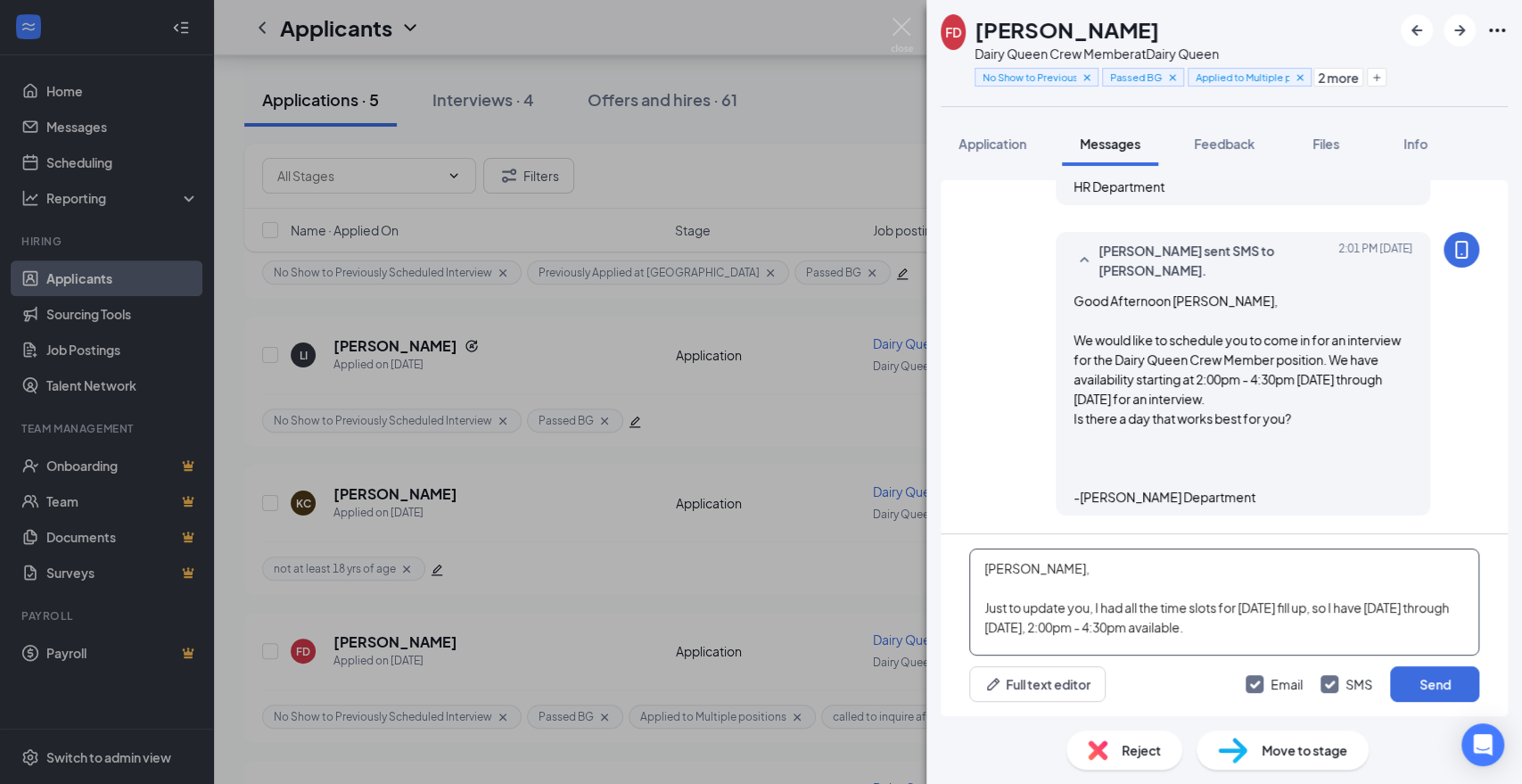
click at [1277, 631] on textarea "[PERSON_NAME], Just to update you, I had all the time slots for [DATE] fill up,…" at bounding box center [1224, 602] width 510 height 107
click at [1204, 572] on textarea "[PERSON_NAME], Just to update you, I had all the time slots for [DATE] fill up,…" at bounding box center [1224, 602] width 510 height 107
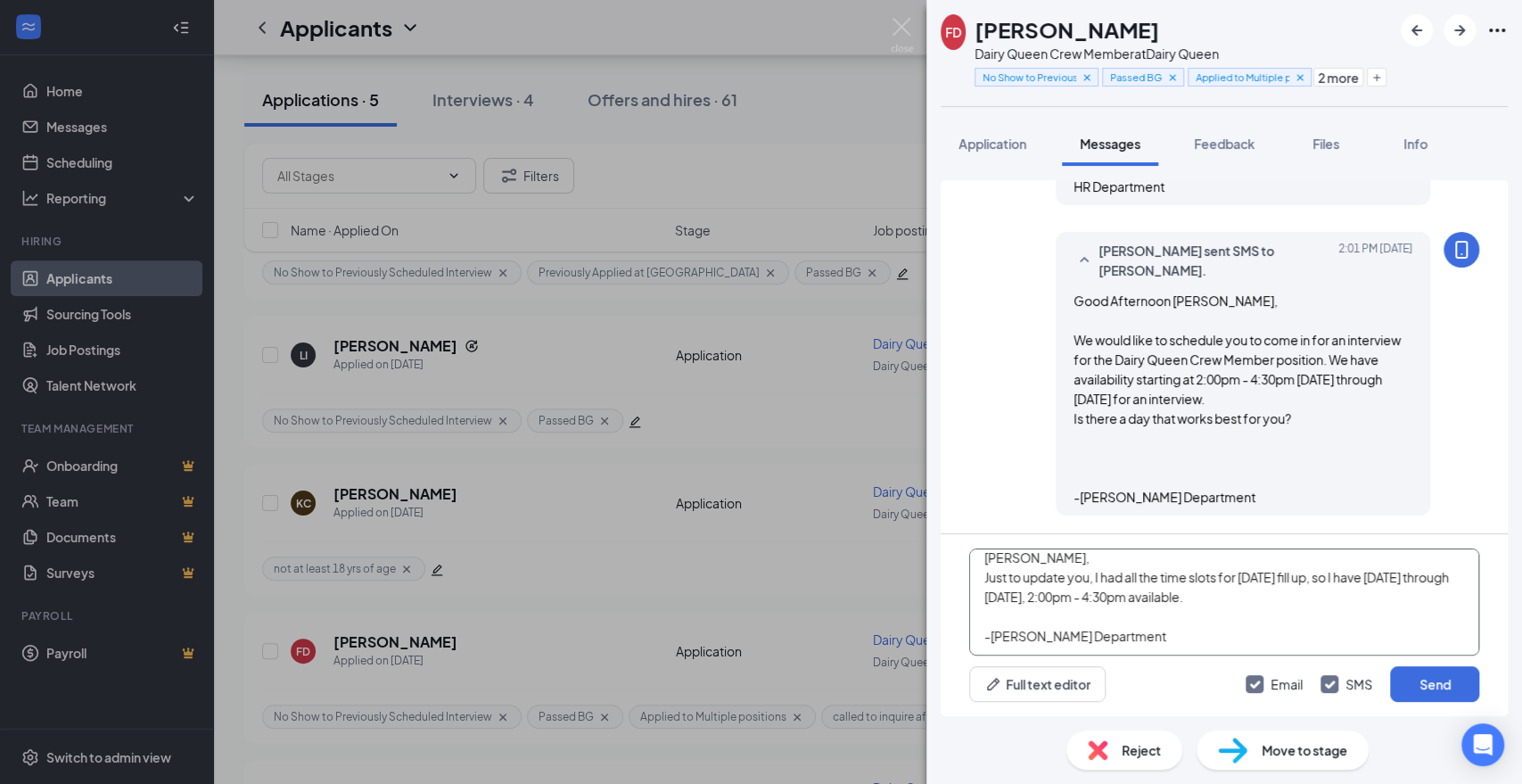
scroll to position [30, 0]
type textarea "[PERSON_NAME], Just to update you, I had all the time slots for [DATE] fill up,…"
click at [1420, 690] on button "Send" at bounding box center [1435, 684] width 89 height 36
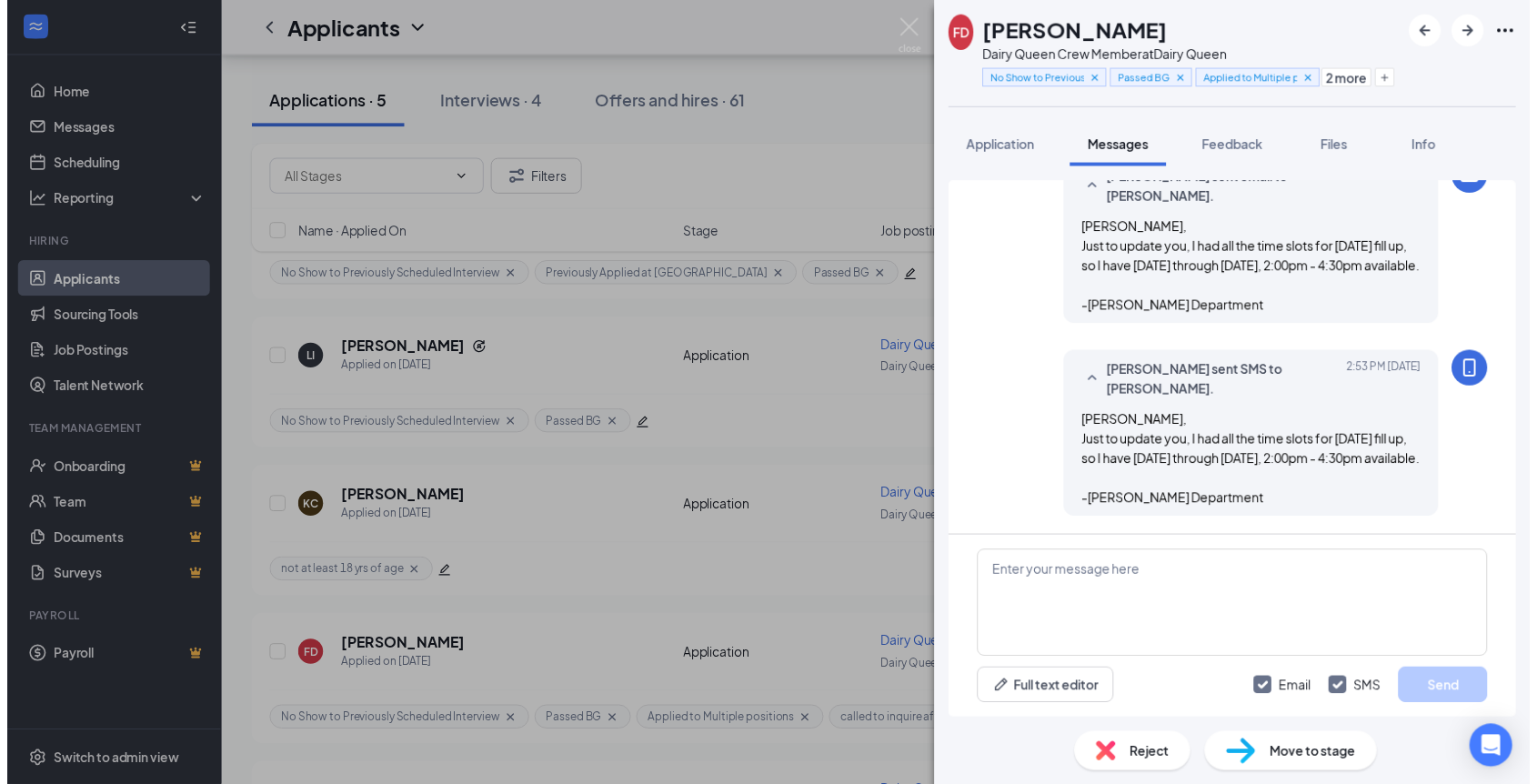
scroll to position [1186, 0]
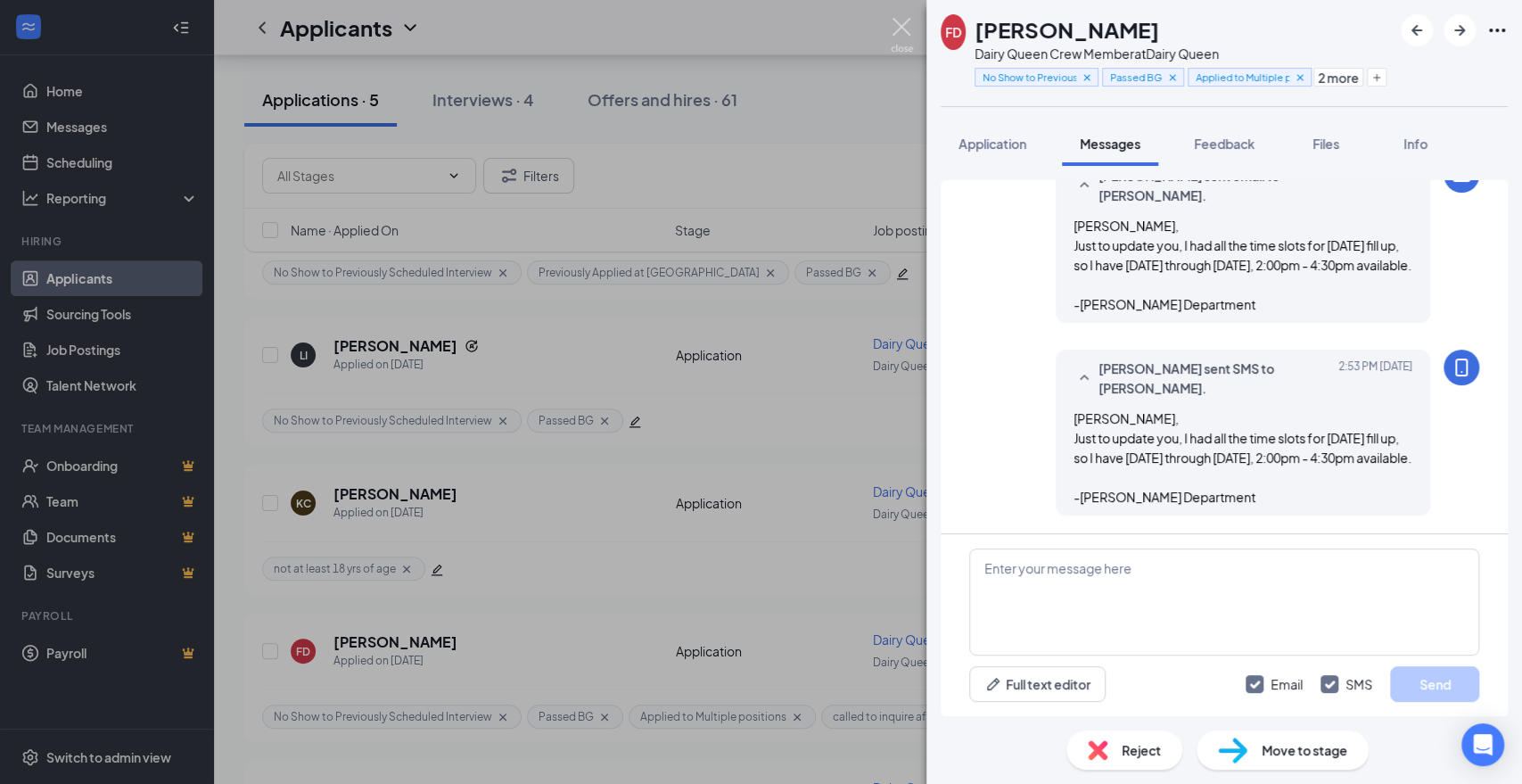
click at [905, 30] on img at bounding box center [901, 35] width 22 height 35
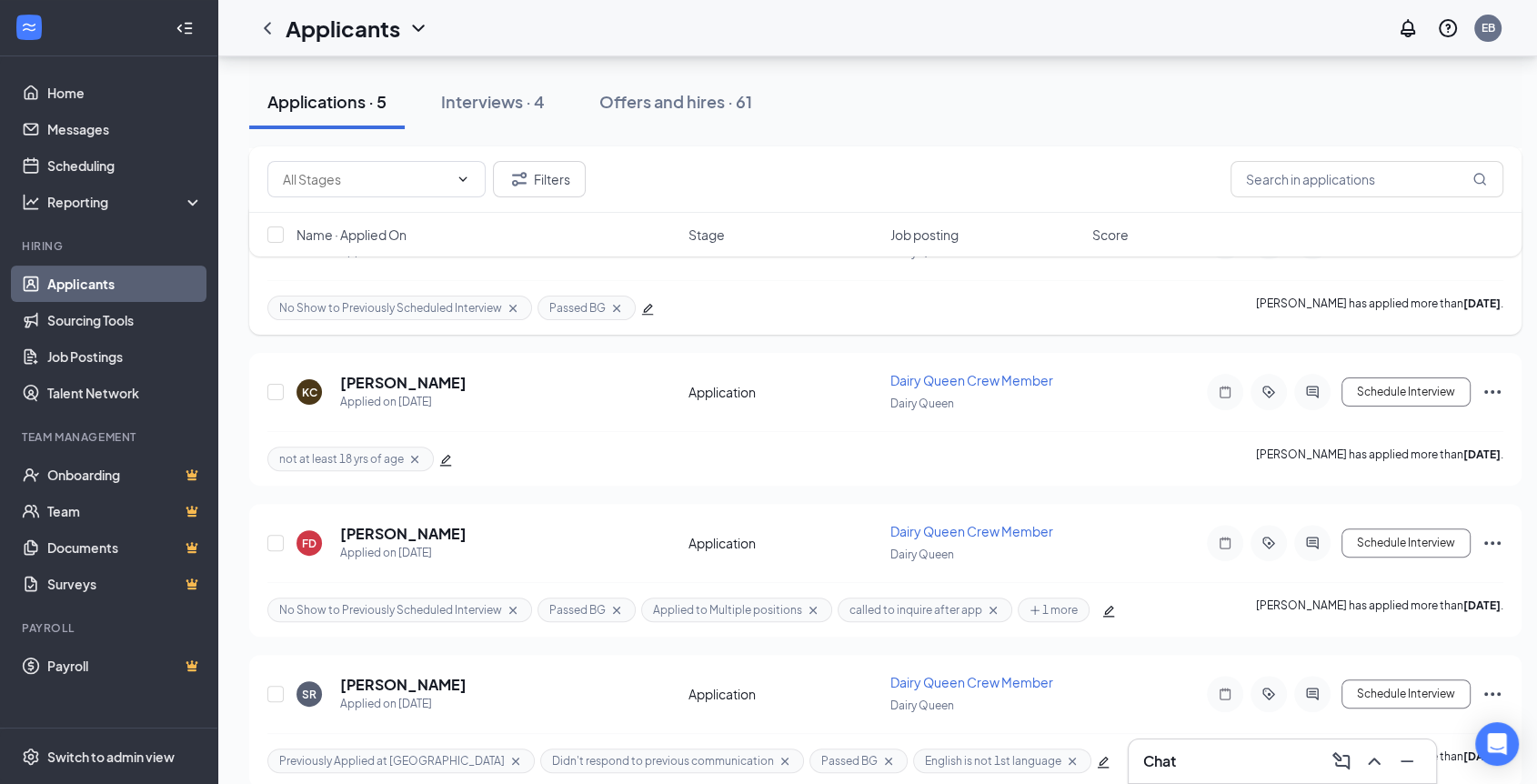
scroll to position [443, 0]
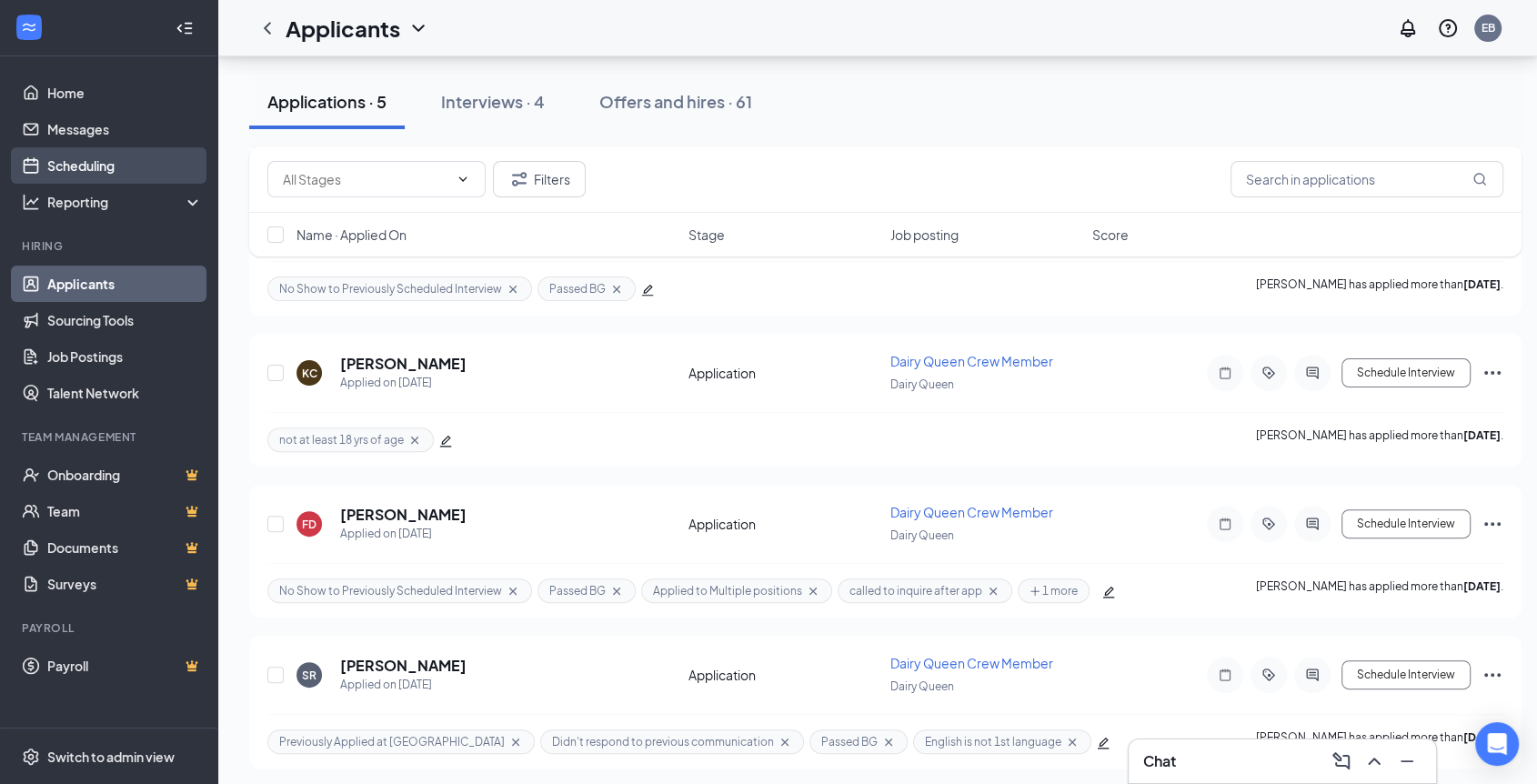
click at [96, 157] on link "Scheduling" at bounding box center [125, 166] width 156 height 36
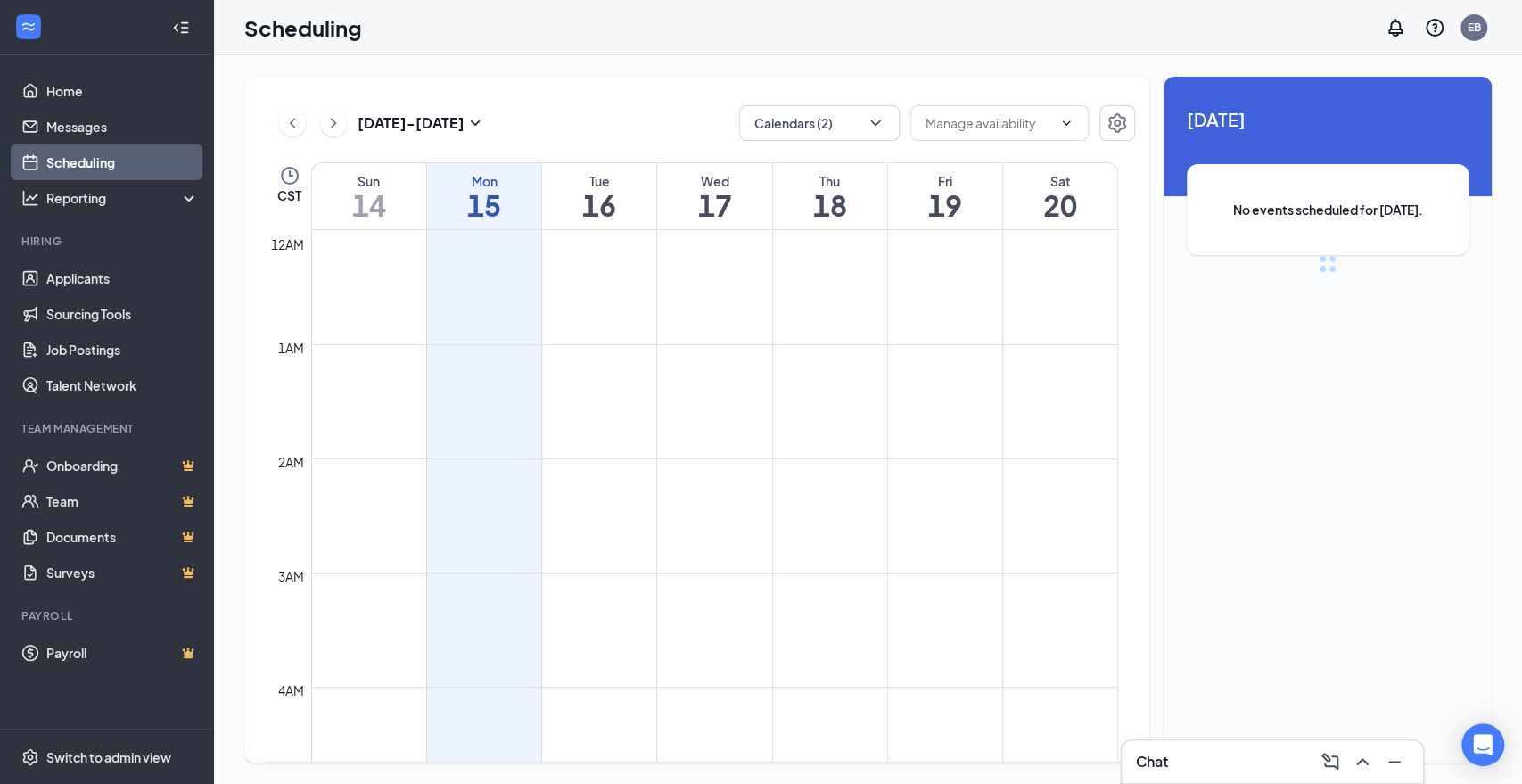
scroll to position [876, 0]
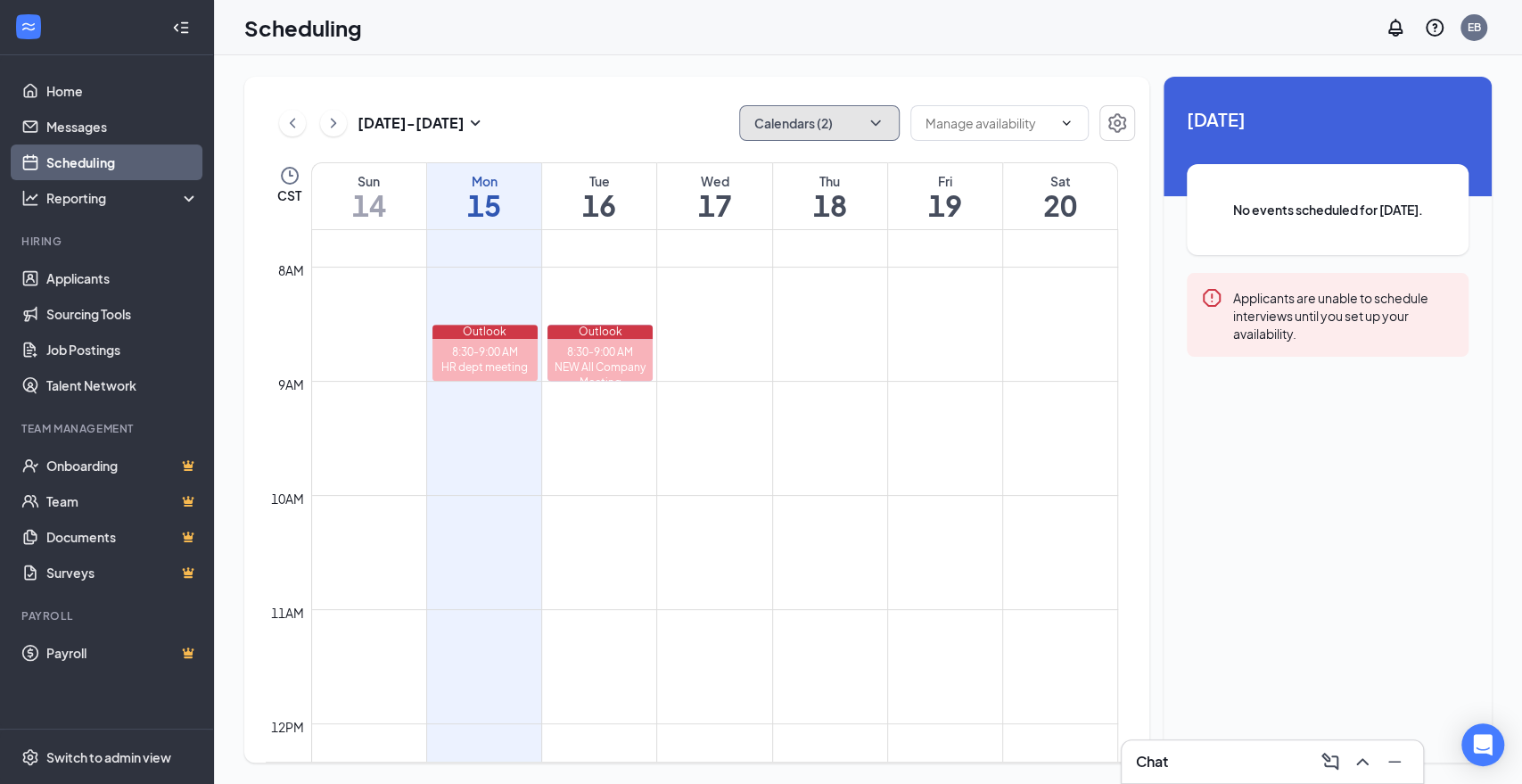
click at [850, 132] on button "Calendars (2)" at bounding box center [819, 123] width 160 height 36
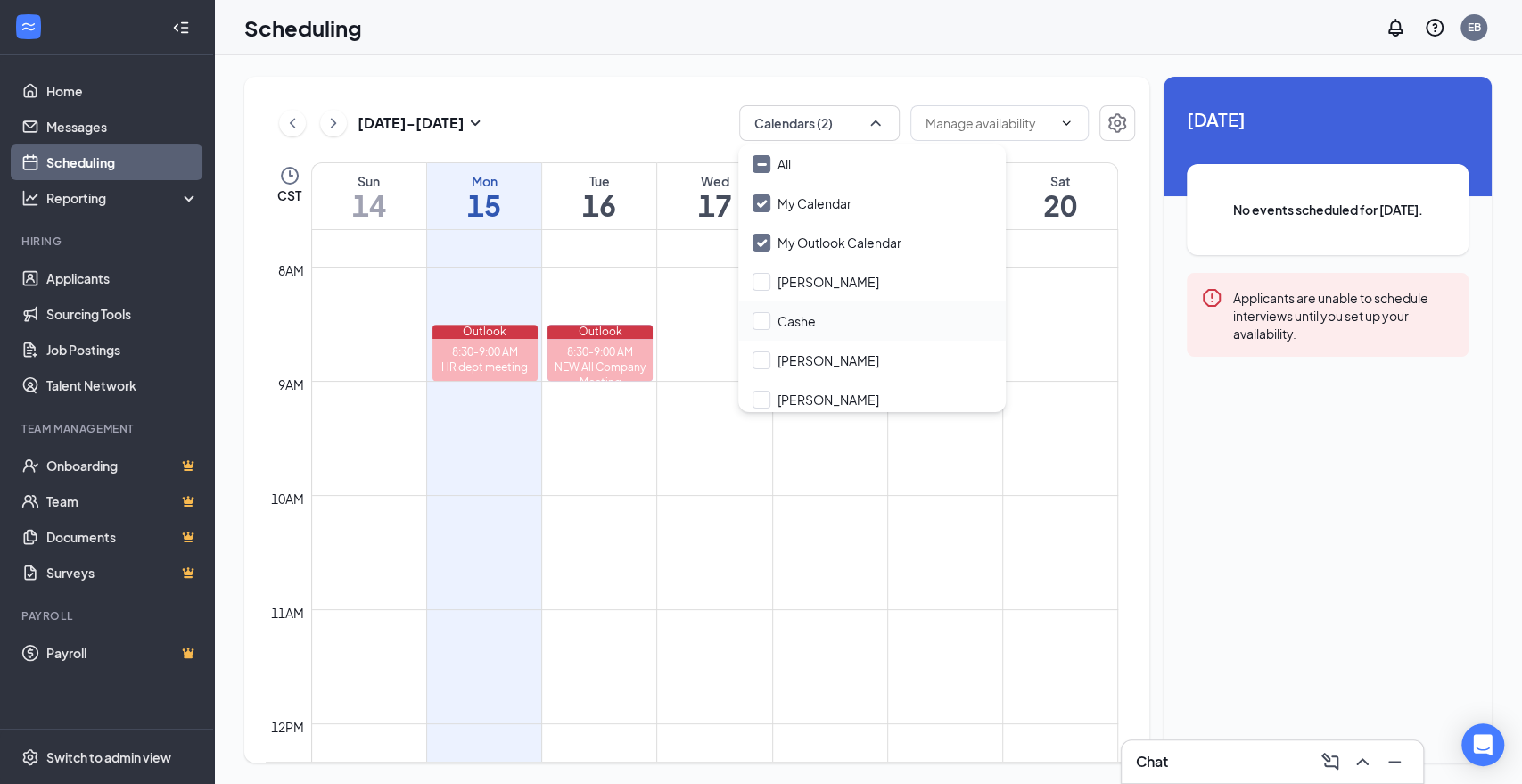
click at [846, 324] on div "Cashe" at bounding box center [872, 321] width 267 height 39
checkbox input "true"
click at [807, 496] on td at bounding box center [714, 509] width 807 height 29
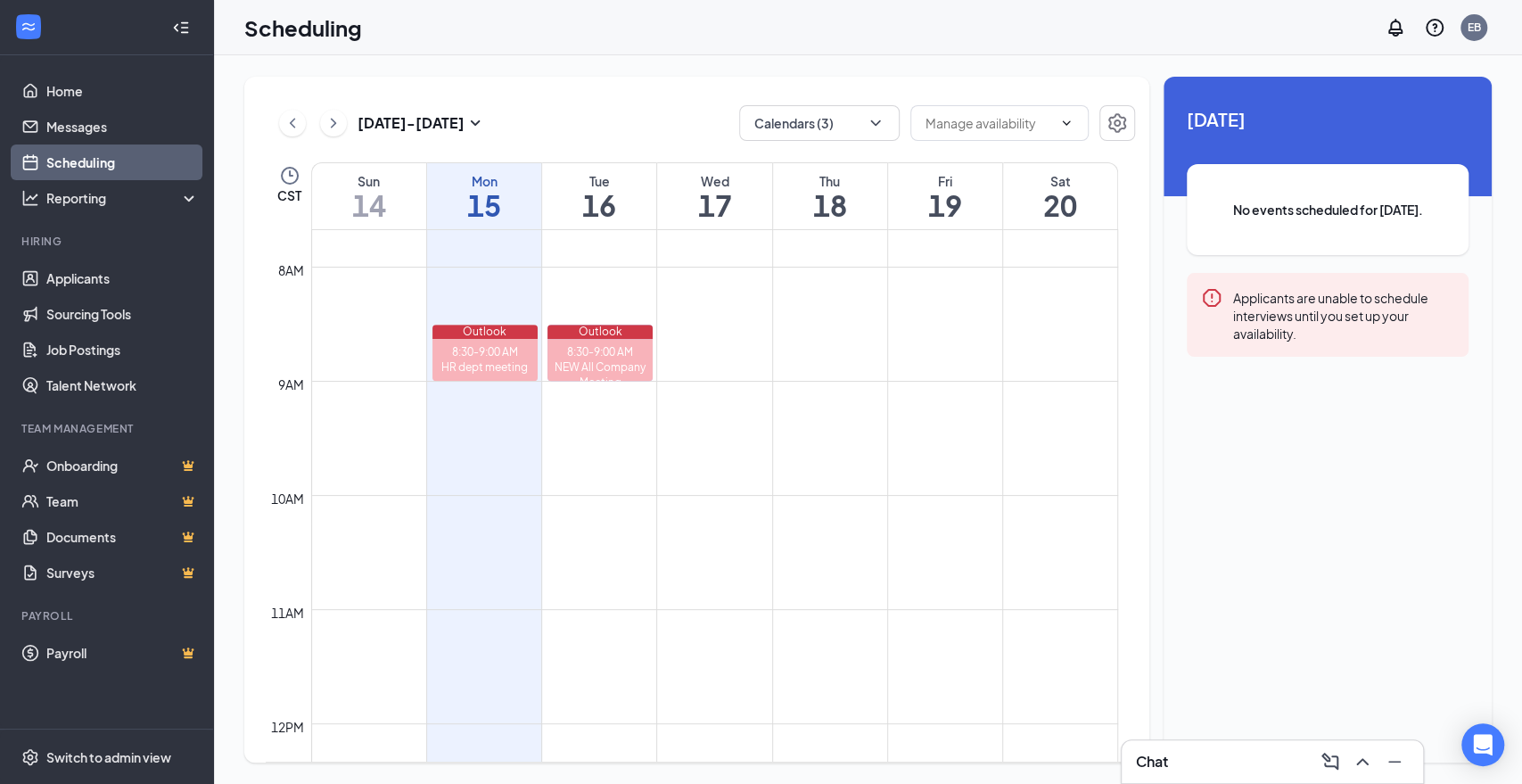
click at [581, 181] on div "Tue" at bounding box center [599, 181] width 114 height 18
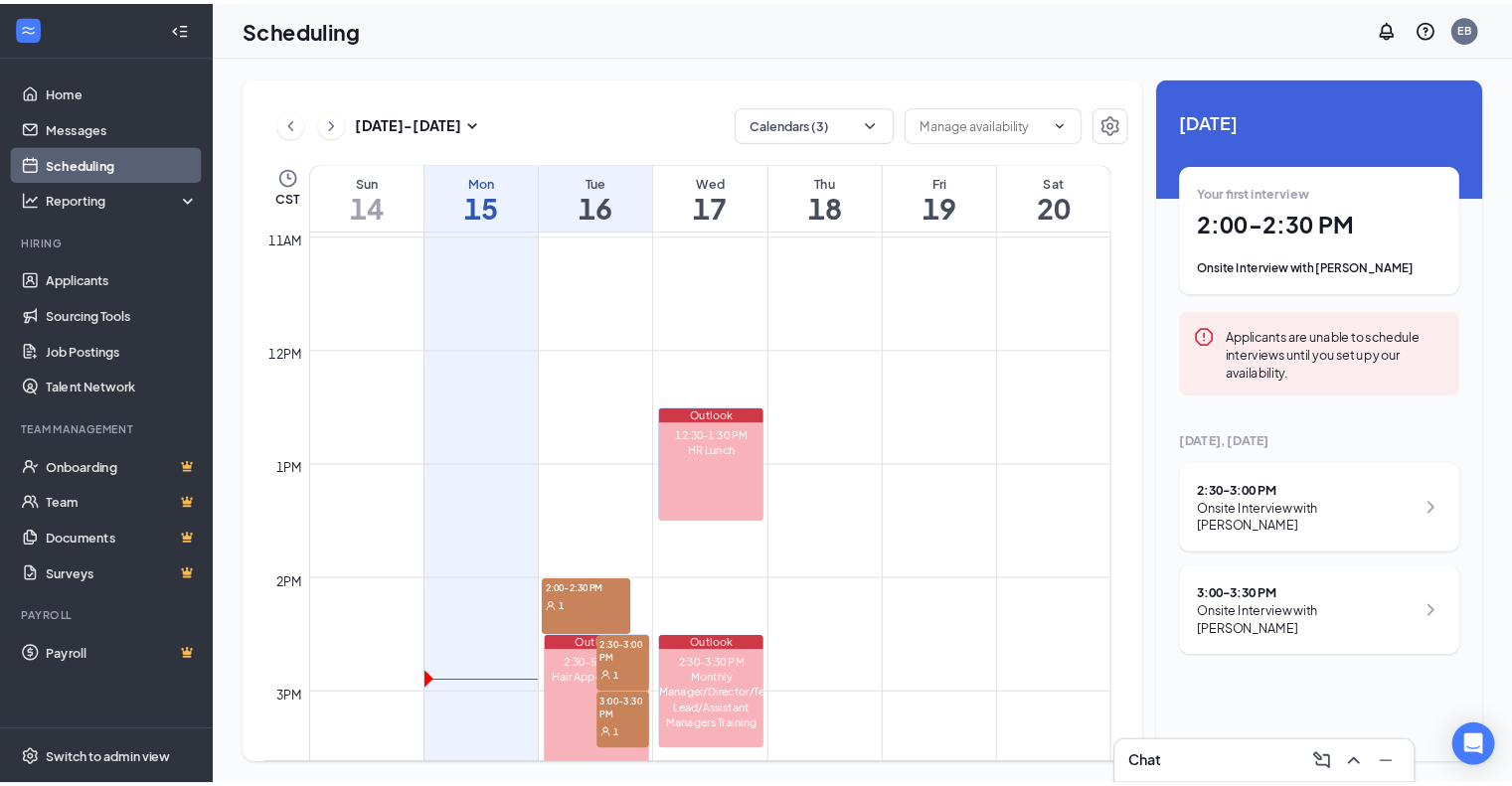
scroll to position [1528, 0]
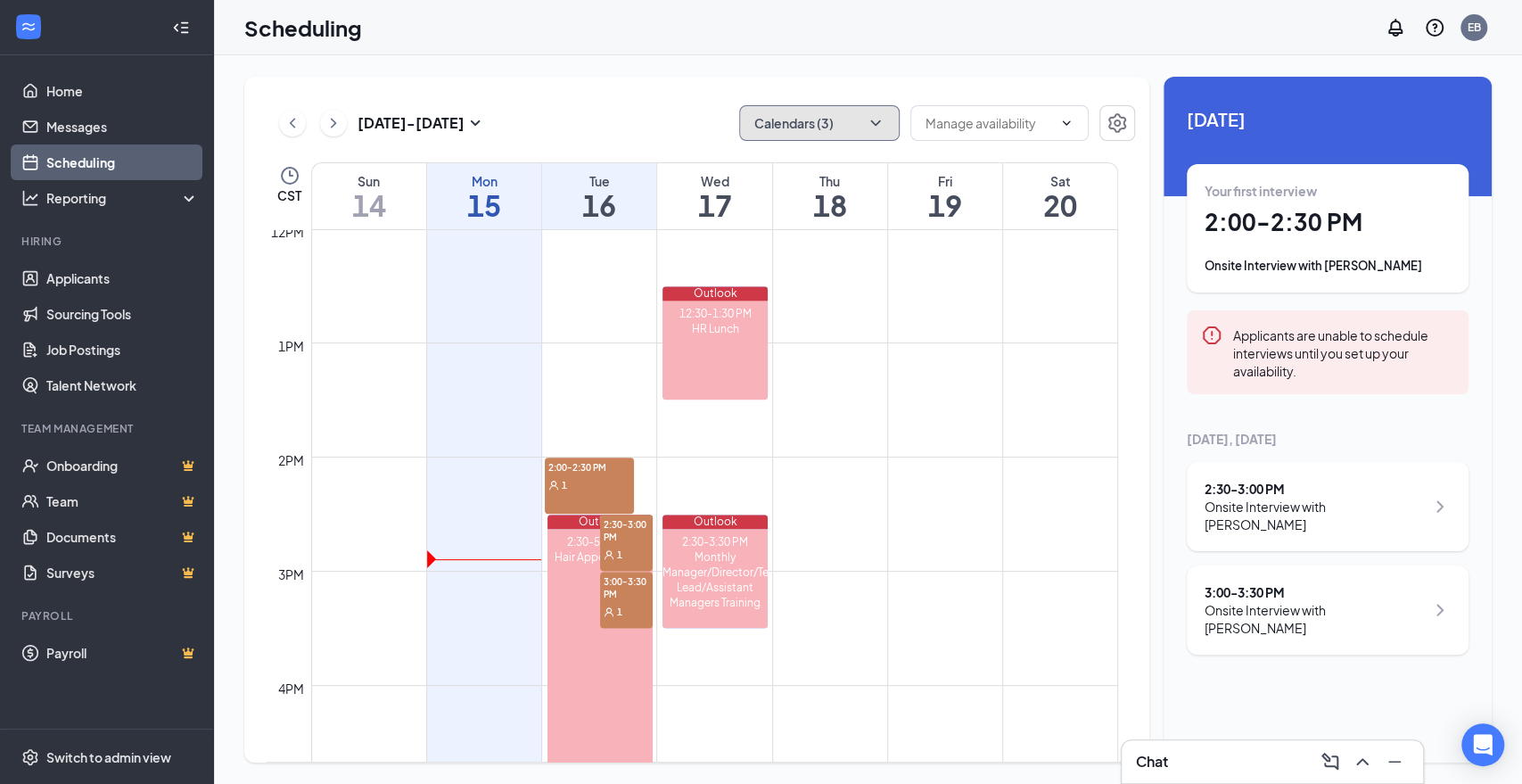
click at [871, 129] on icon "ChevronDown" at bounding box center [875, 123] width 18 height 18
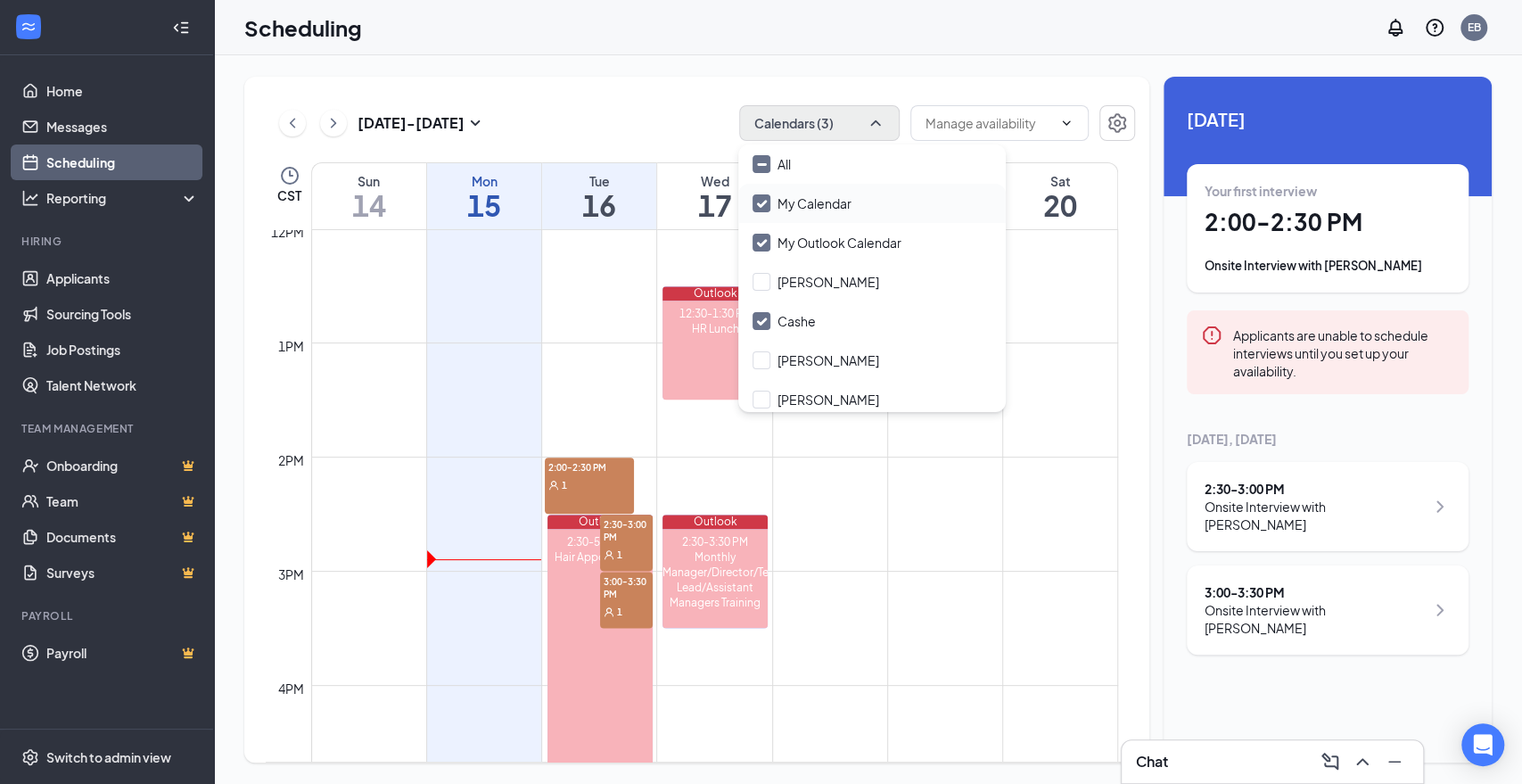
click at [758, 205] on input "My Calendar" at bounding box center [802, 203] width 99 height 18
checkbox input "false"
click at [757, 244] on input "My Outlook Calendar" at bounding box center [827, 242] width 149 height 18
checkbox input "false"
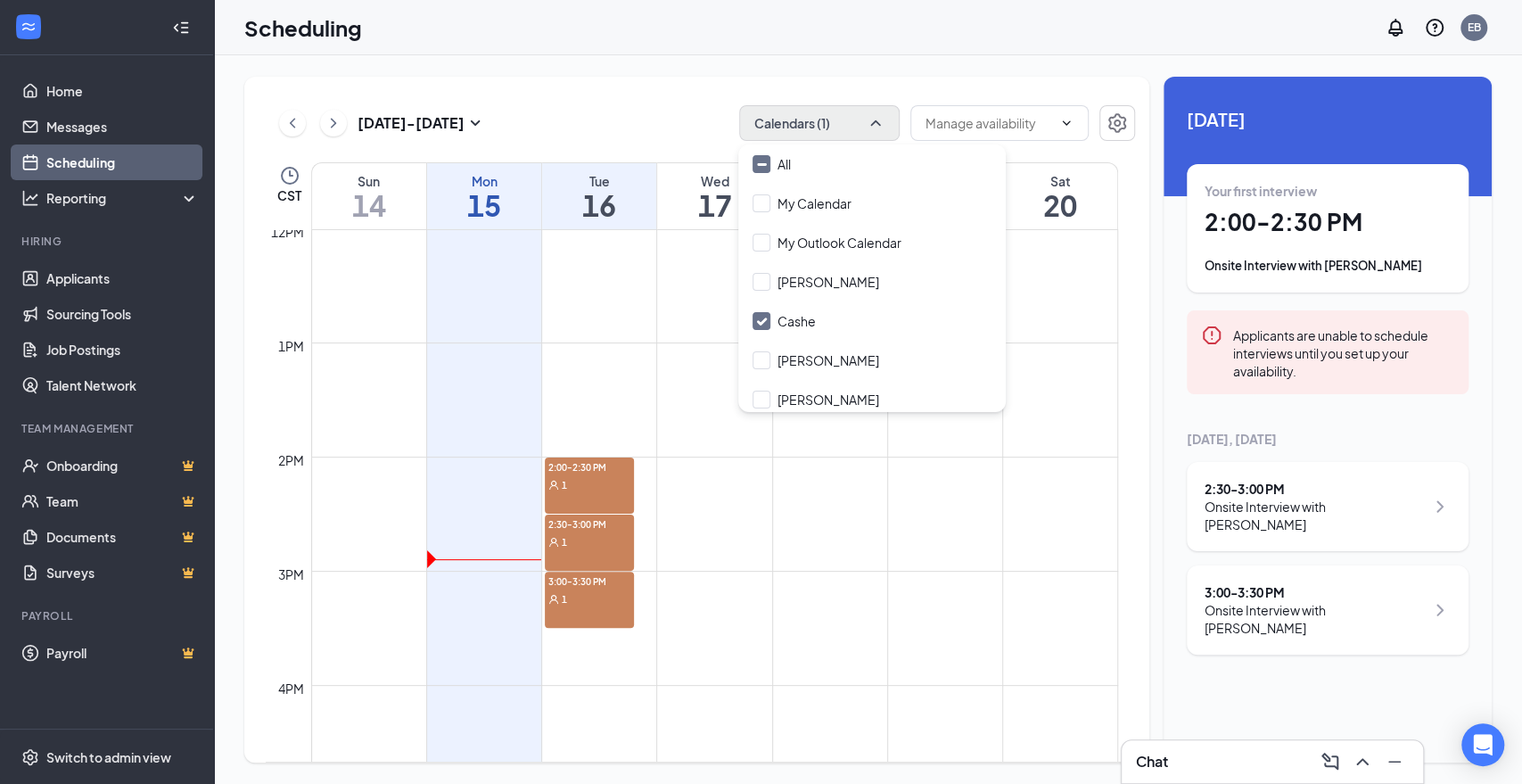
click at [808, 508] on td at bounding box center [714, 499] width 807 height 29
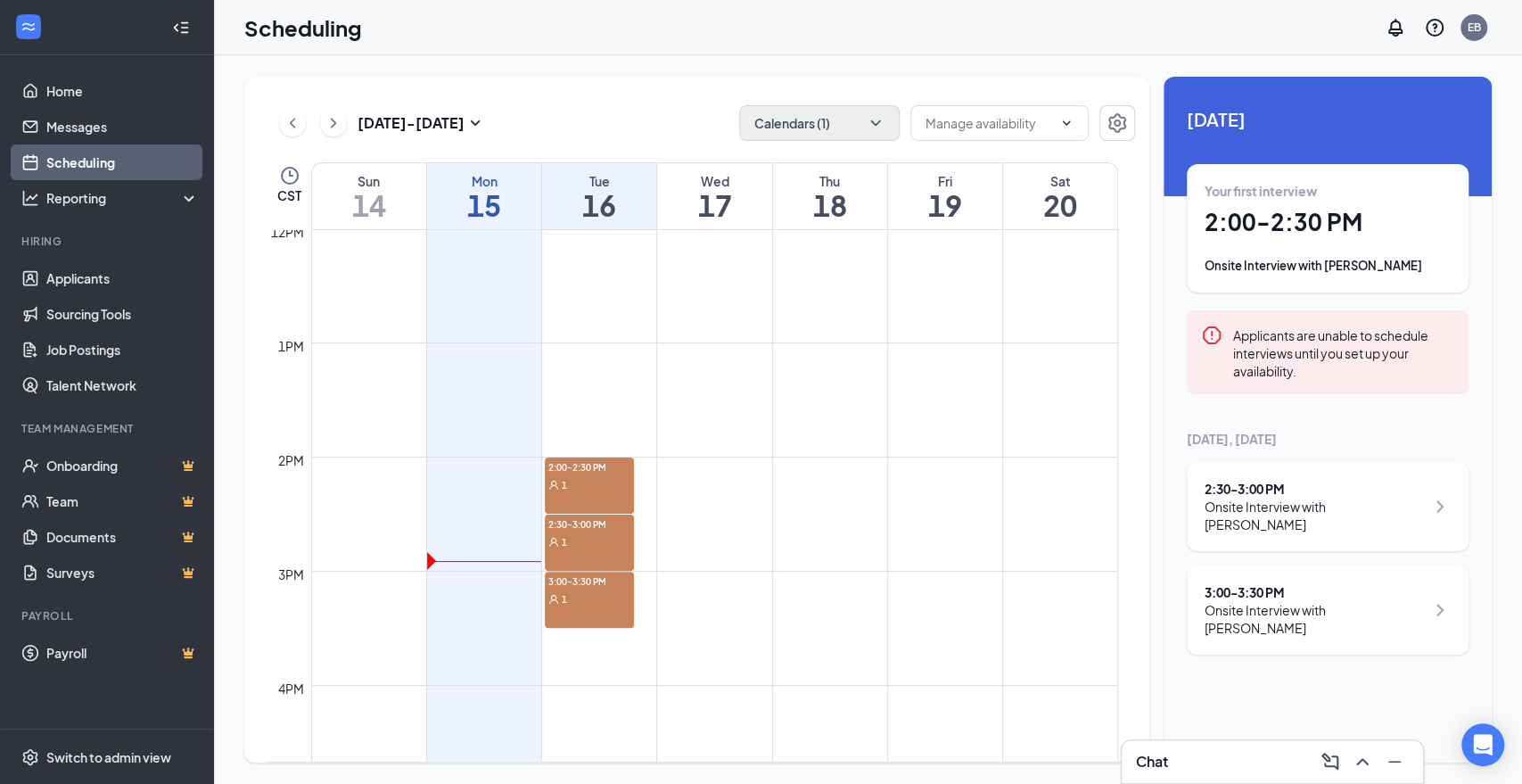
click at [609, 483] on div "1" at bounding box center [589, 484] width 89 height 18
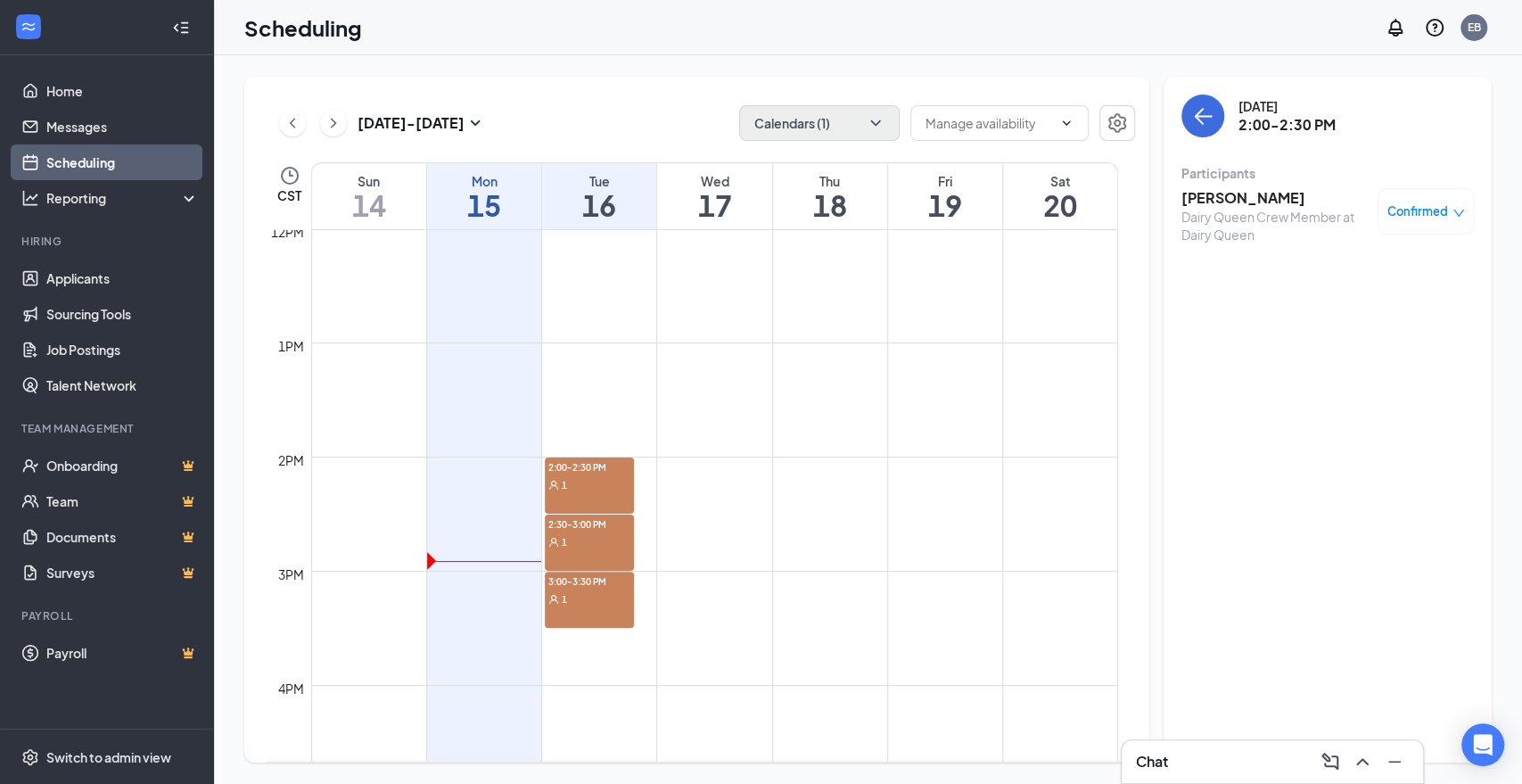
click at [608, 532] on div "1" at bounding box center [589, 541] width 89 height 18
click at [605, 586] on span "3:00-3:30 PM" at bounding box center [589, 580] width 89 height 18
click at [795, 428] on td at bounding box center [714, 443] width 807 height 29
click at [606, 201] on h1 "16" at bounding box center [599, 205] width 114 height 30
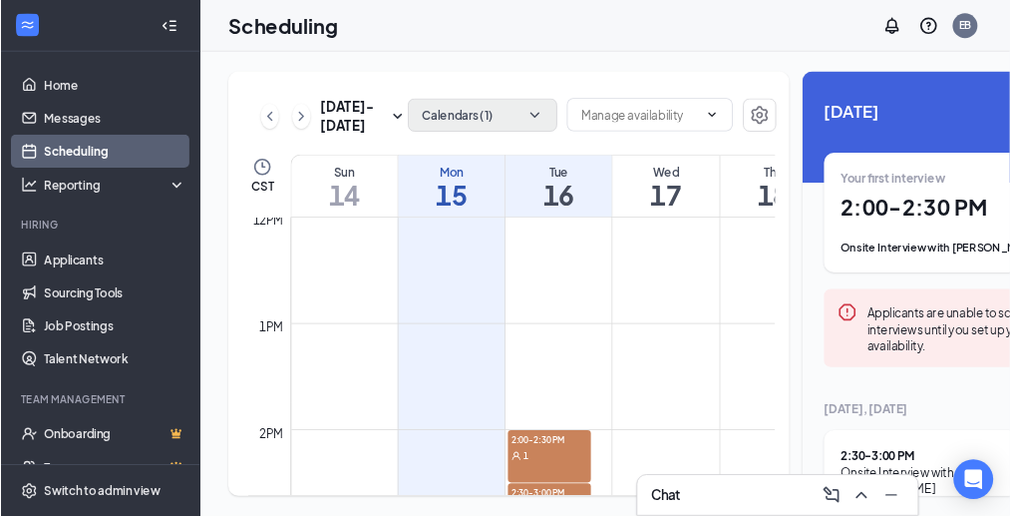
scroll to position [1534, 0]
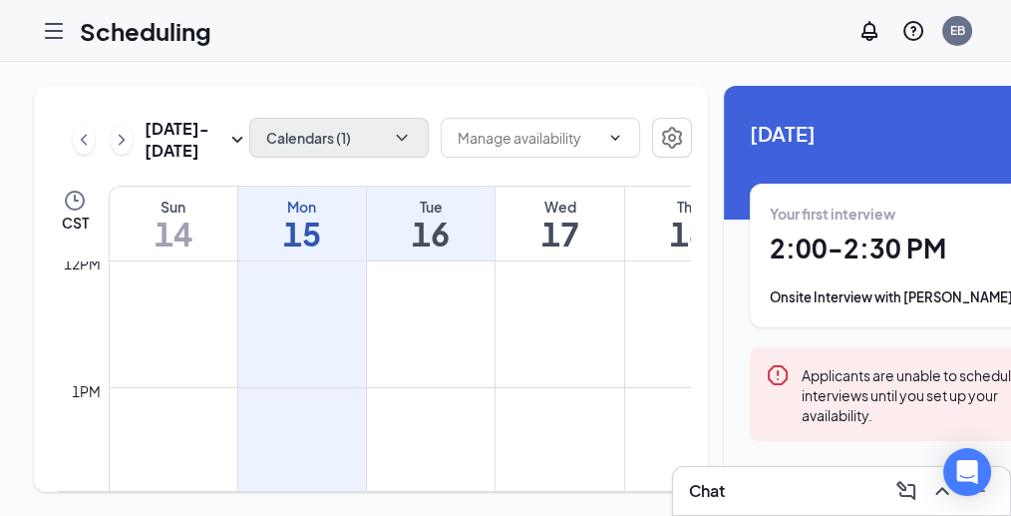
drag, startPoint x: 1517, startPoint y: 4, endPoint x: 632, endPoint y: 66, distance: 886.6
click at [632, 66] on div "[DATE] - [DATE] Calendars (1) CST Sun 14 Mon 15 Tue 16 Wed 17 Thu 18 Fri 19 Sat…" at bounding box center [562, 289] width 1125 height 454
click at [0, 0] on icon "Collapse" at bounding box center [0, 0] width 0 height 0
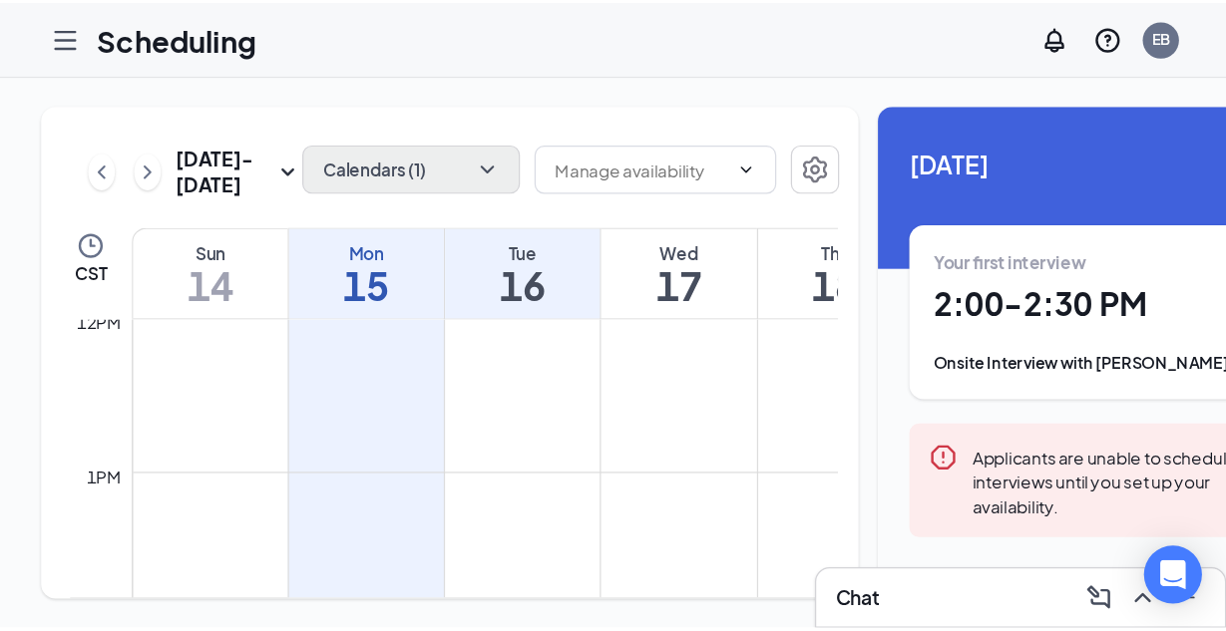
scroll to position [1533, 0]
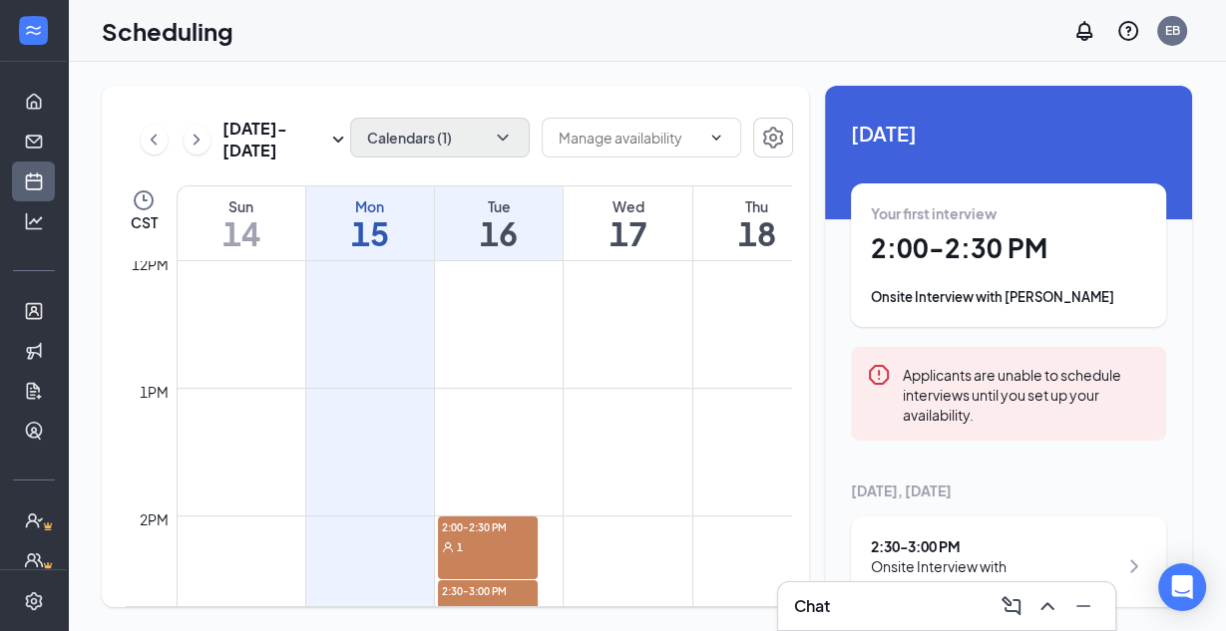
drag, startPoint x: 325, startPoint y: 5, endPoint x: 773, endPoint y: 44, distance: 449.4
click at [773, 44] on div "Scheduling EB" at bounding box center [647, 31] width 1158 height 62
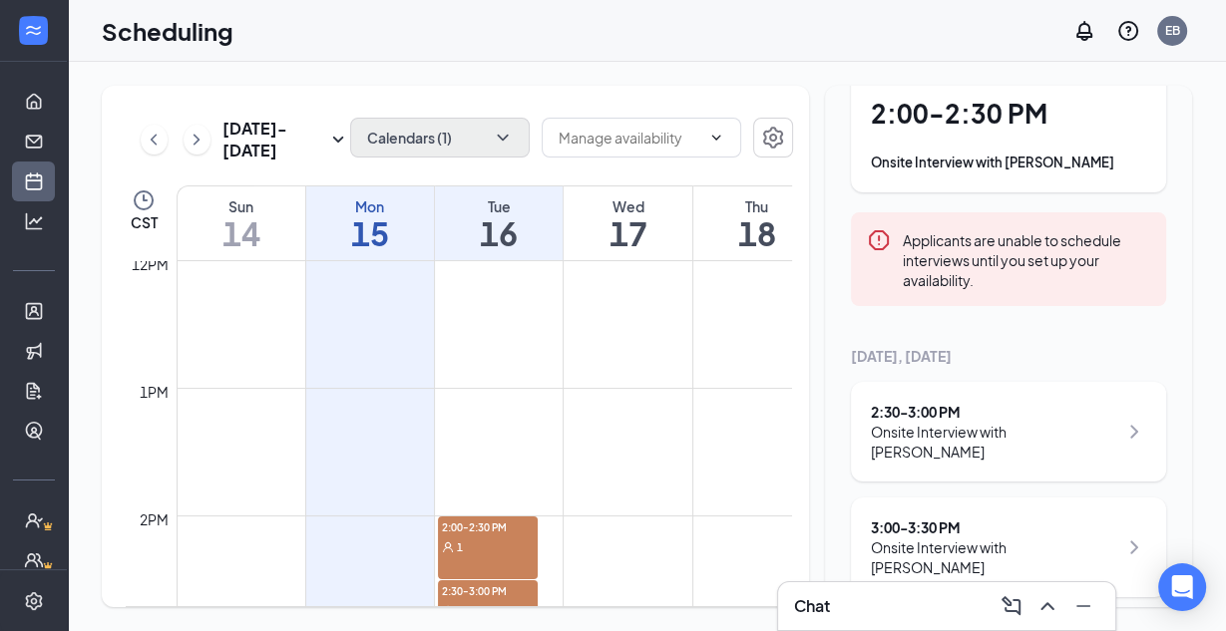
scroll to position [135, 0]
drag, startPoint x: 1102, startPoint y: 265, endPoint x: 1092, endPoint y: 267, distance: 10.2
click at [1092, 267] on div "Applicants are unable to schedule interviews until you set up your availability." at bounding box center [1025, 259] width 247 height 62
click at [1101, 290] on div "Applicants are unable to schedule interviews until you set up your availability." at bounding box center [1025, 259] width 247 height 62
drag, startPoint x: 1101, startPoint y: 300, endPoint x: 1155, endPoint y: 330, distance: 61.6
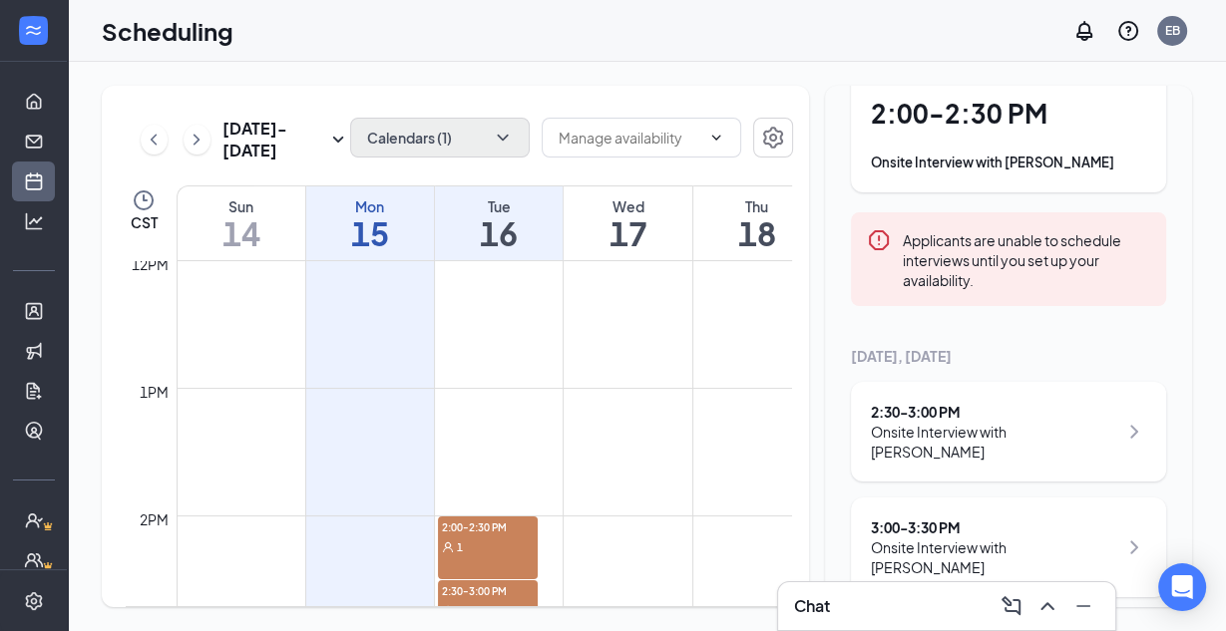
click at [1155, 330] on div "[DATE] Your first interview 2:00 - 2:30 PM Onsite Interview with [PERSON_NAME] …" at bounding box center [1008, 290] width 367 height 678
drag, startPoint x: 1152, startPoint y: 328, endPoint x: 1104, endPoint y: 295, distance: 58.1
click at [1104, 295] on div "[DATE] Your first interview 2:00 - 2:30 PM Onsite Interview with [PERSON_NAME] …" at bounding box center [1008, 290] width 367 height 678
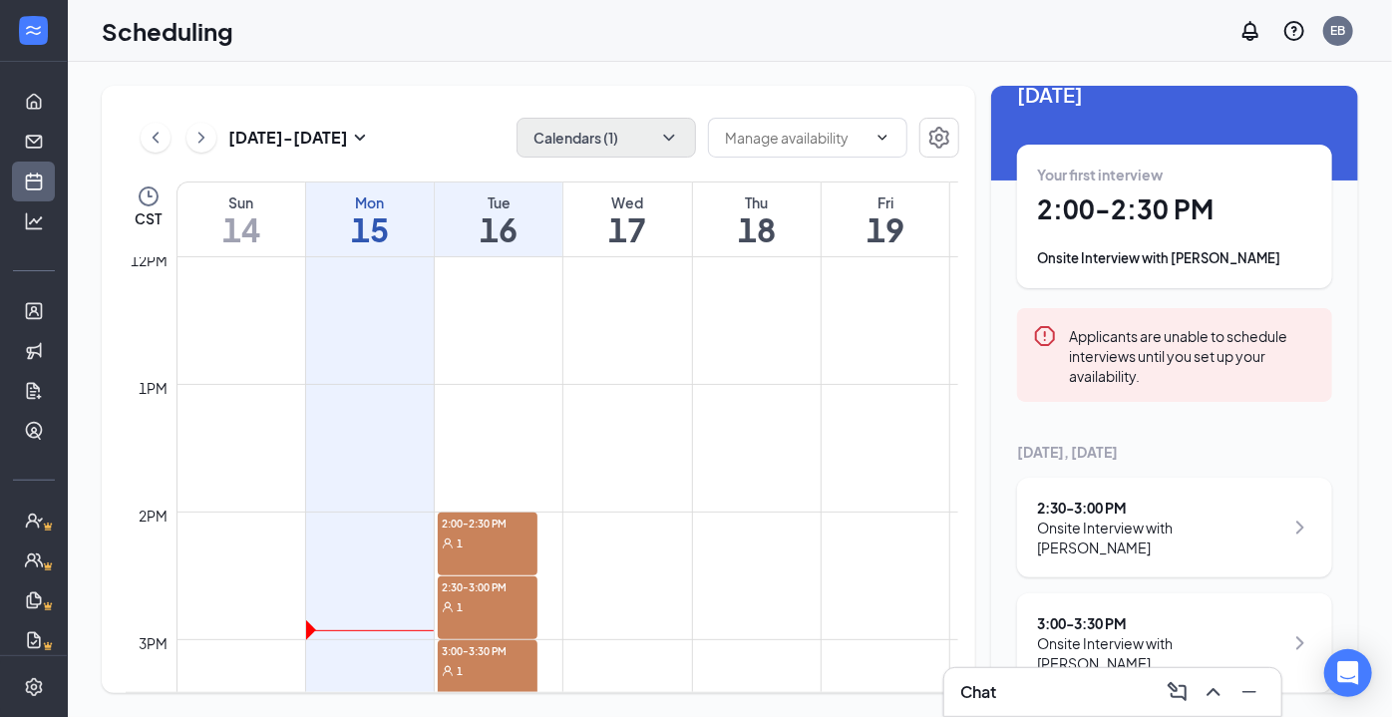
scroll to position [39, 0]
drag, startPoint x: 1184, startPoint y: 0, endPoint x: 921, endPoint y: 47, distance: 266.4
click at [921, 47] on div "Scheduling EB" at bounding box center [730, 31] width 1324 height 62
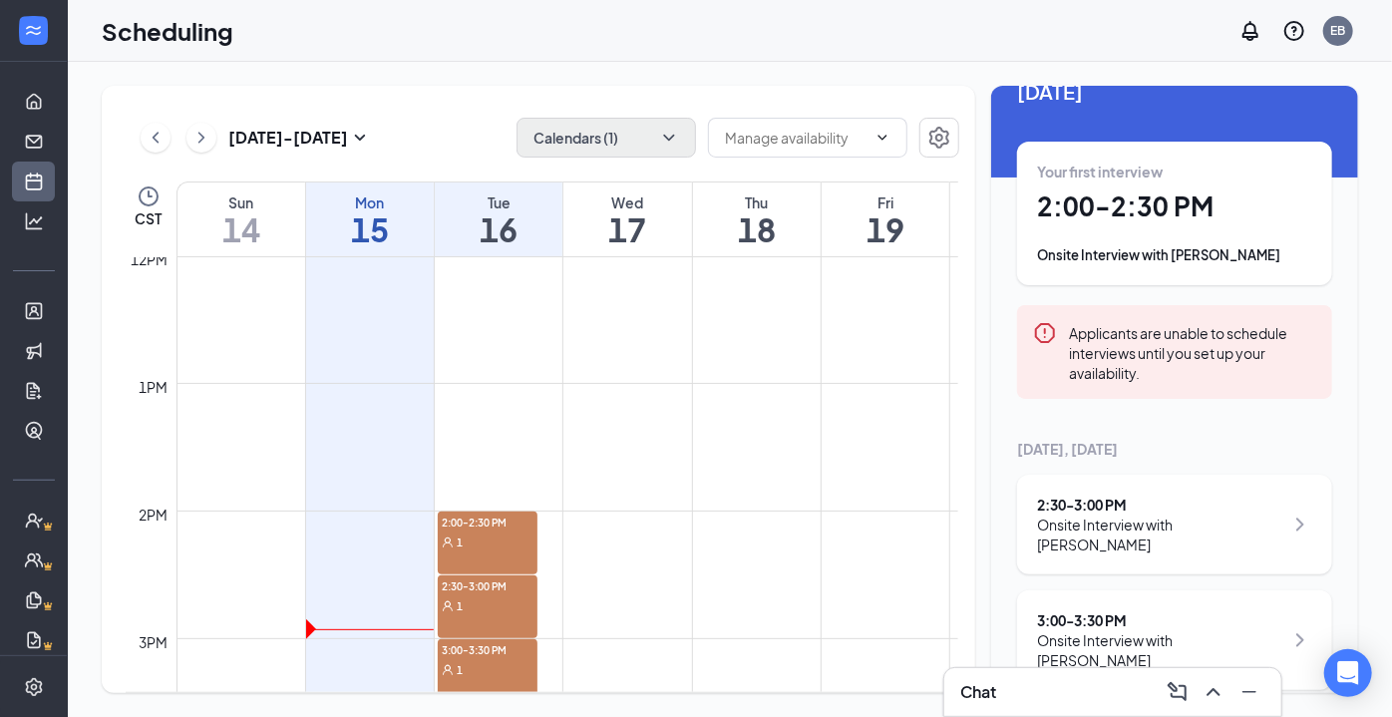
scroll to position [40, 0]
click at [1251, 701] on icon "Minimize" at bounding box center [1249, 692] width 24 height 24
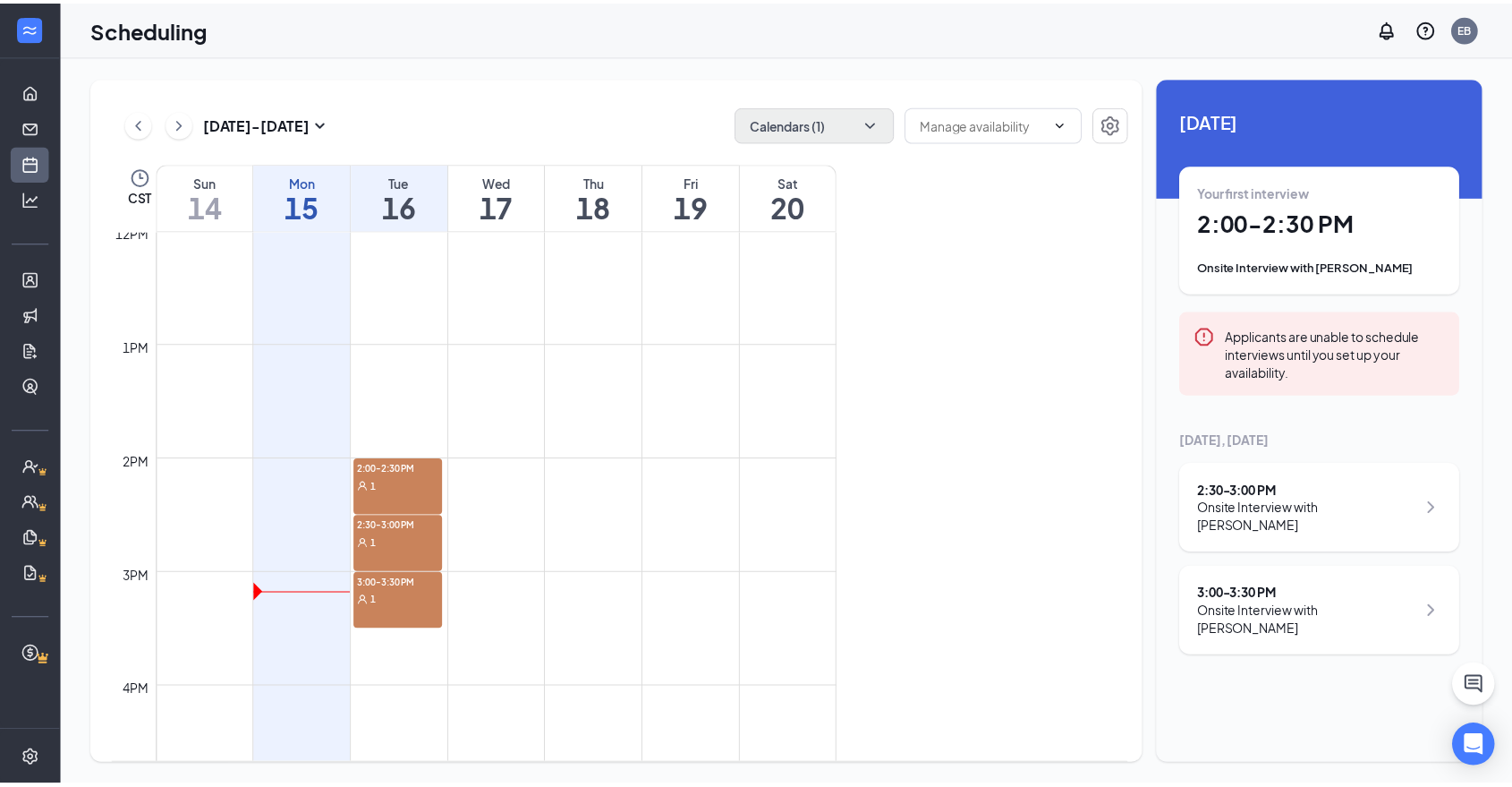
scroll to position [0, 0]
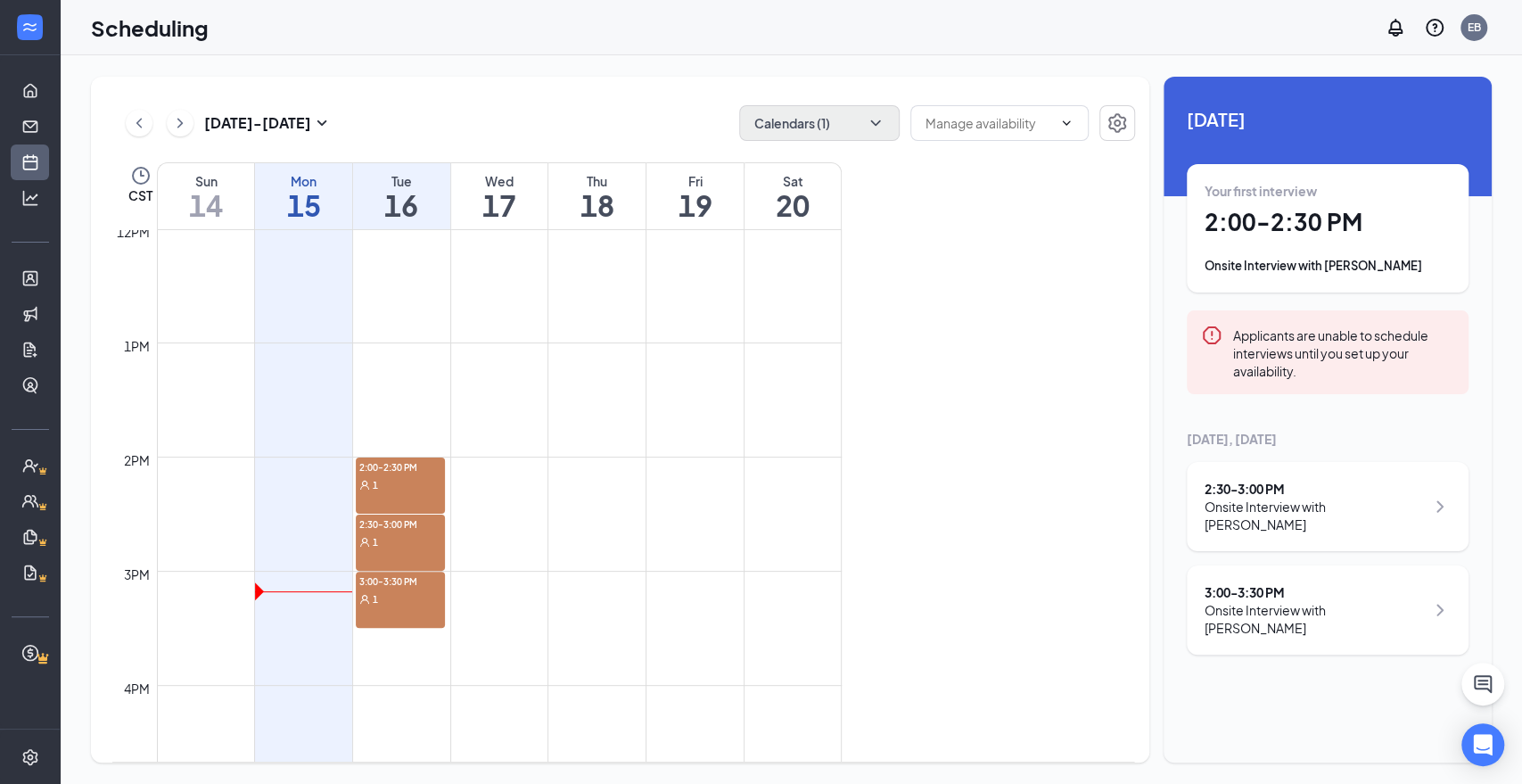
drag, startPoint x: 976, startPoint y: 4, endPoint x: 38, endPoint y: 31, distance: 938.4
click at [38, 31] on div at bounding box center [30, 28] width 60 height 55
click at [31, 30] on icon "Expand" at bounding box center [30, 28] width 18 height 18
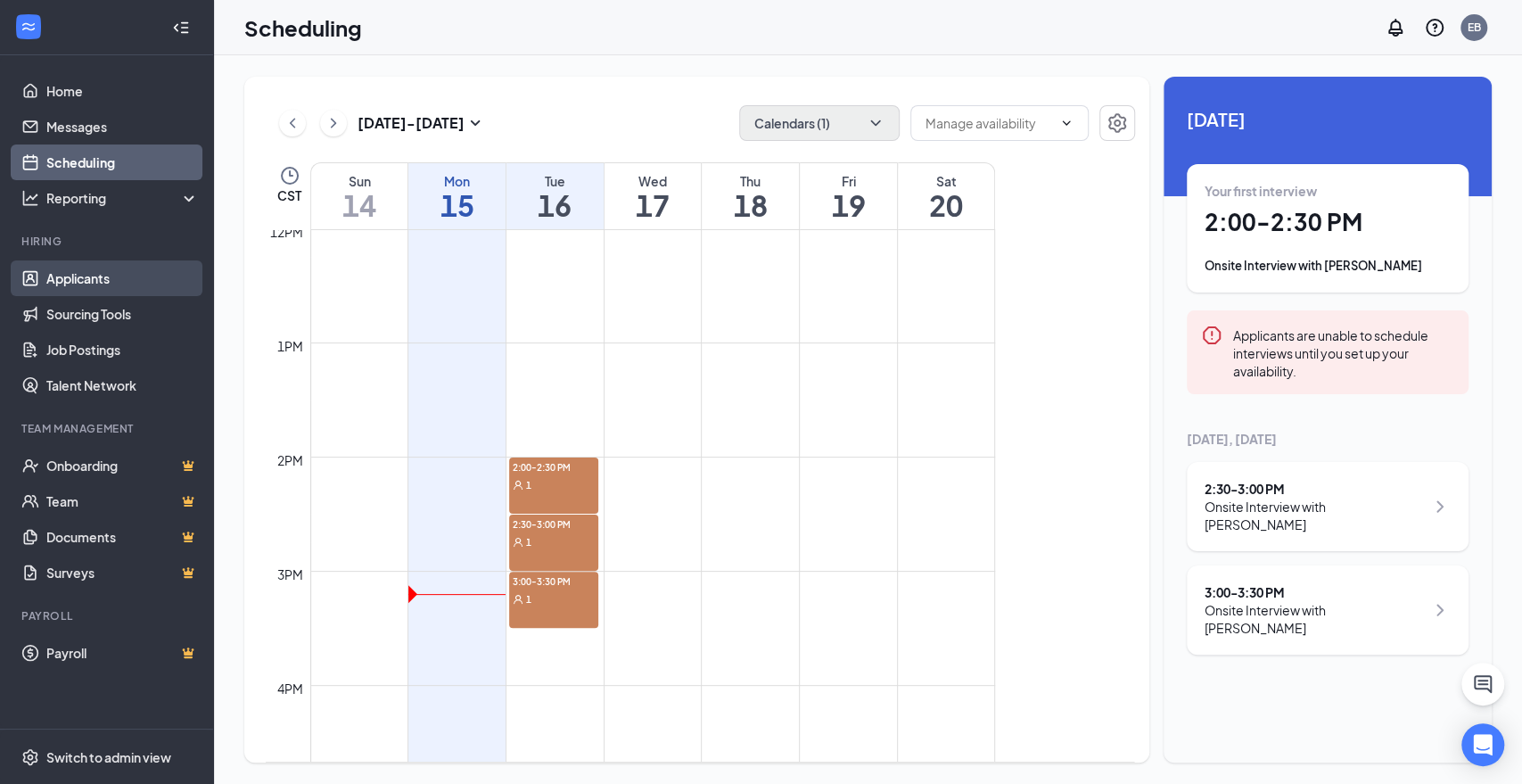
click at [70, 283] on link "Applicants" at bounding box center [123, 278] width 153 height 36
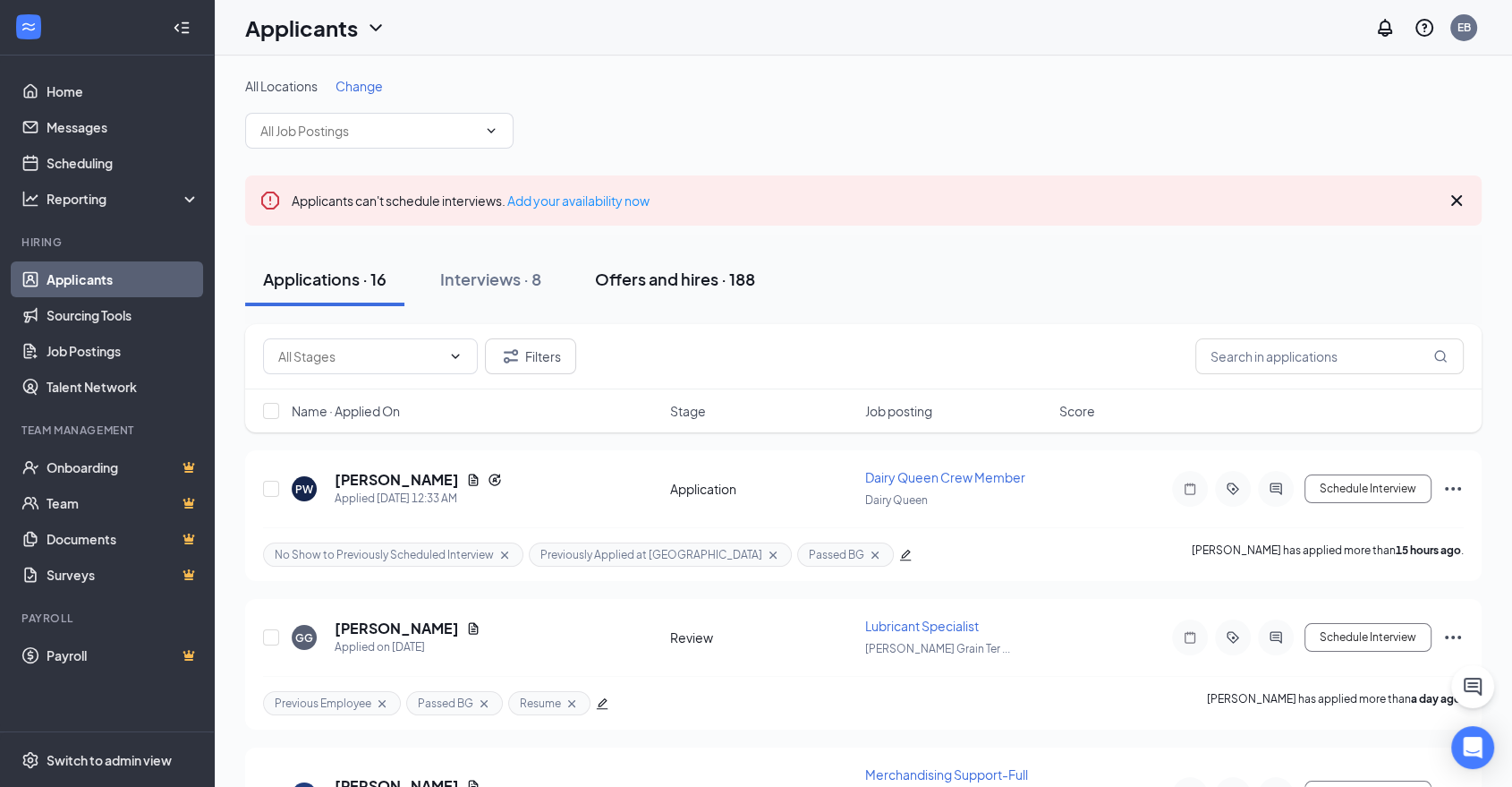
click at [645, 262] on button "Offers and hires · 188" at bounding box center [675, 279] width 196 height 54
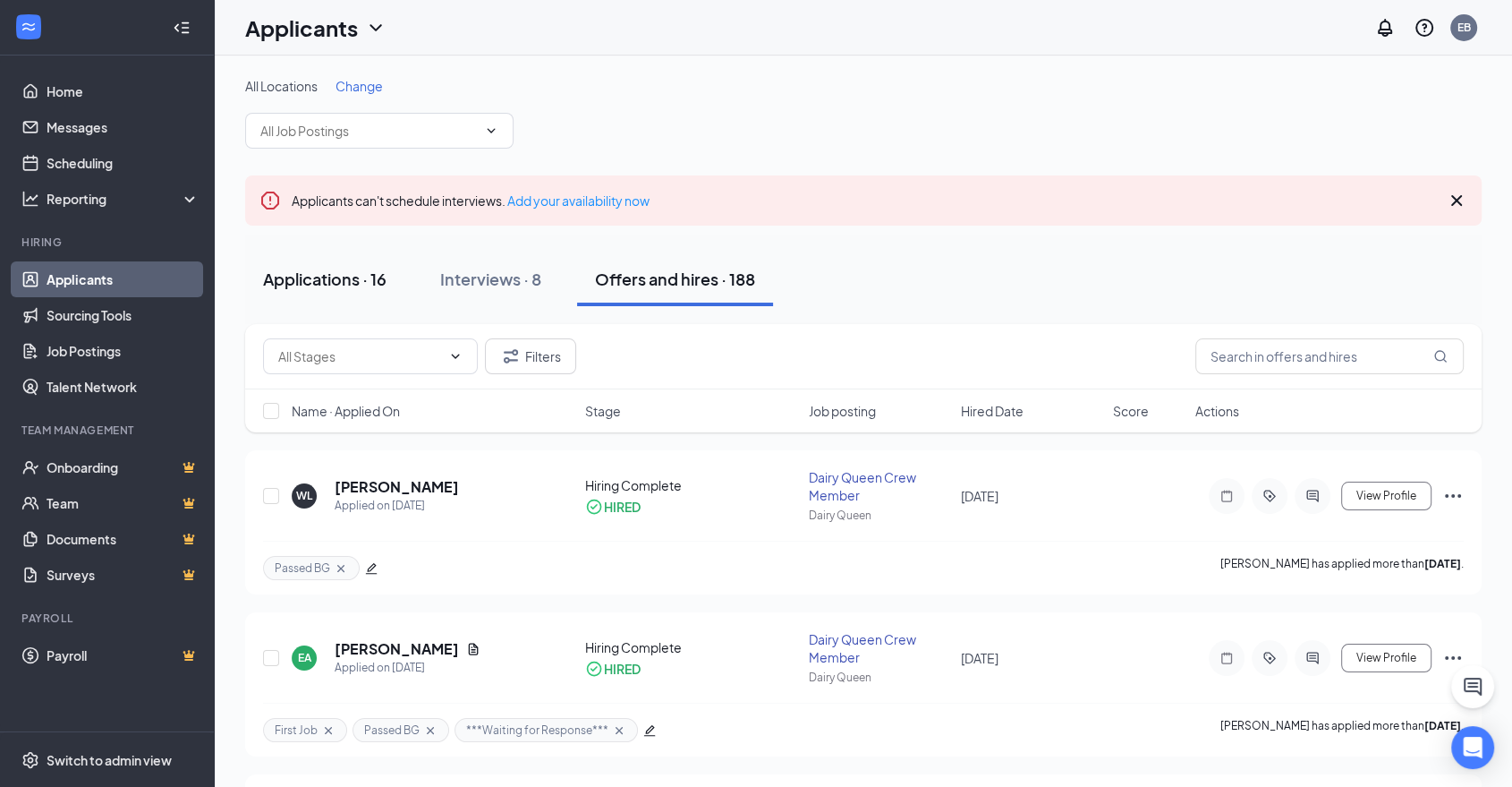
click at [319, 277] on div "Applications · 16" at bounding box center [325, 278] width 124 height 22
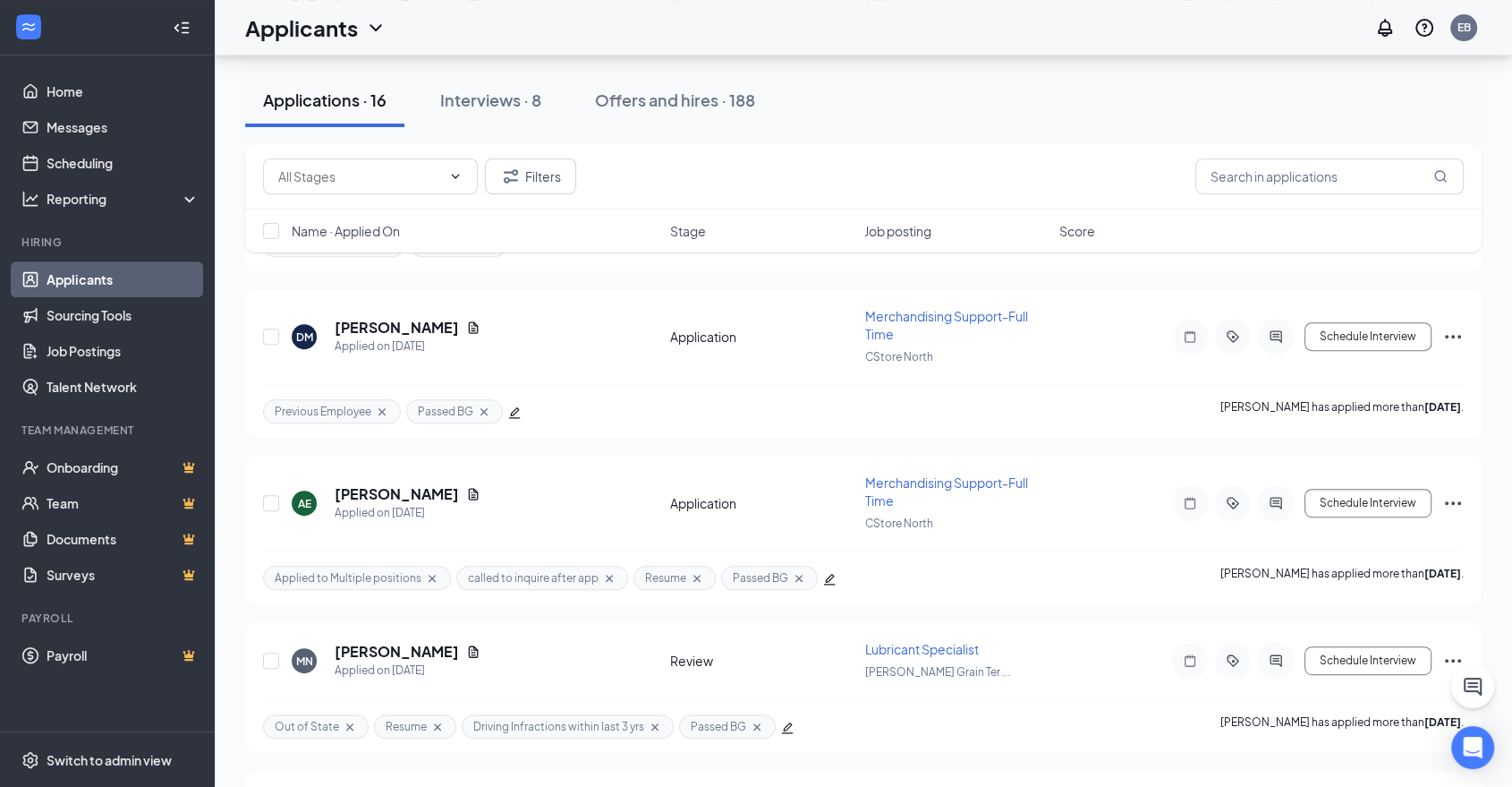
scroll to position [794, 0]
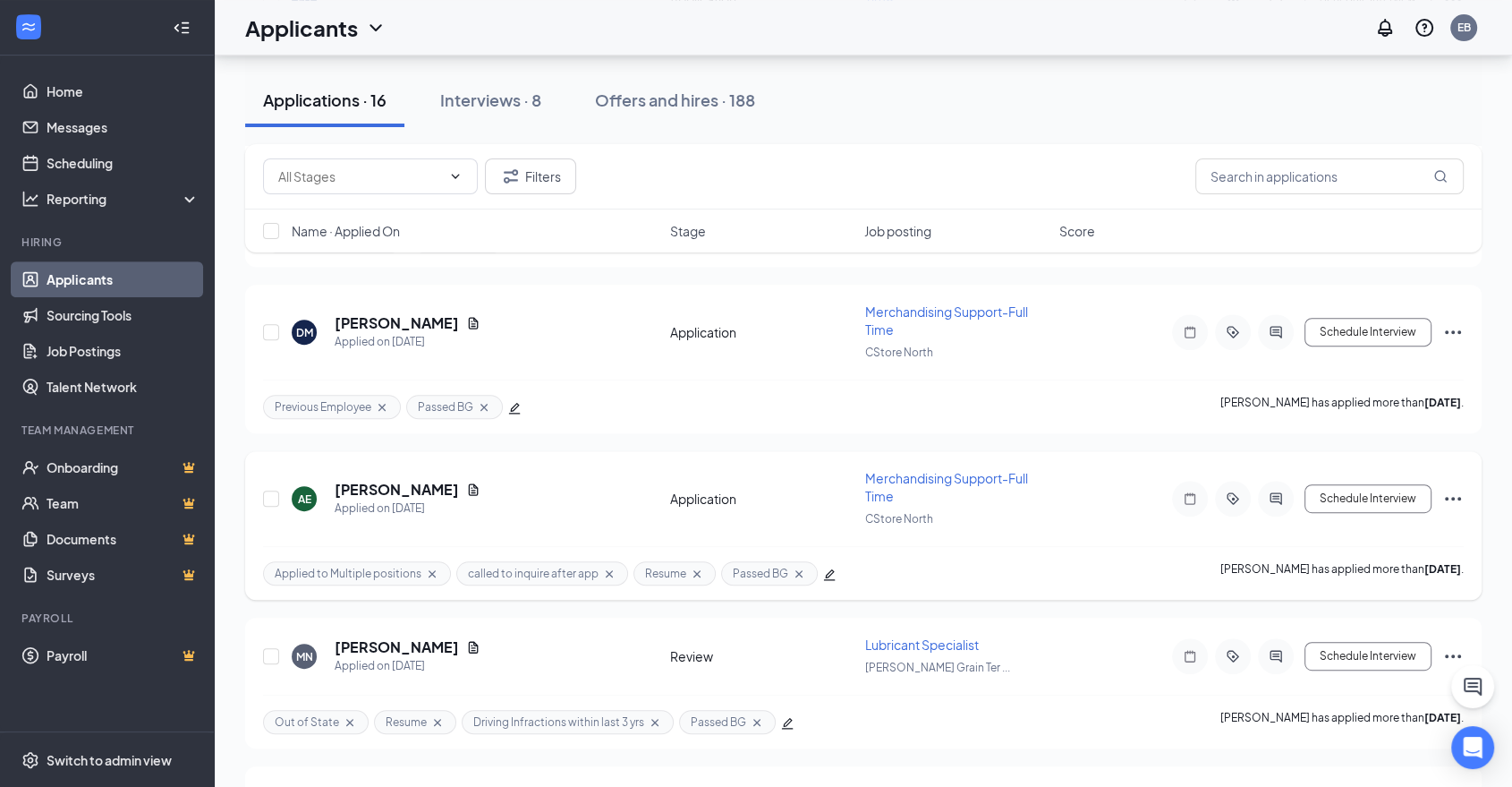
click at [1013, 470] on span "Merchandising Support-Full Time" at bounding box center [946, 487] width 162 height 34
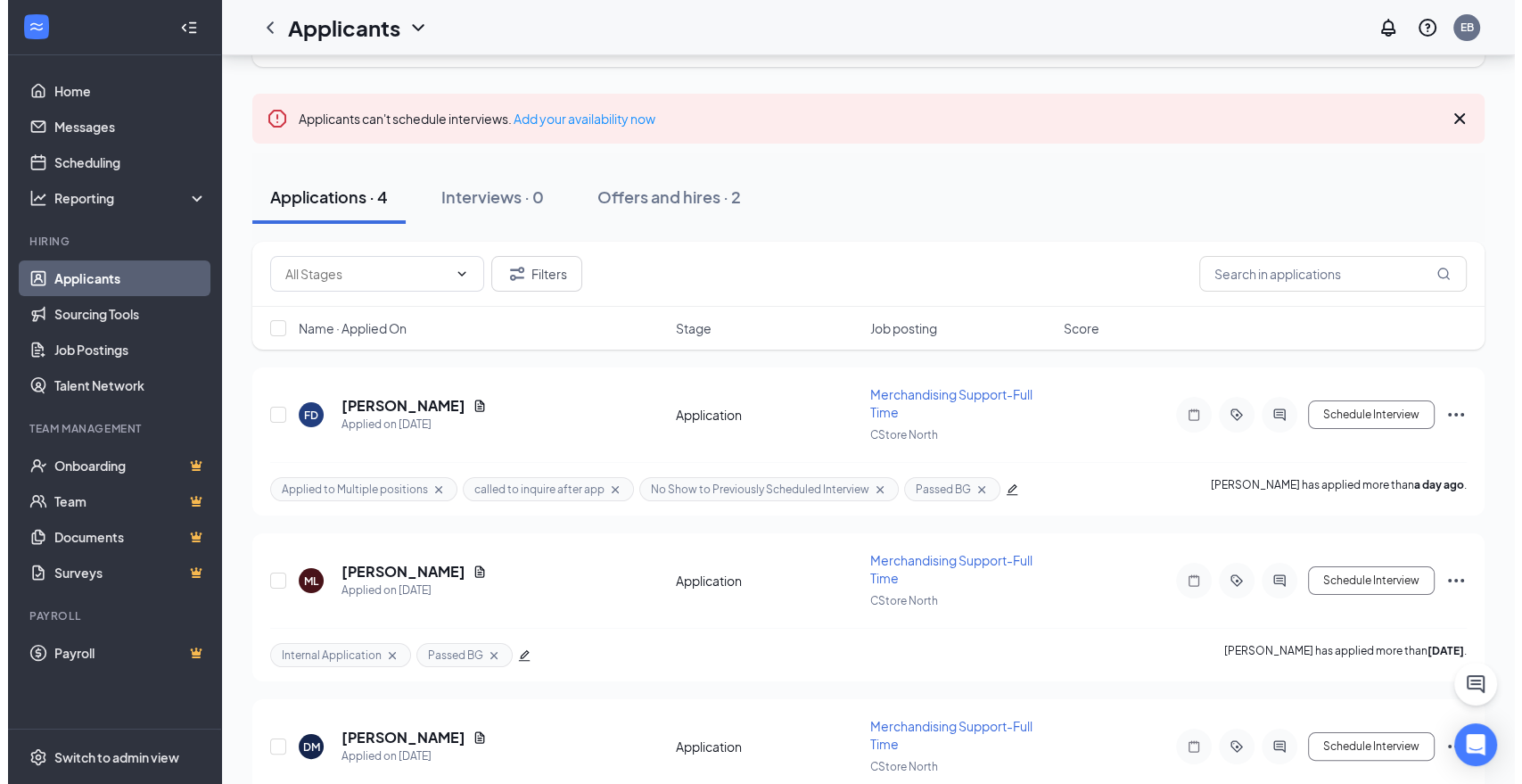
scroll to position [198, 0]
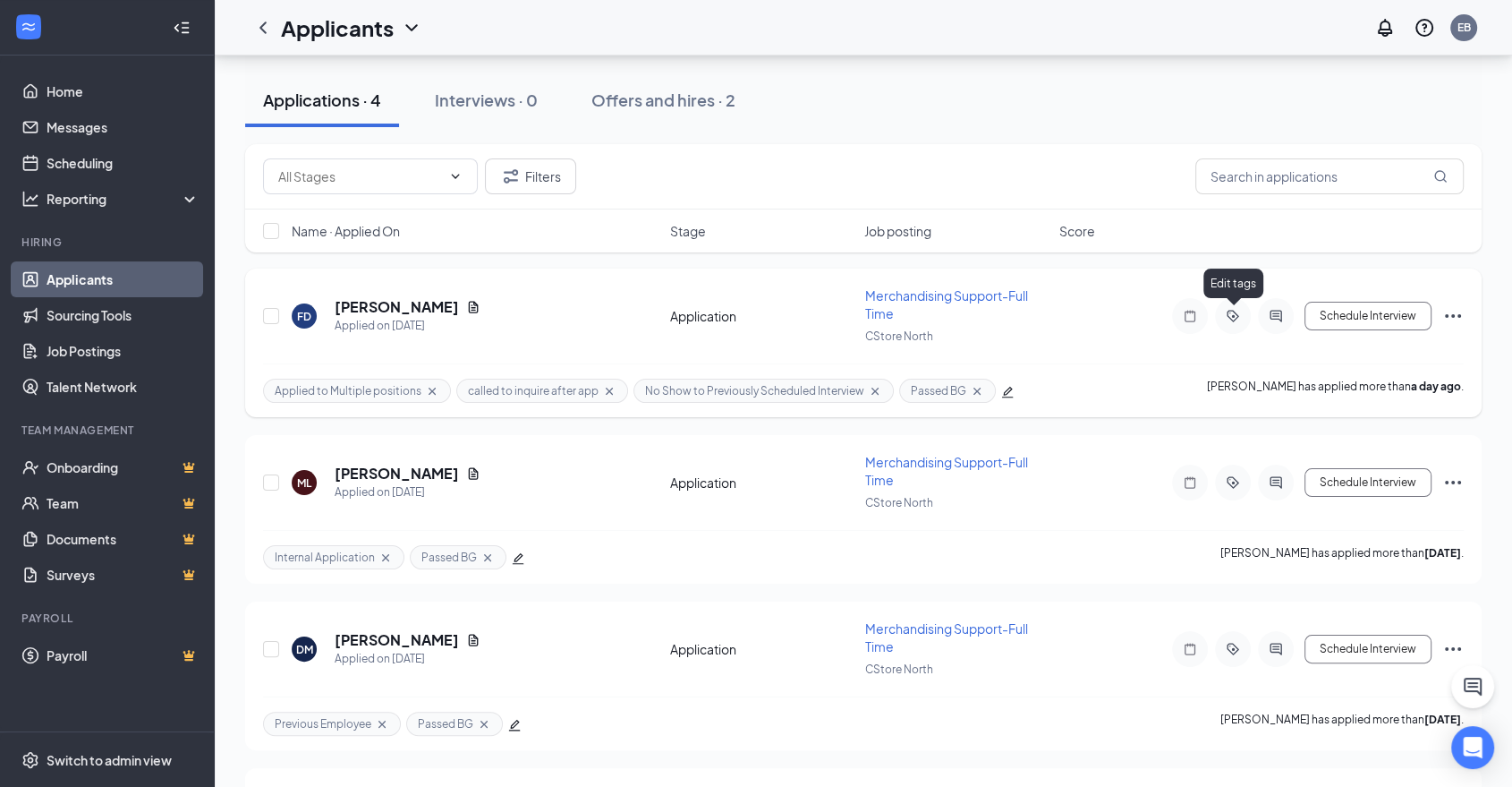
click at [1227, 316] on icon "ActiveTag" at bounding box center [1233, 316] width 22 height 14
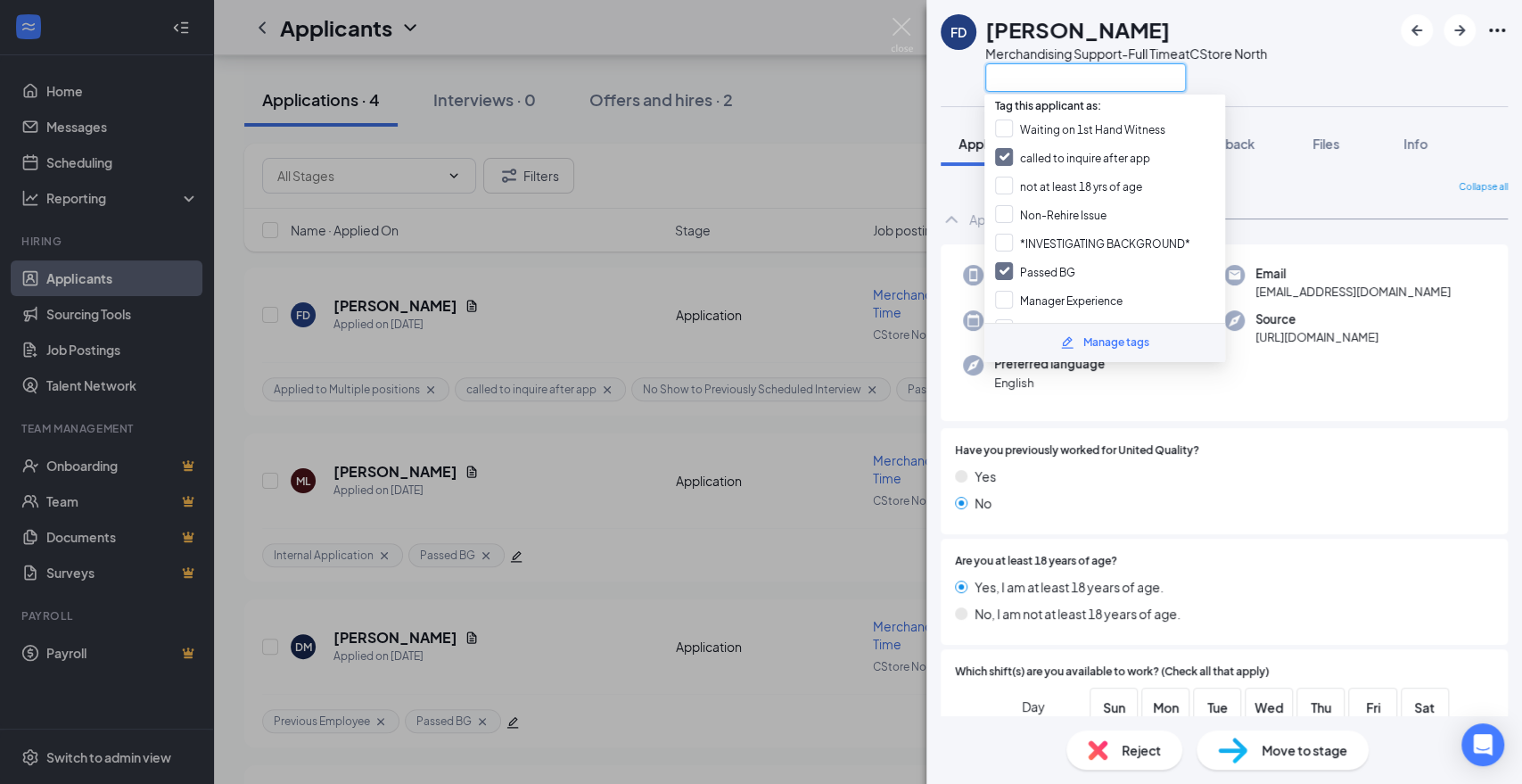
click at [1065, 72] on input "text" at bounding box center [1086, 78] width 200 height 29
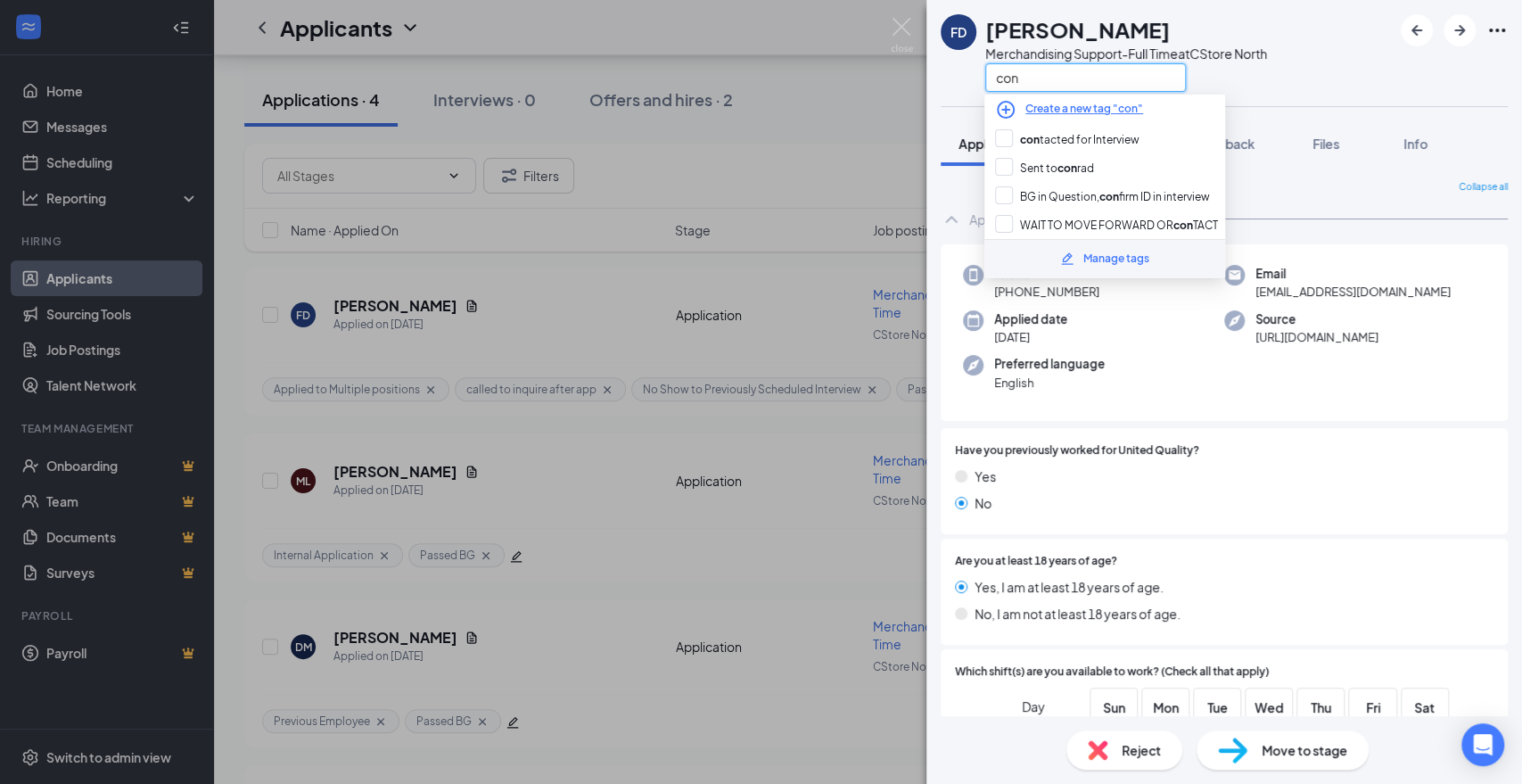
type input "cont"
drag, startPoint x: 1065, startPoint y: 72, endPoint x: 959, endPoint y: 71, distance: 106.0
click at [959, 71] on div "FD [PERSON_NAME] Merchandising Support-Full Time at CStore North cont" at bounding box center [1103, 53] width 326 height 78
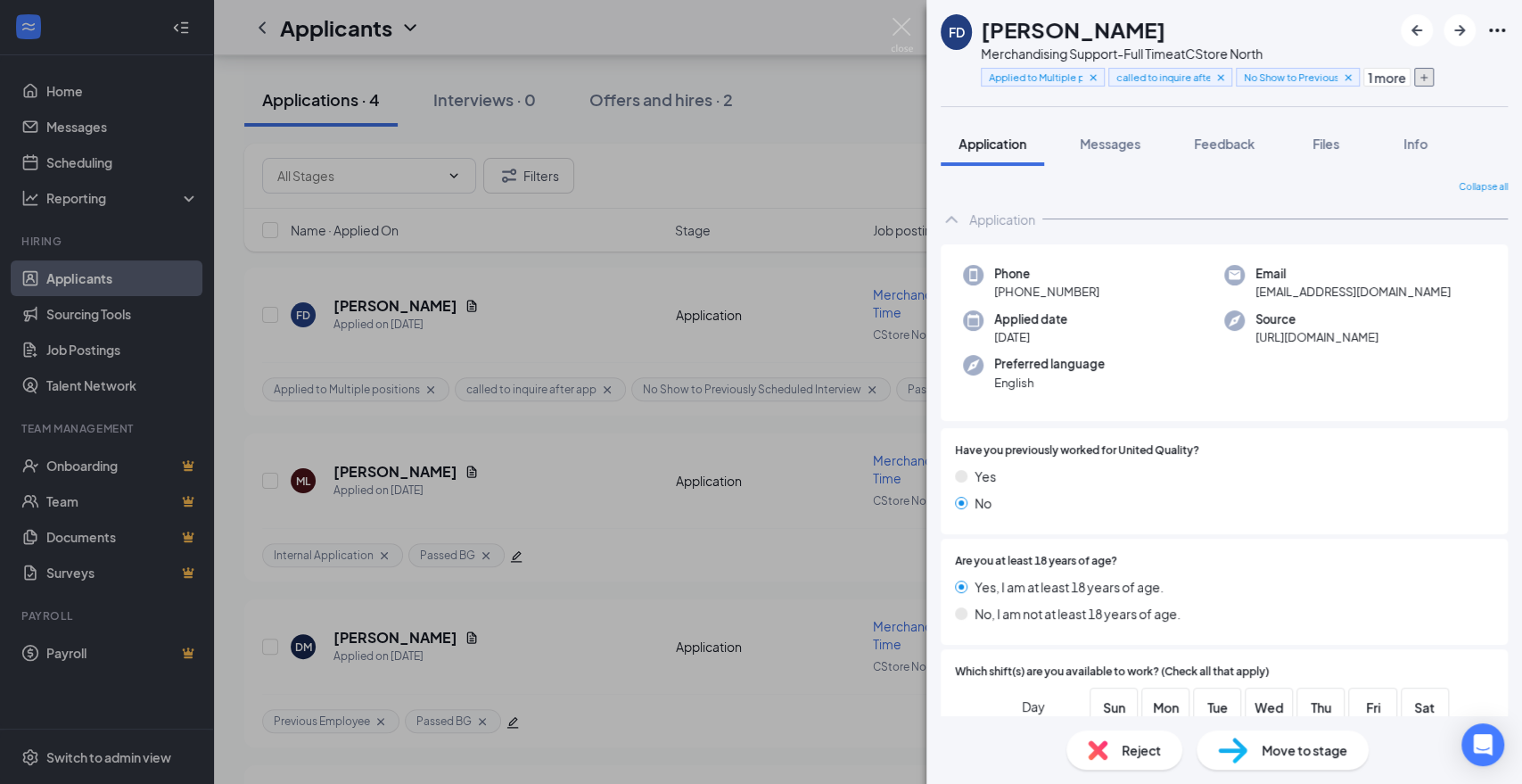
click at [1420, 79] on icon "Plus" at bounding box center [1424, 78] width 11 height 11
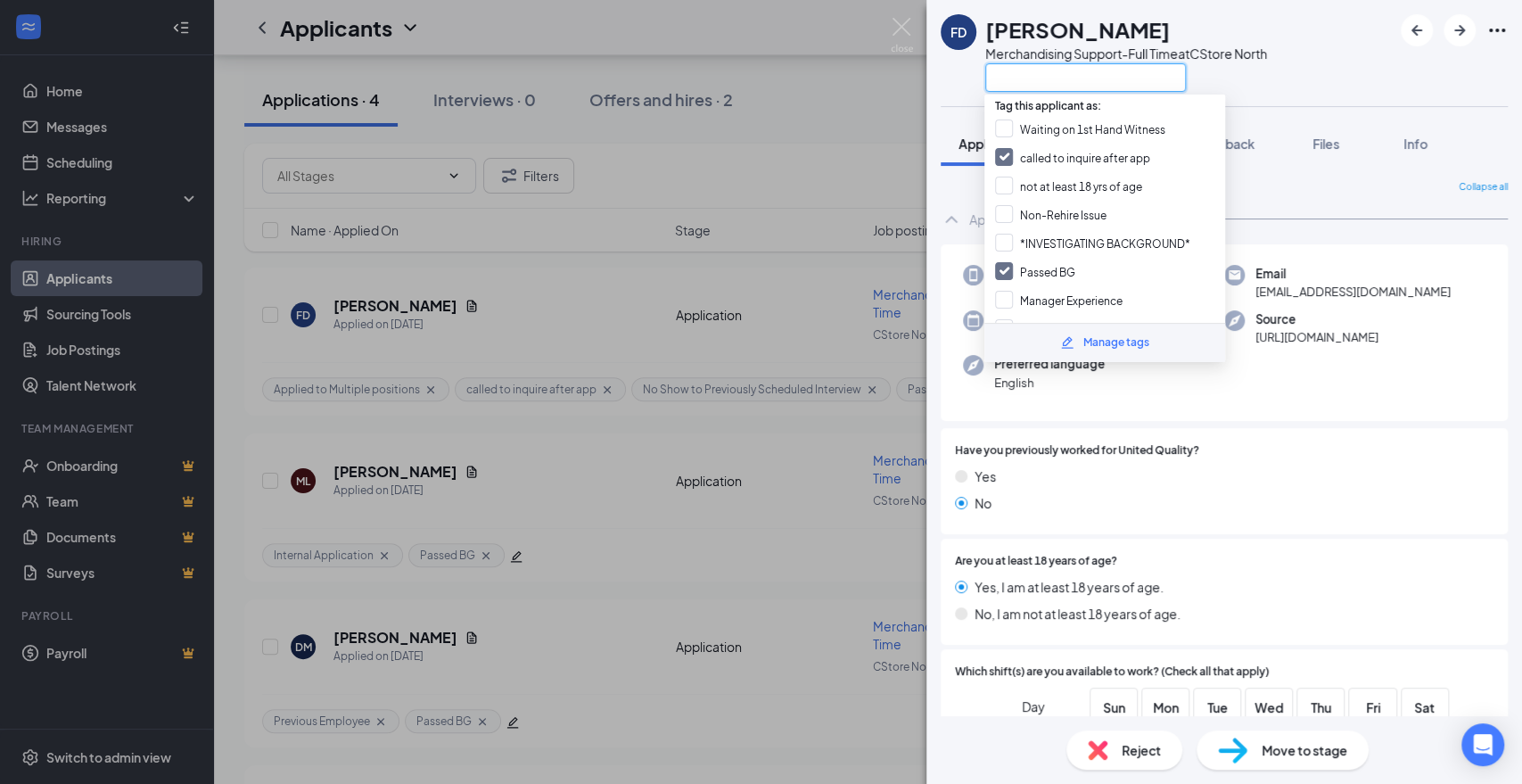
click at [1118, 77] on input "text" at bounding box center [1086, 78] width 200 height 29
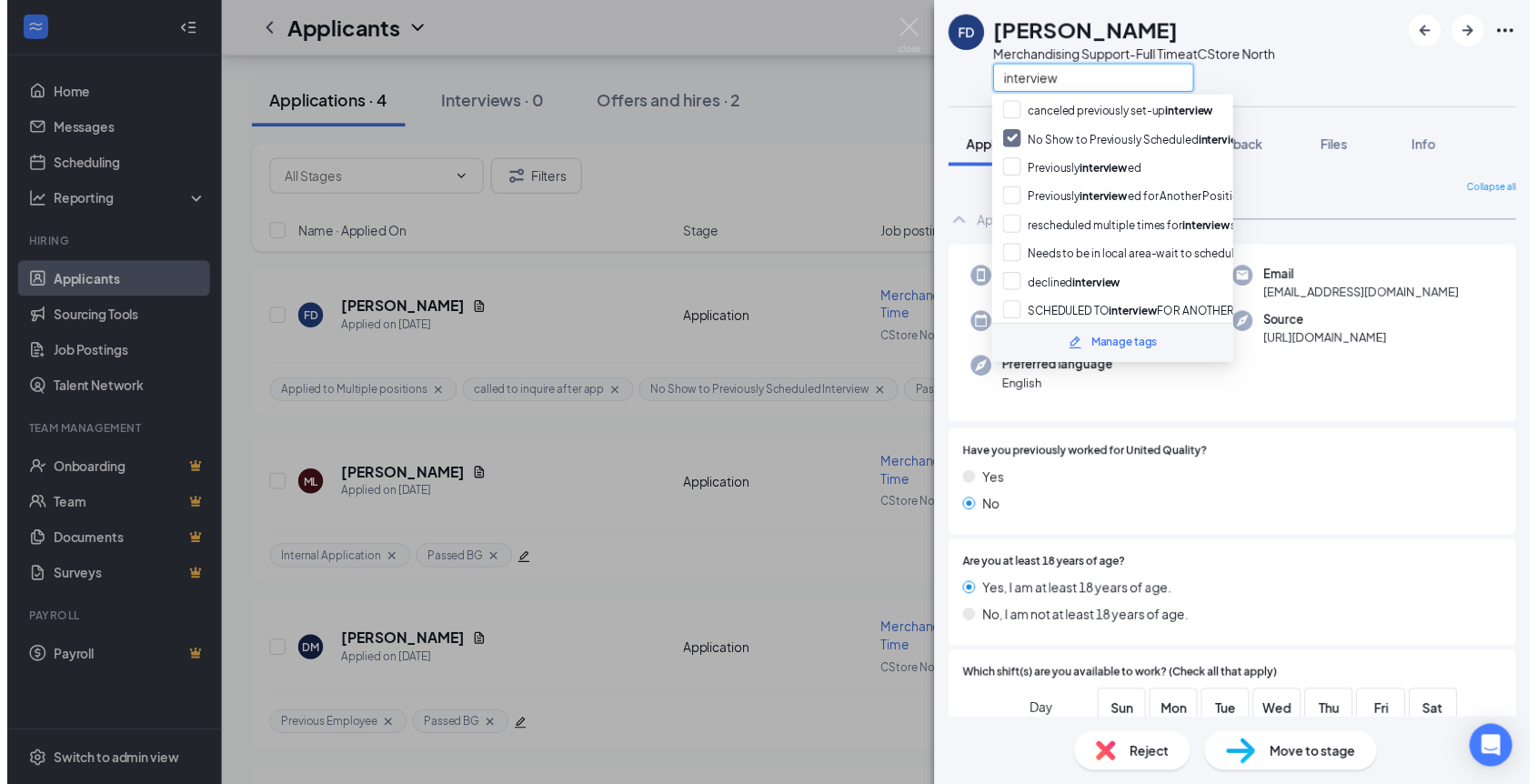
scroll to position [210, 0]
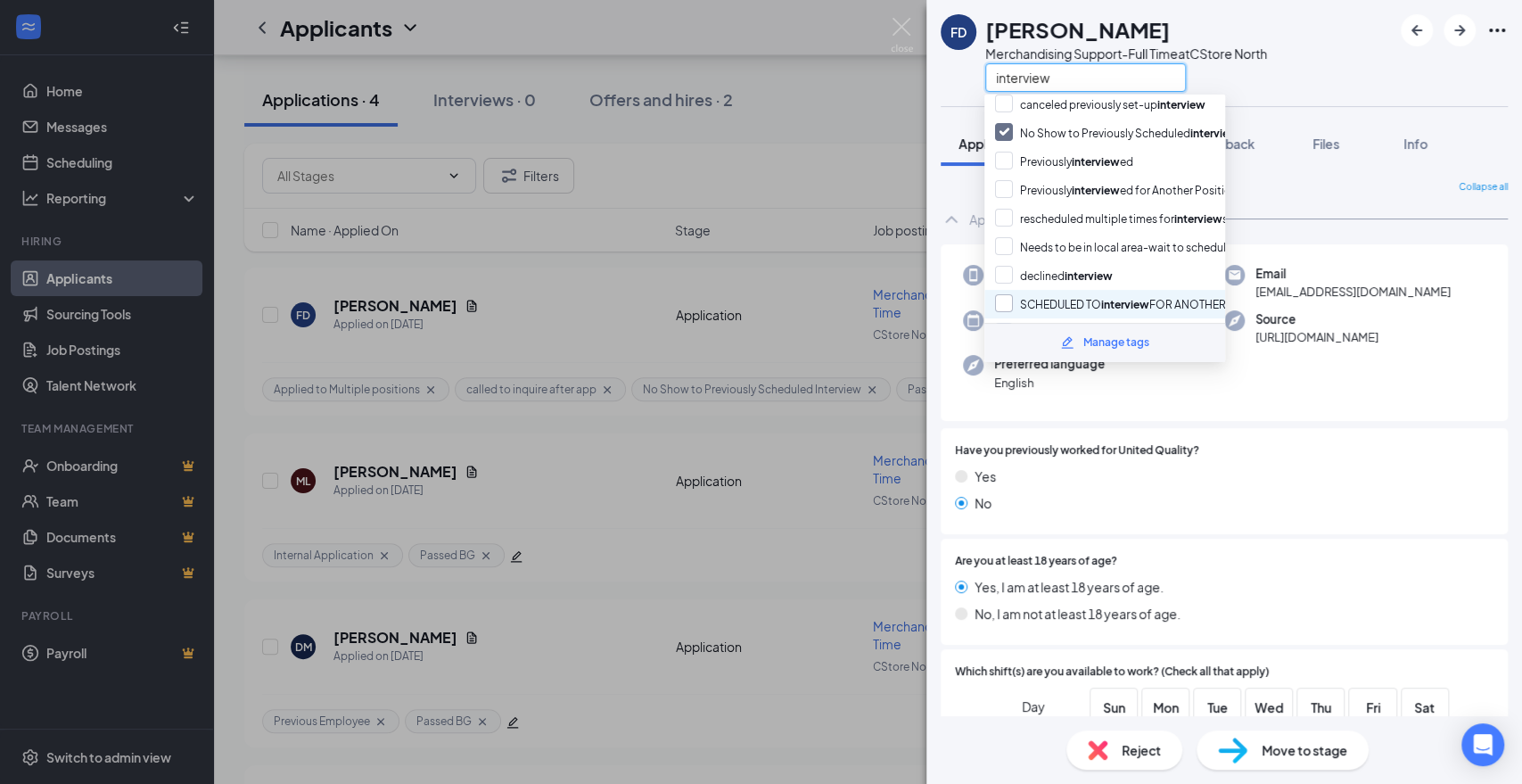
type input "interview"
click at [1183, 294] on input "SCHEDULED TO interview FOR ANOTHER POSITION" at bounding box center [1137, 304] width 285 height 20
checkbox input "true"
click at [1288, 64] on div "FD [PERSON_NAME] Merchandising Support-Full Time at CStore North interview" at bounding box center [1224, 53] width 596 height 106
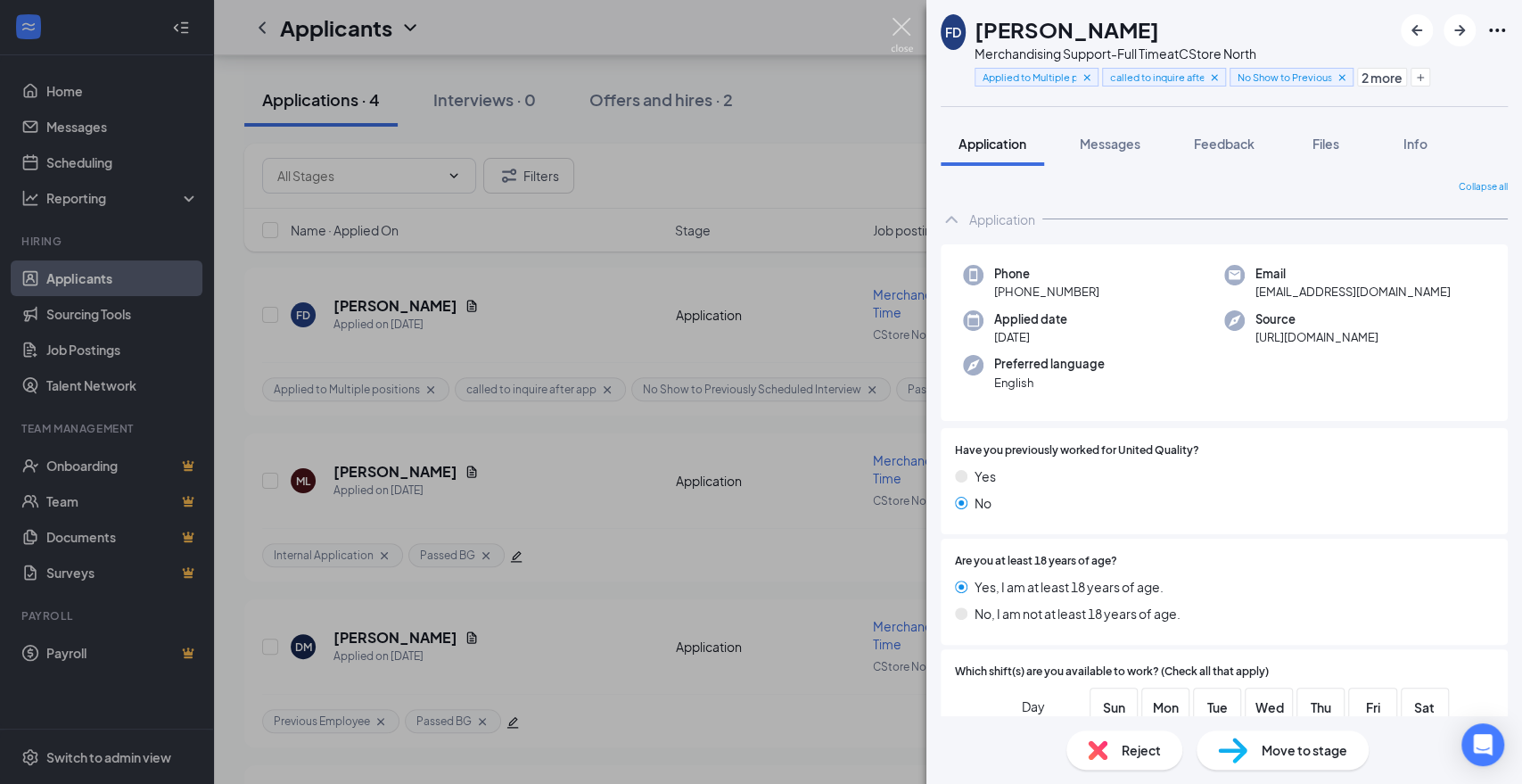
click at [899, 32] on img at bounding box center [901, 35] width 22 height 35
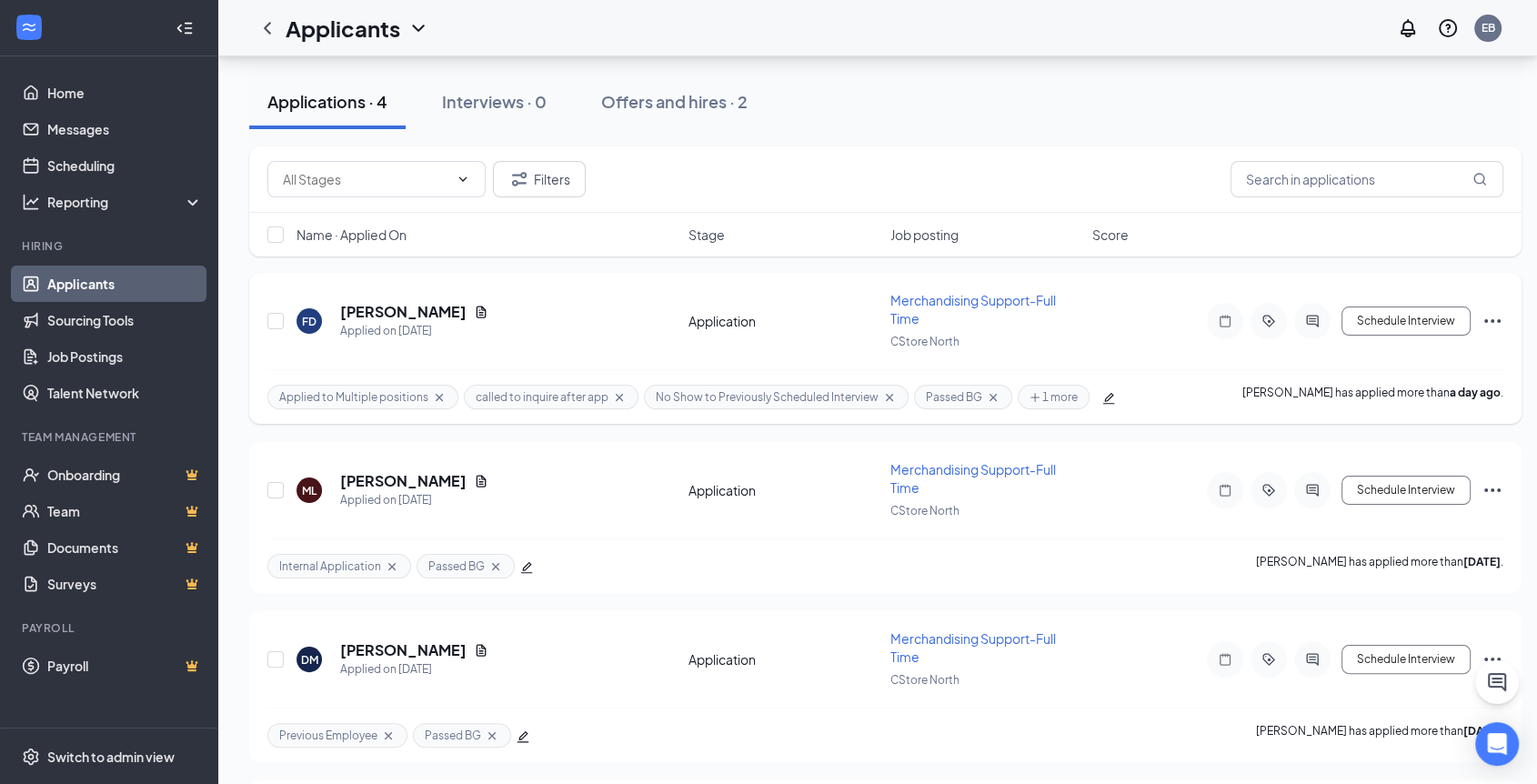
click at [437, 398] on icon "Cross" at bounding box center [440, 397] width 15 height 15
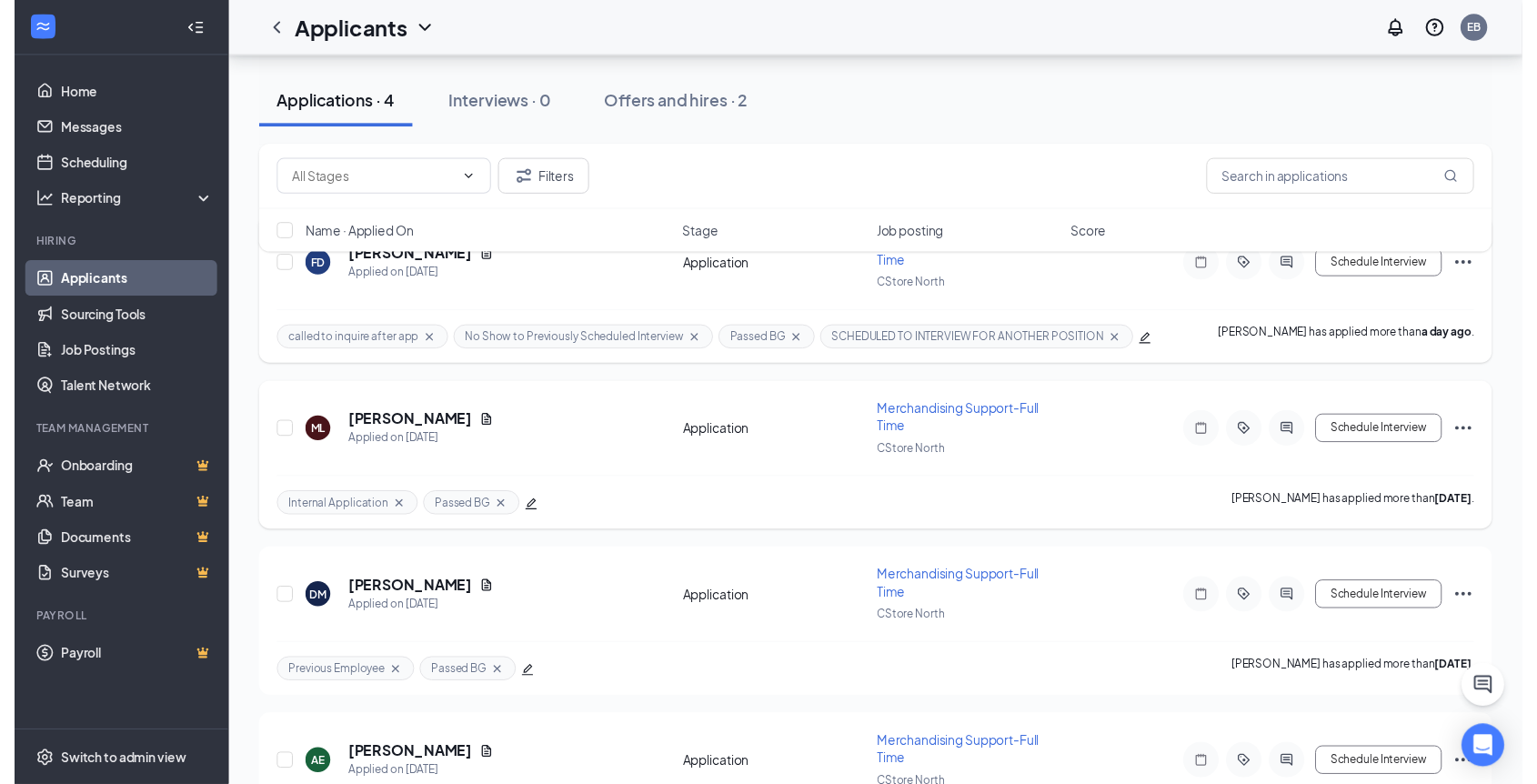
scroll to position [350, 0]
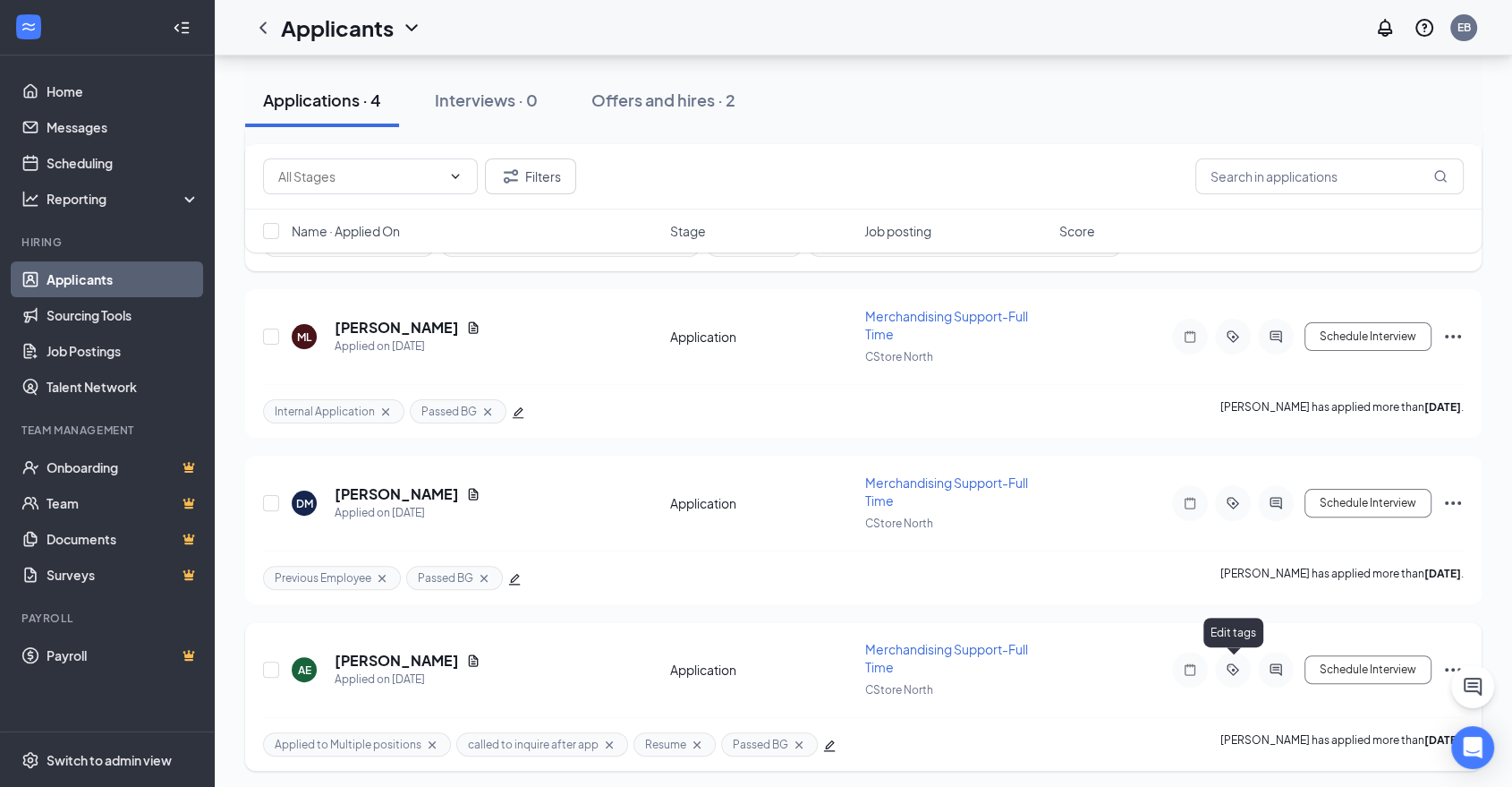
click at [1241, 668] on icon "ActiveTag" at bounding box center [1233, 669] width 22 height 14
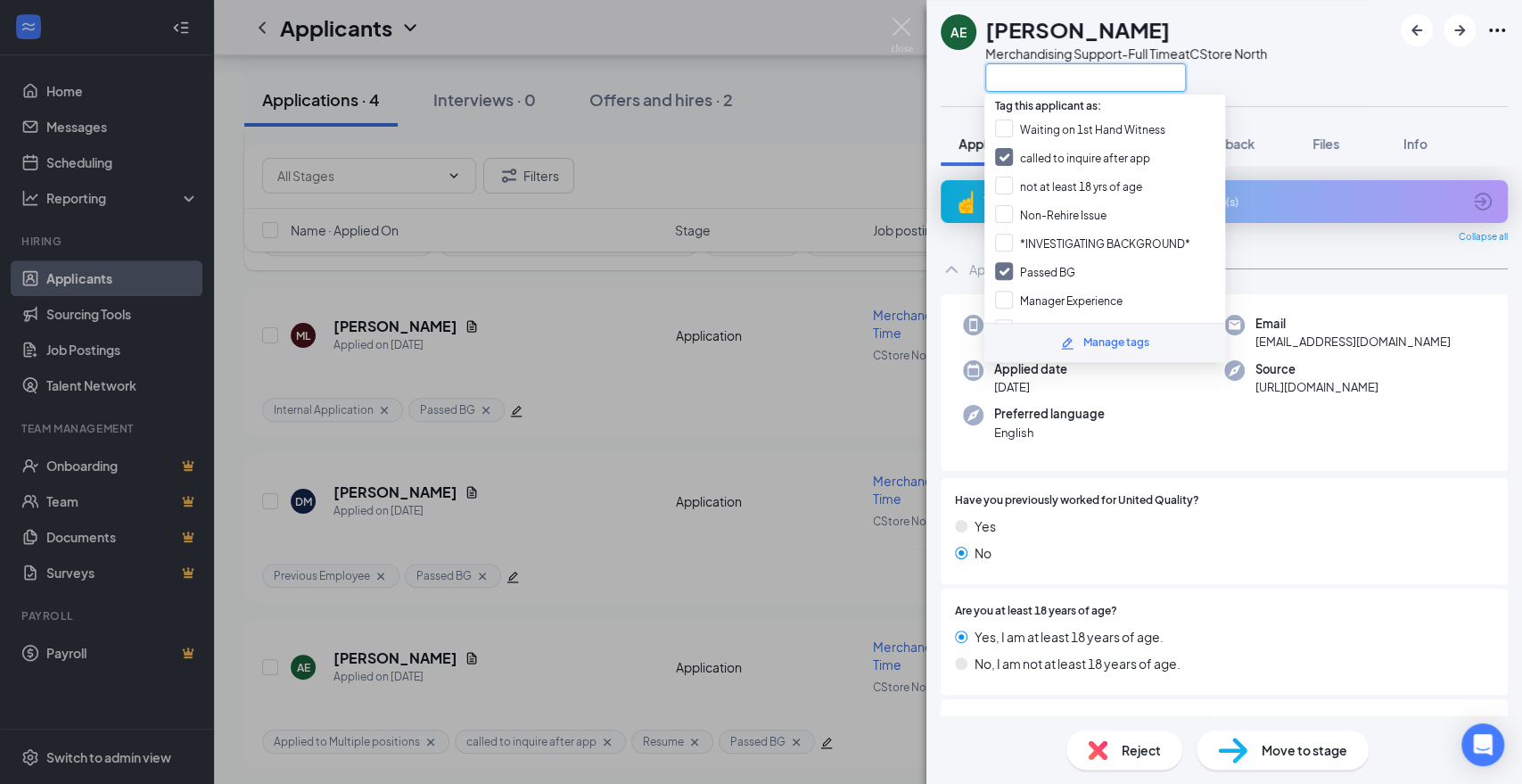
click at [1123, 84] on input "text" at bounding box center [1086, 78] width 200 height 29
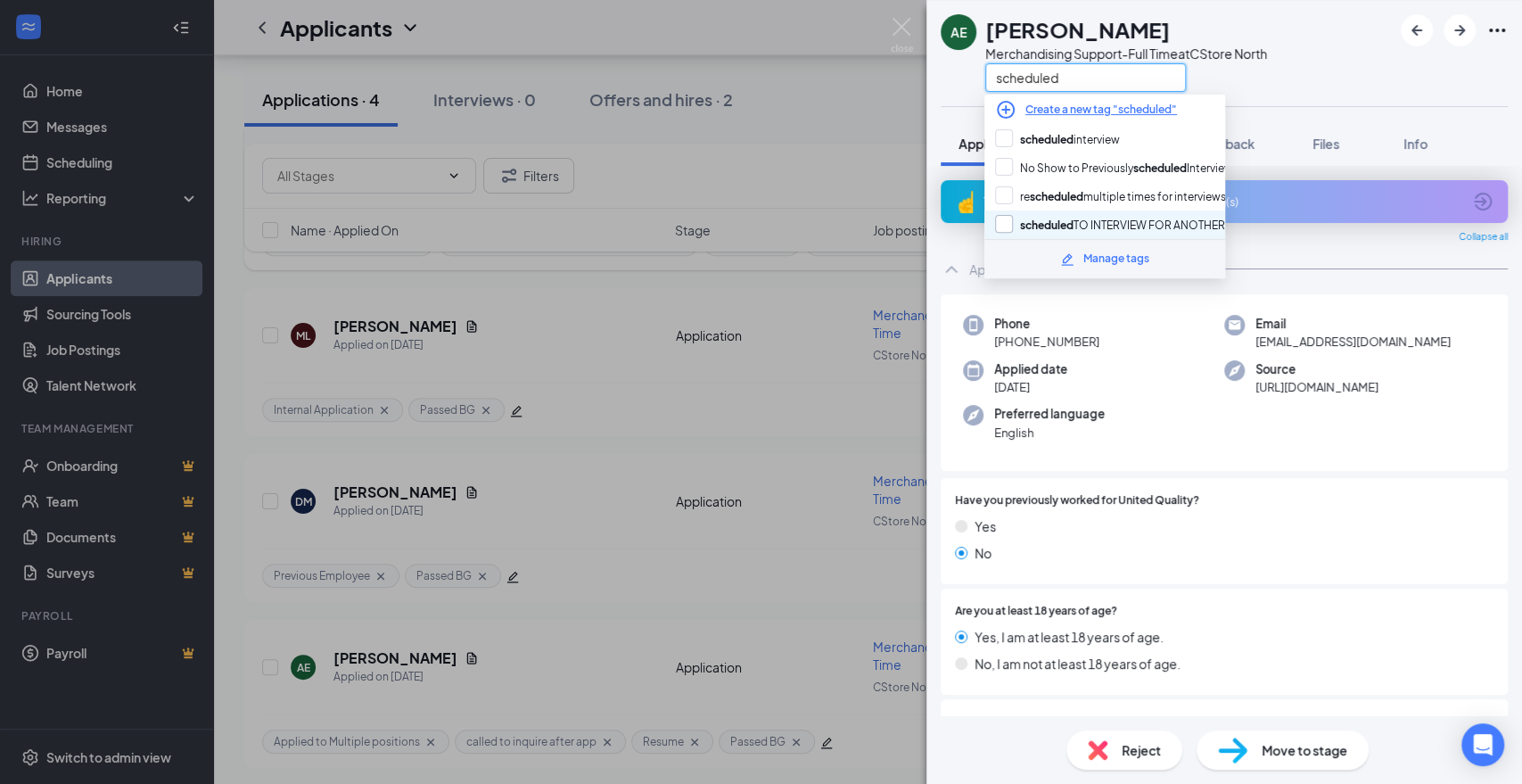
type input "scheduled"
click at [1104, 222] on input "scheduled TO INTERVIEW FOR ANOTHER POSITION" at bounding box center [1137, 224] width 284 height 20
checkbox input "true"
click at [1314, 58] on div "AE [PERSON_NAME] Support-Full Time at CStore North scheduled" at bounding box center [1224, 53] width 596 height 106
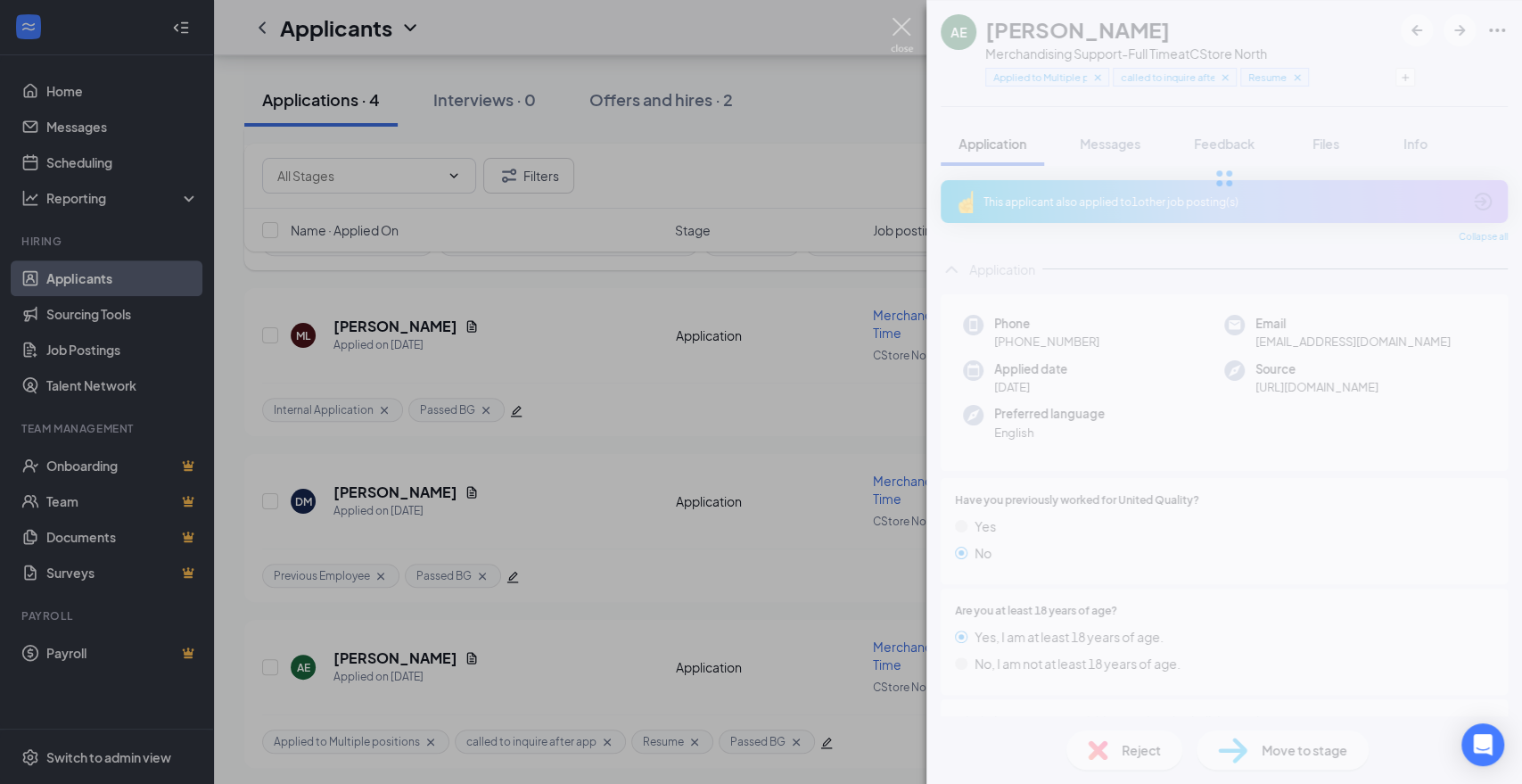
click at [907, 27] on img at bounding box center [901, 35] width 22 height 35
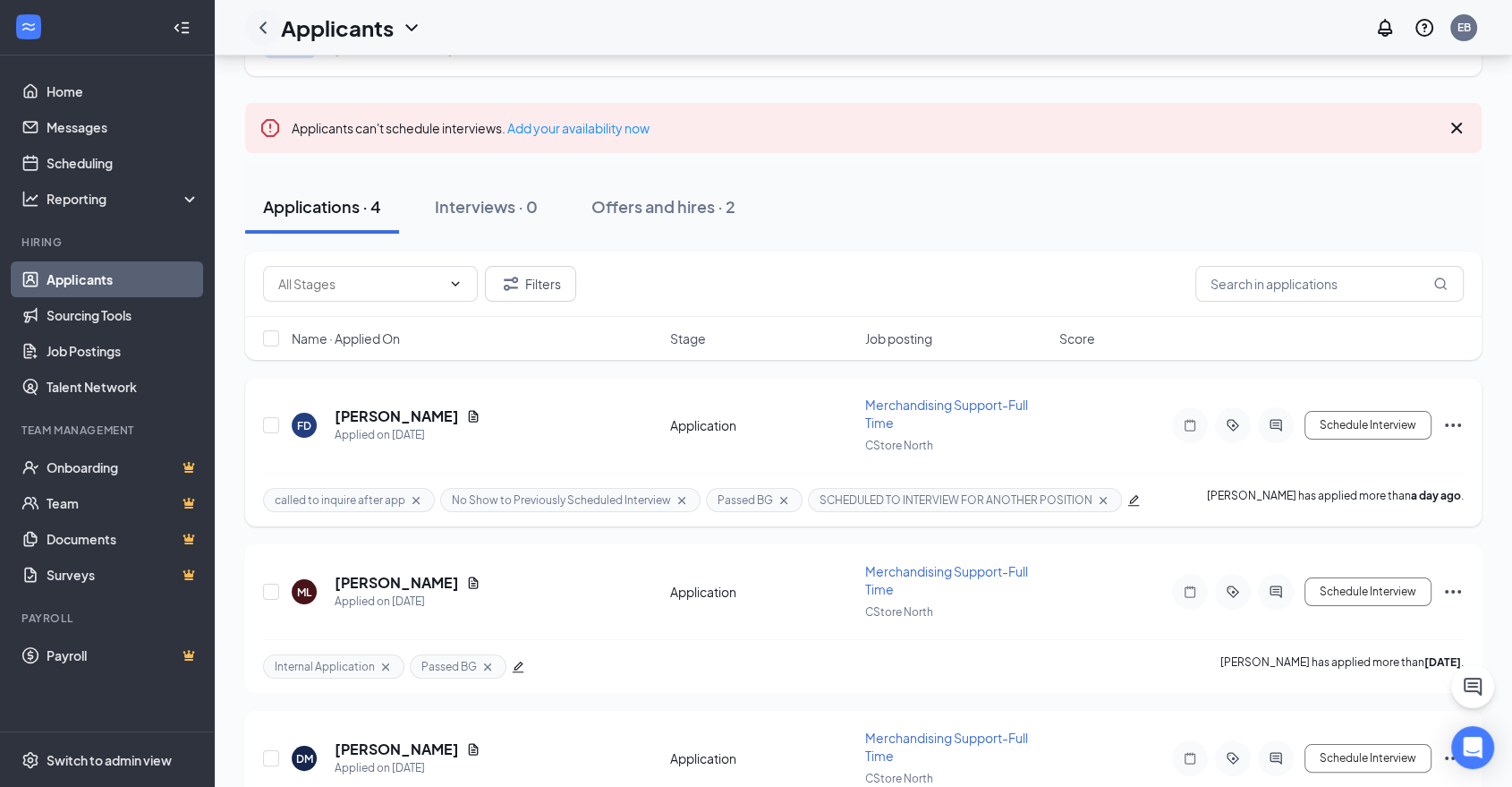
scroll to position [47, 0]
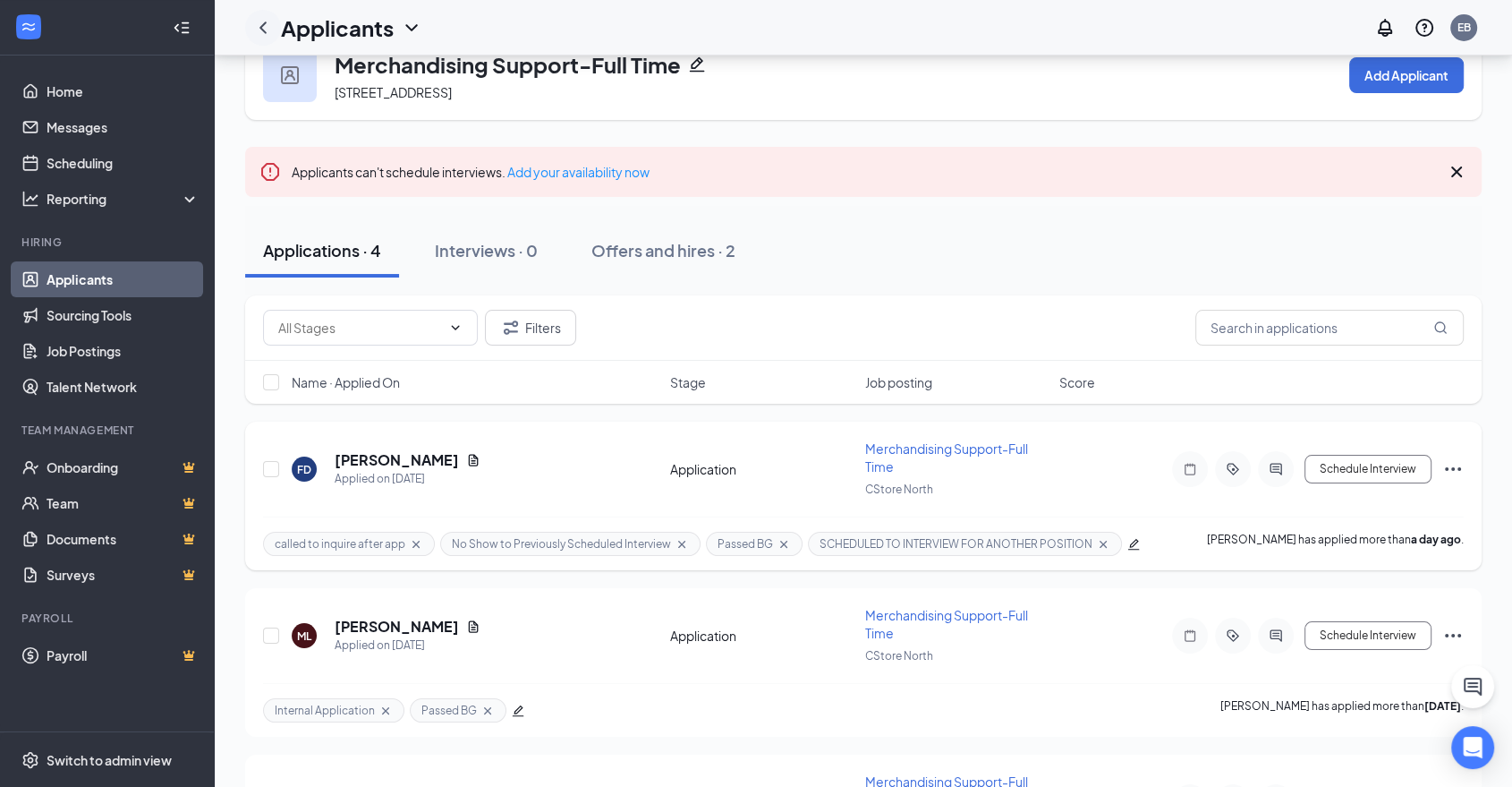
click at [261, 40] on div at bounding box center [263, 28] width 36 height 36
click at [262, 29] on icon "ChevronLeft" at bounding box center [263, 27] width 7 height 12
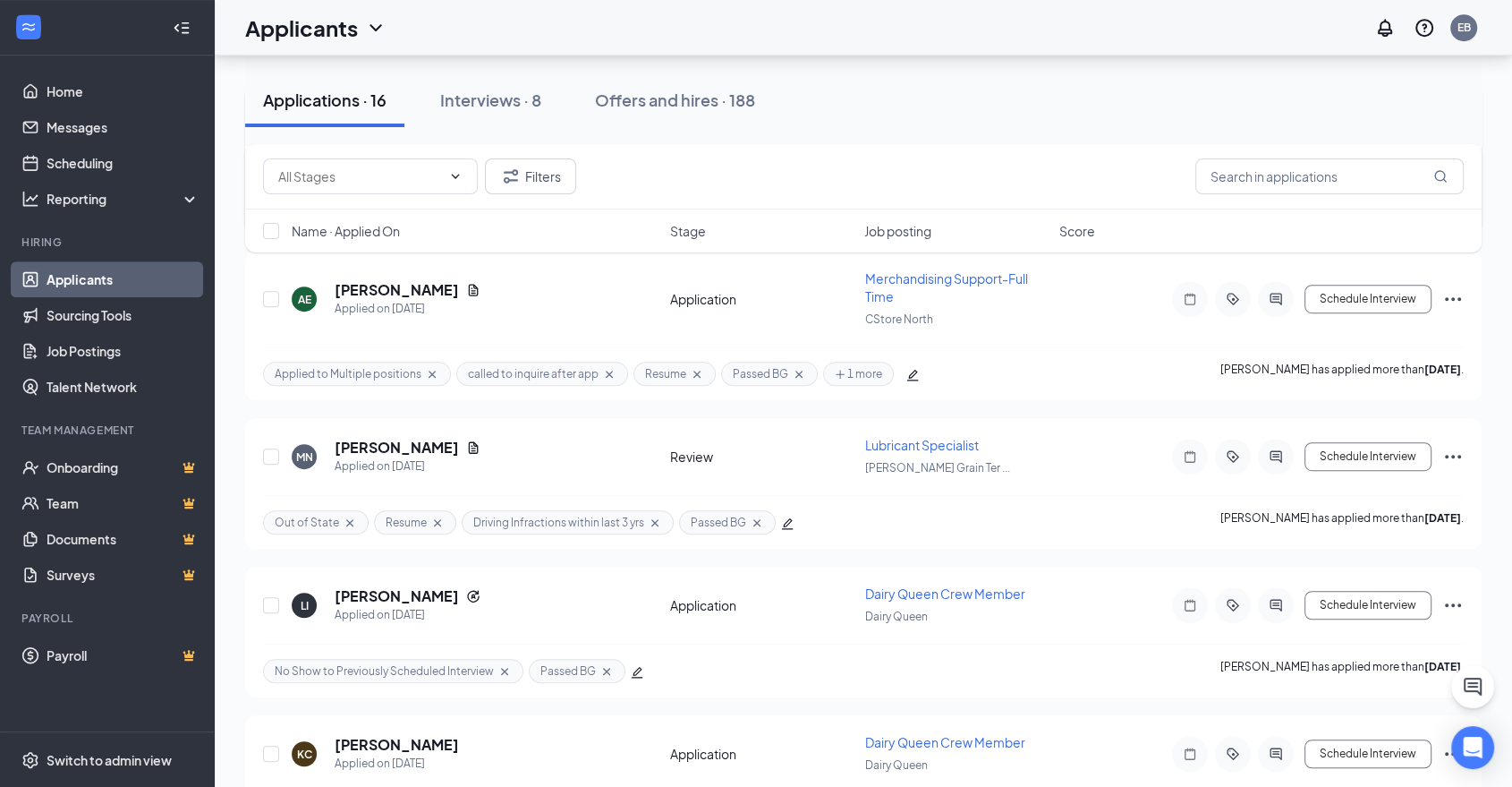
scroll to position [1094, 0]
